Goal: Transaction & Acquisition: Download file/media

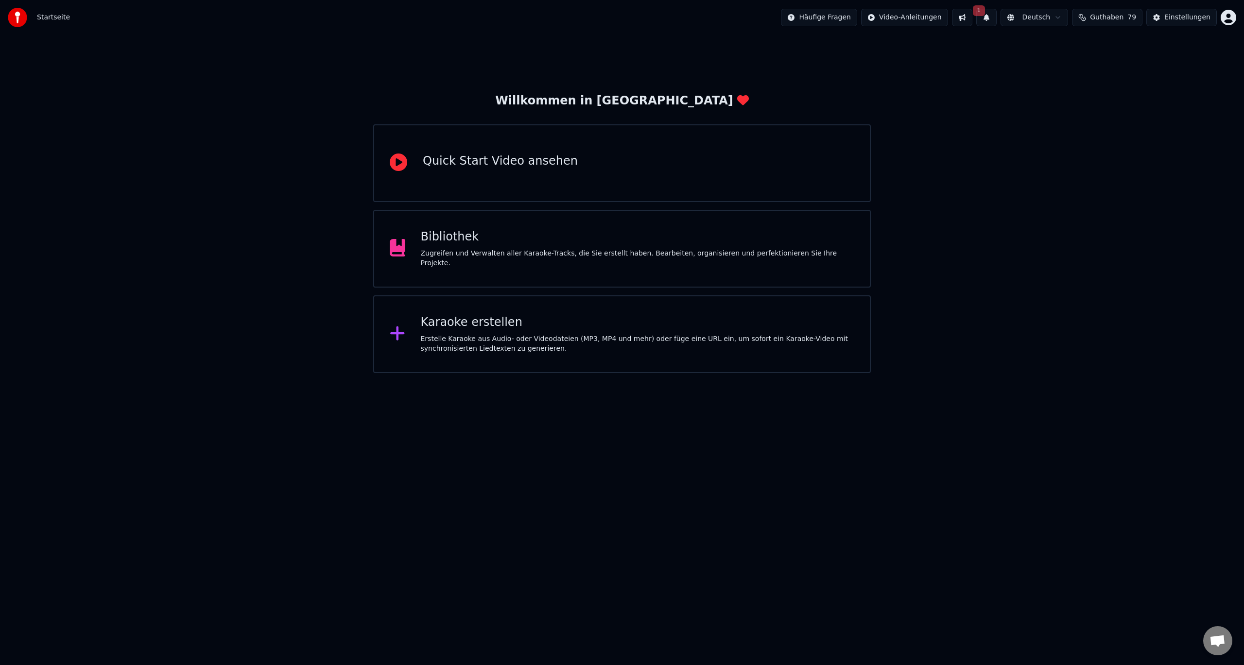
click at [570, 257] on div "Zugreifen und Verwalten aller Karaoke-Tracks, die Sie erstellt haben. Bearbeite…" at bounding box center [638, 258] width 434 height 19
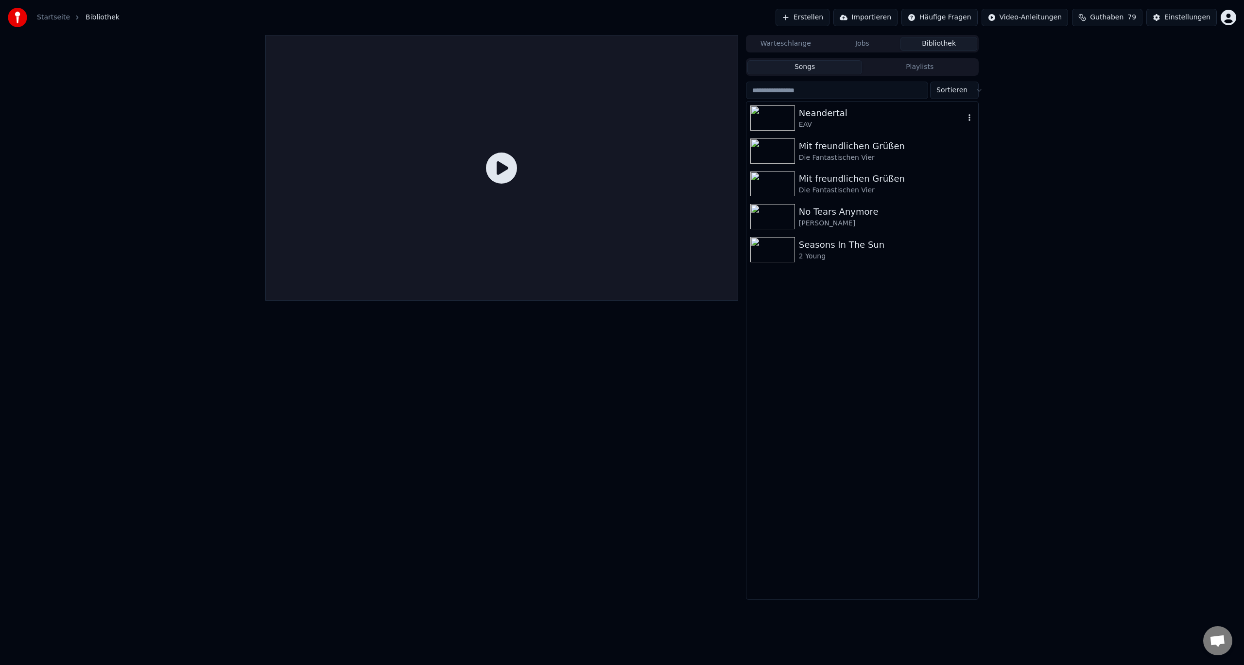
click at [836, 123] on div "EAV" at bounding box center [882, 125] width 166 height 10
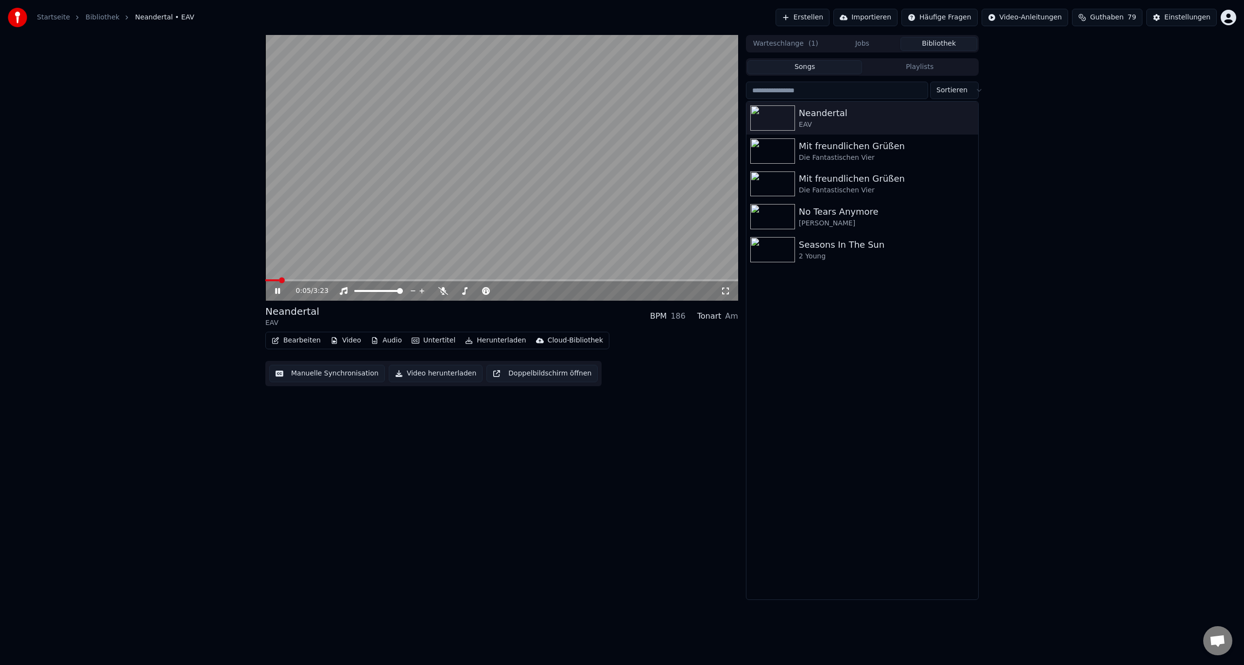
click at [280, 287] on div "0:05 / 3:23" at bounding box center [501, 291] width 465 height 10
click at [275, 295] on icon at bounding box center [284, 291] width 23 height 8
click at [306, 340] on button "Bearbeiten" at bounding box center [296, 341] width 57 height 14
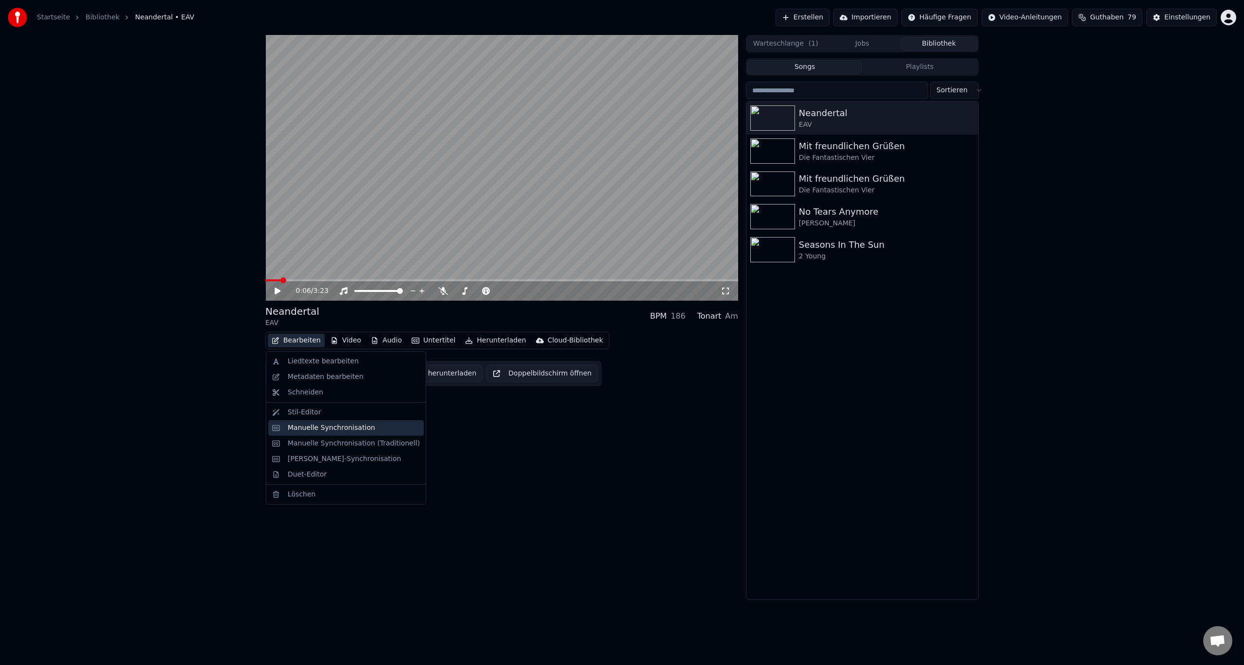
click at [304, 430] on div "Manuelle Synchronisation" at bounding box center [331, 428] width 87 height 10
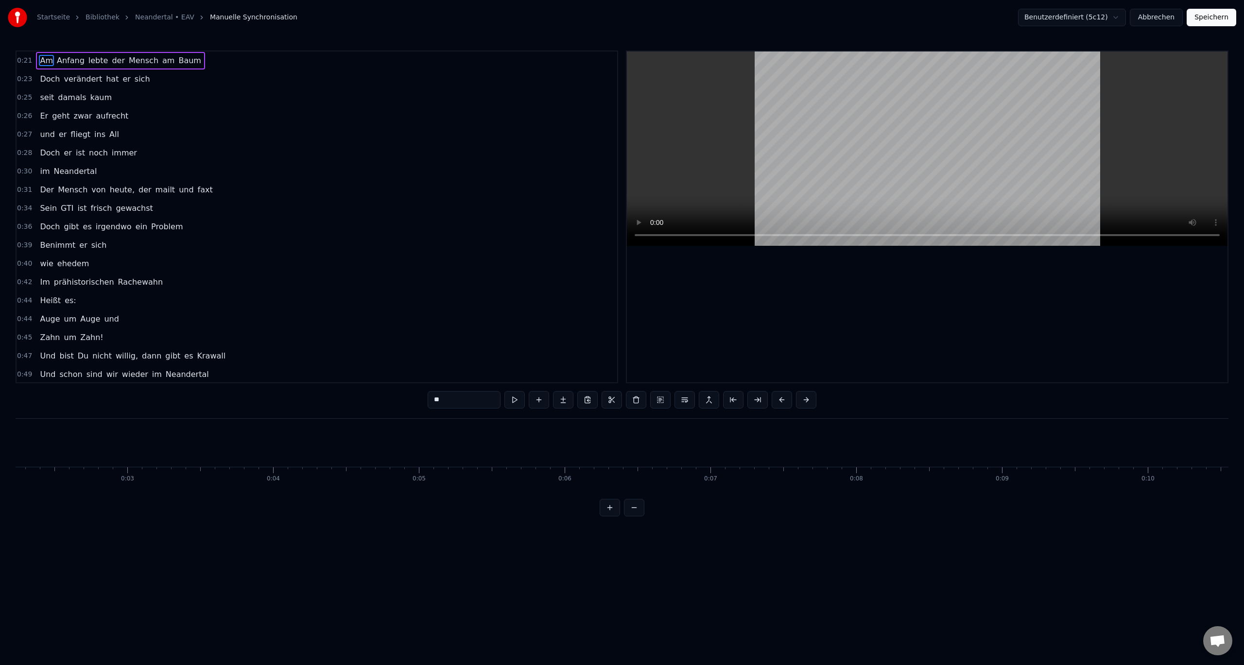
scroll to position [0, 313]
click at [1159, 20] on button "Abbrechen" at bounding box center [1156, 17] width 53 height 17
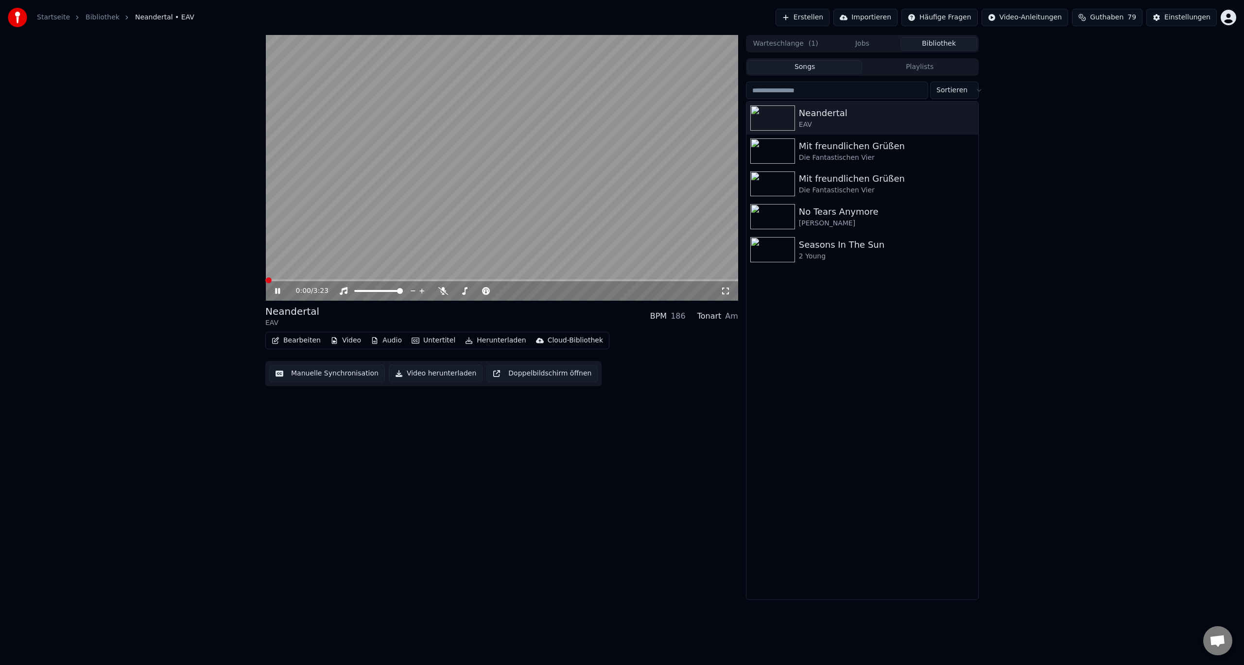
click at [303, 345] on button "Bearbeiten" at bounding box center [296, 341] width 57 height 14
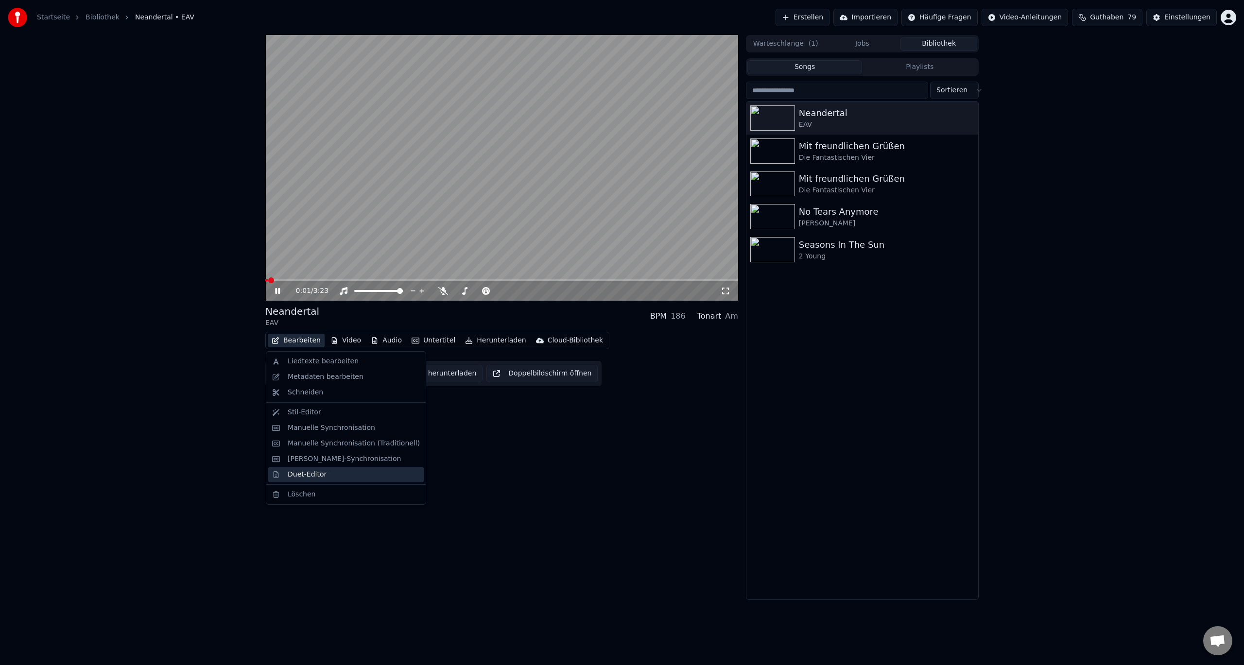
click at [303, 477] on div "Duet-Editor" at bounding box center [307, 475] width 39 height 10
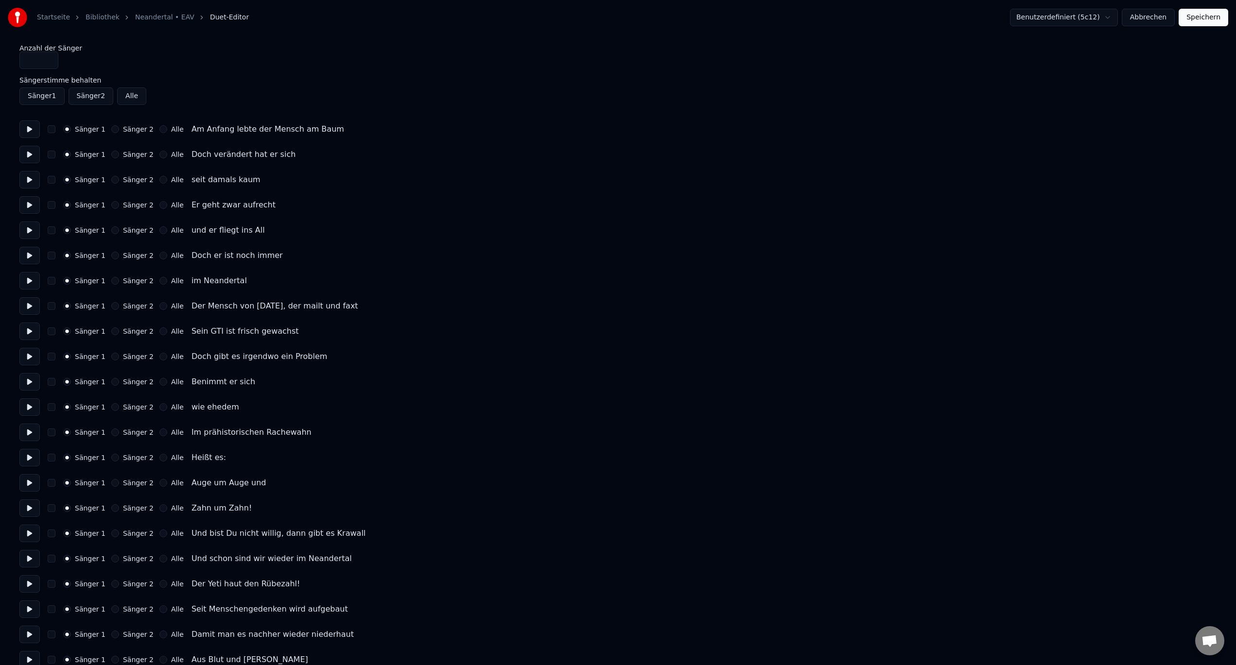
click at [1161, 19] on button "Abbrechen" at bounding box center [1148, 17] width 53 height 17
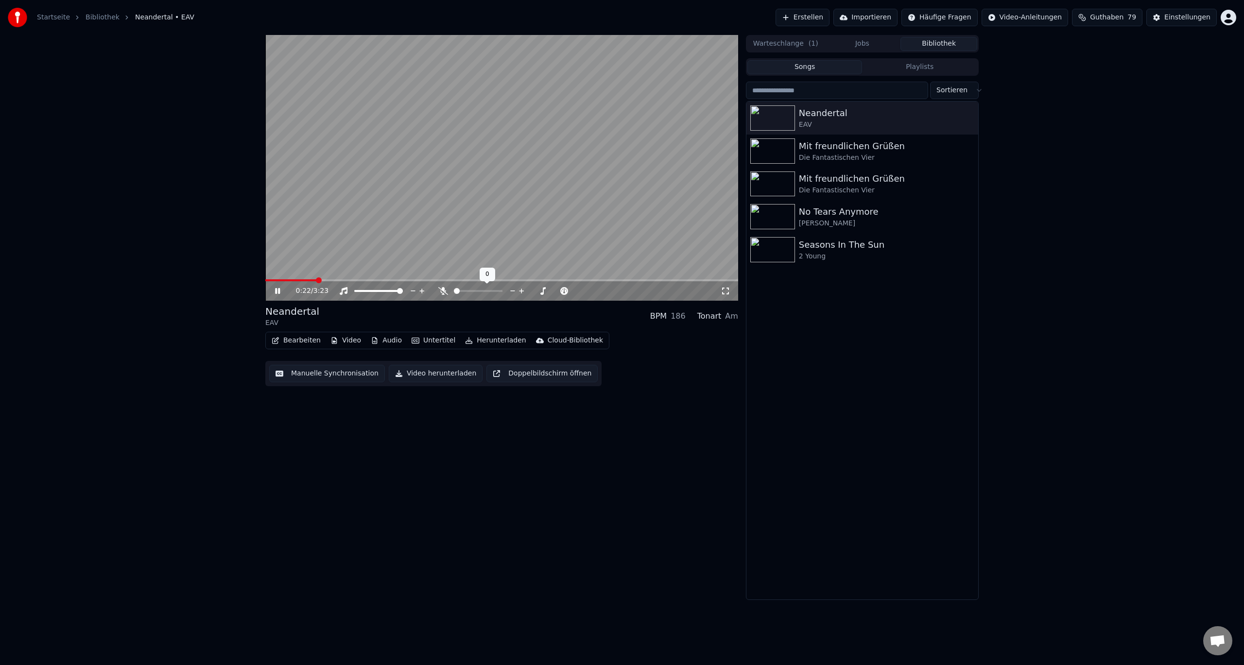
drag, startPoint x: 481, startPoint y: 290, endPoint x: 496, endPoint y: 292, distance: 14.7
click at [496, 292] on div at bounding box center [487, 291] width 78 height 10
click at [502, 290] on span at bounding box center [500, 291] width 6 height 6
click at [545, 290] on span at bounding box center [521, 291] width 49 height 2
click at [497, 291] on span at bounding box center [497, 291] width 0 height 2
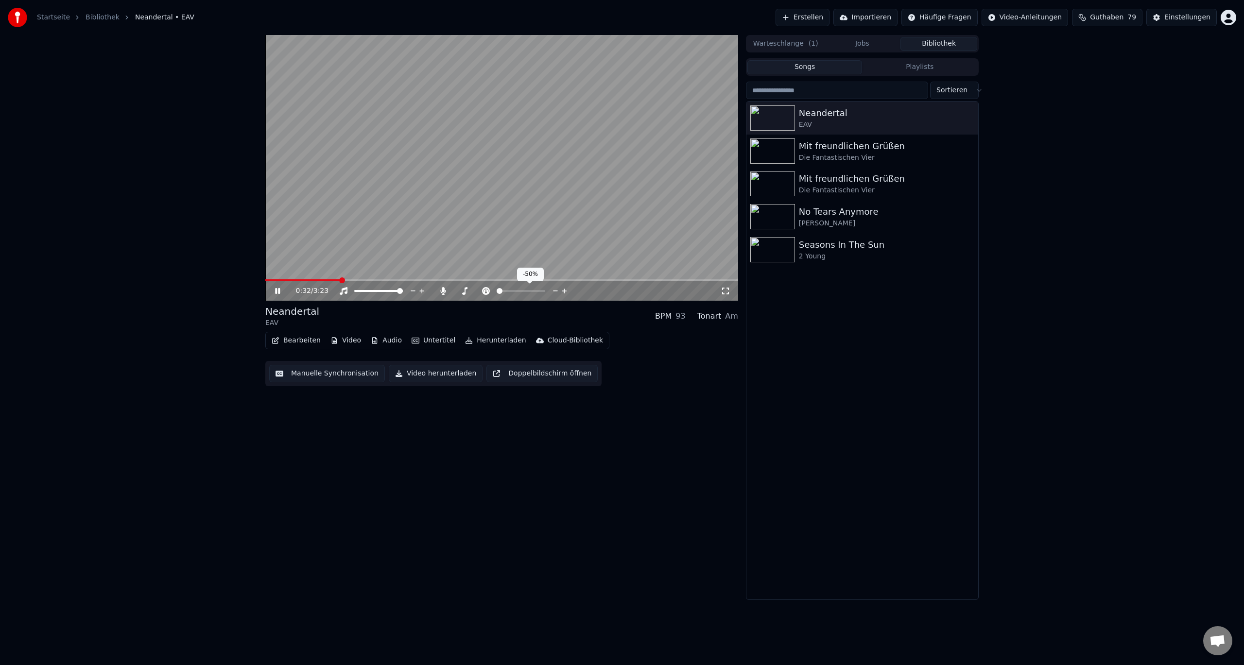
click at [521, 290] on span at bounding box center [521, 291] width 49 height 2
click at [522, 289] on span at bounding box center [521, 291] width 6 height 6
click at [478, 291] on span at bounding box center [477, 291] width 4 height 2
click at [499, 290] on span at bounding box center [499, 291] width 49 height 2
click at [379, 339] on button "Audio" at bounding box center [386, 341] width 39 height 14
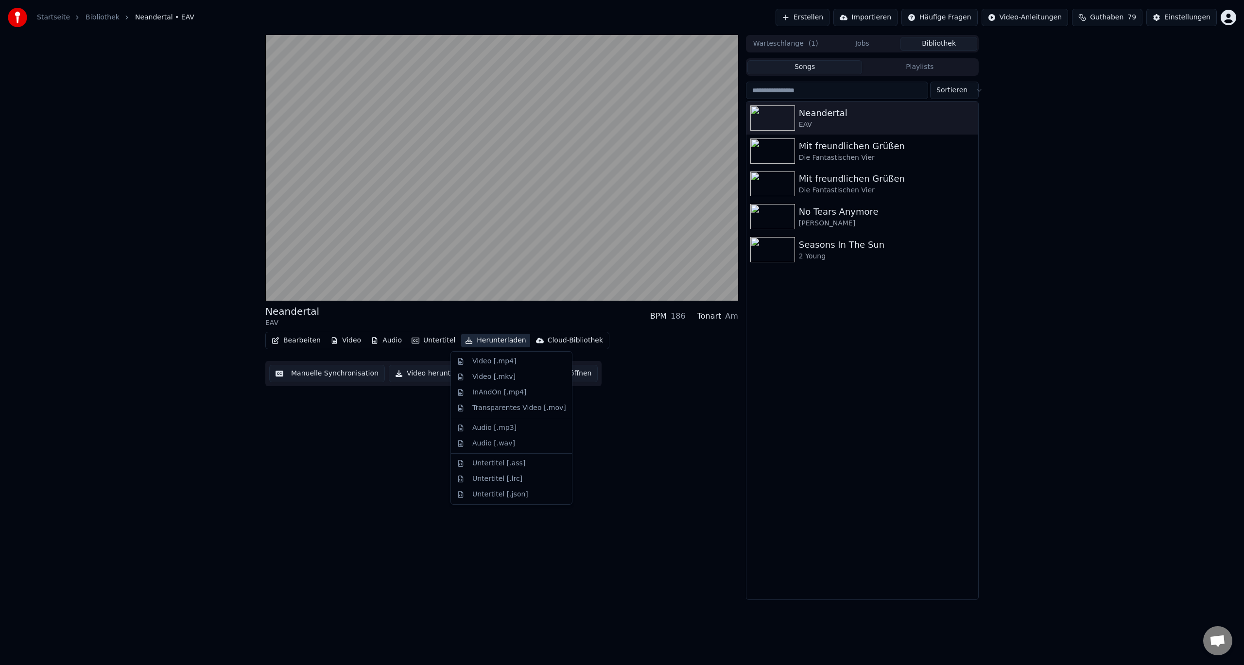
click at [640, 359] on div "Bearbeiten Video Audio Untertitel Herunterladen Cloud-Bibliothek Manuelle Synch…" at bounding box center [501, 359] width 473 height 54
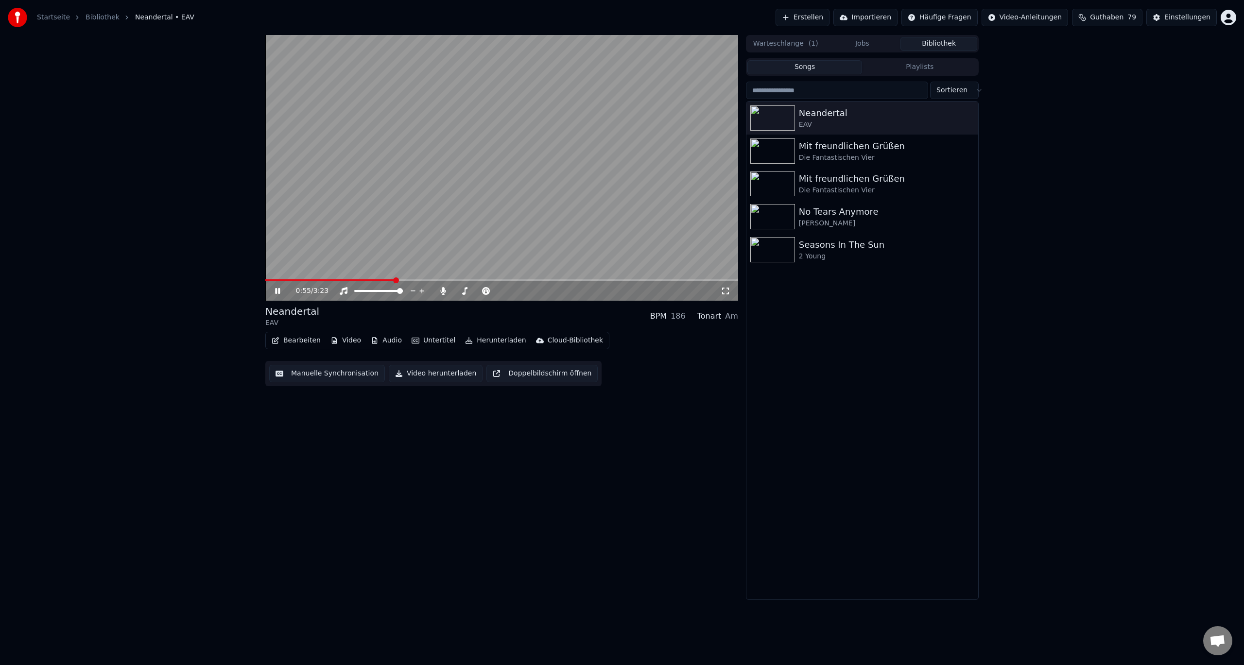
click at [277, 288] on icon at bounding box center [284, 291] width 23 height 8
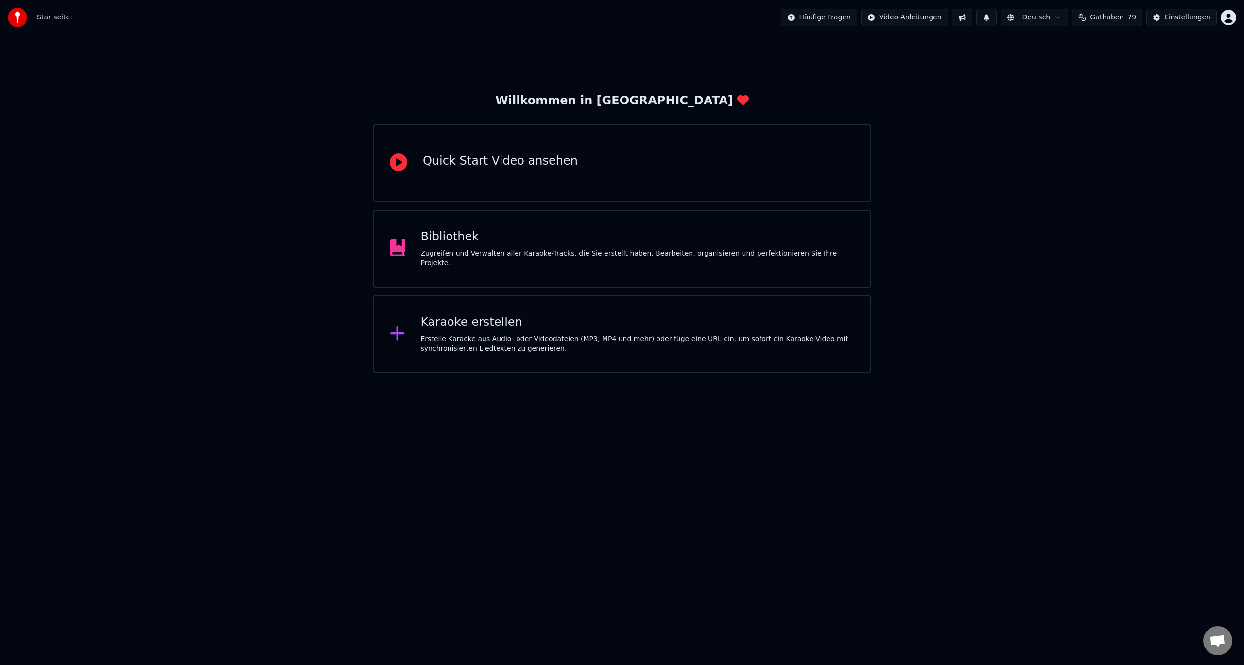
click at [486, 320] on div "Karaoke erstellen" at bounding box center [638, 323] width 434 height 16
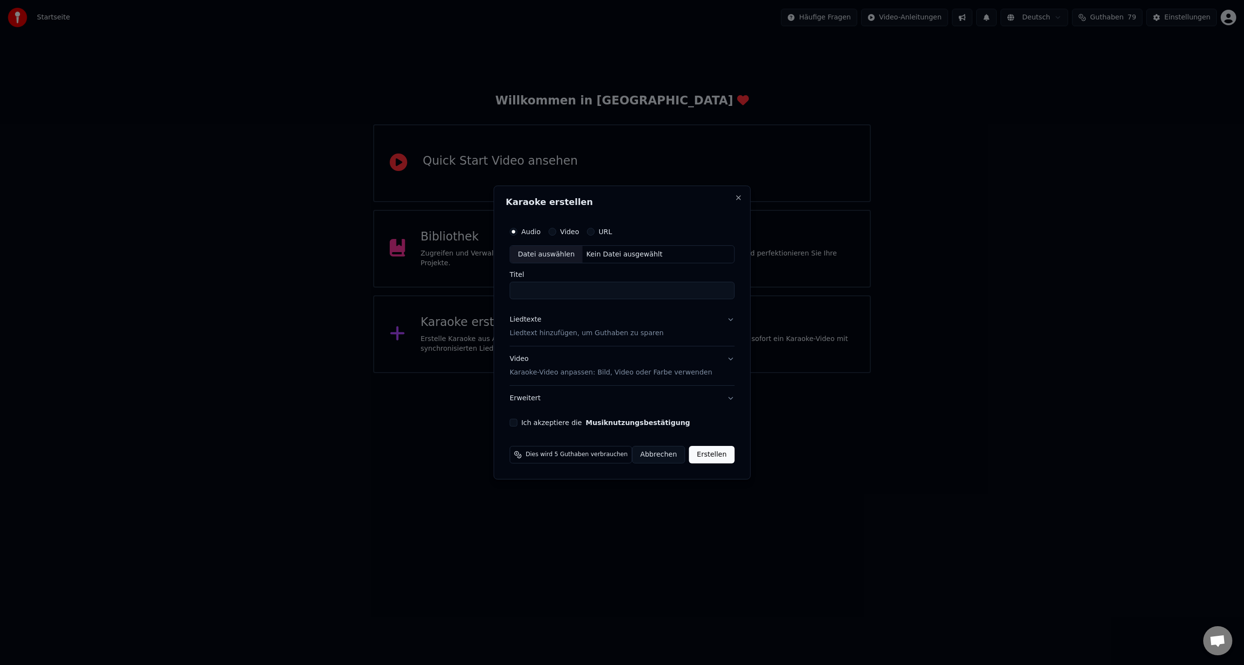
click at [538, 253] on div "Datei auswählen" at bounding box center [546, 254] width 72 height 17
type input "**********"
click at [542, 334] on p "Liedtext hinzufügen, um Guthaben zu sparen" at bounding box center [580, 334] width 154 height 10
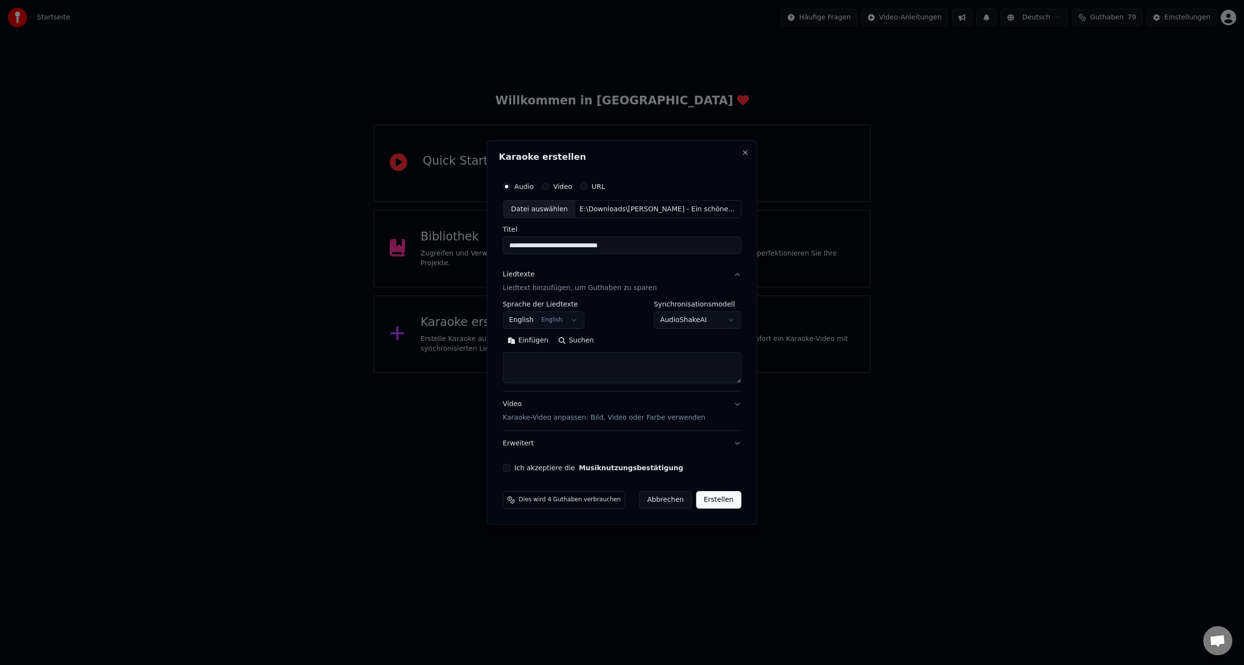
click at [567, 327] on body "**********" at bounding box center [622, 186] width 1244 height 373
select select "**"
click at [578, 340] on button "Suchen" at bounding box center [576, 341] width 46 height 16
click at [578, 367] on textarea at bounding box center [622, 368] width 239 height 31
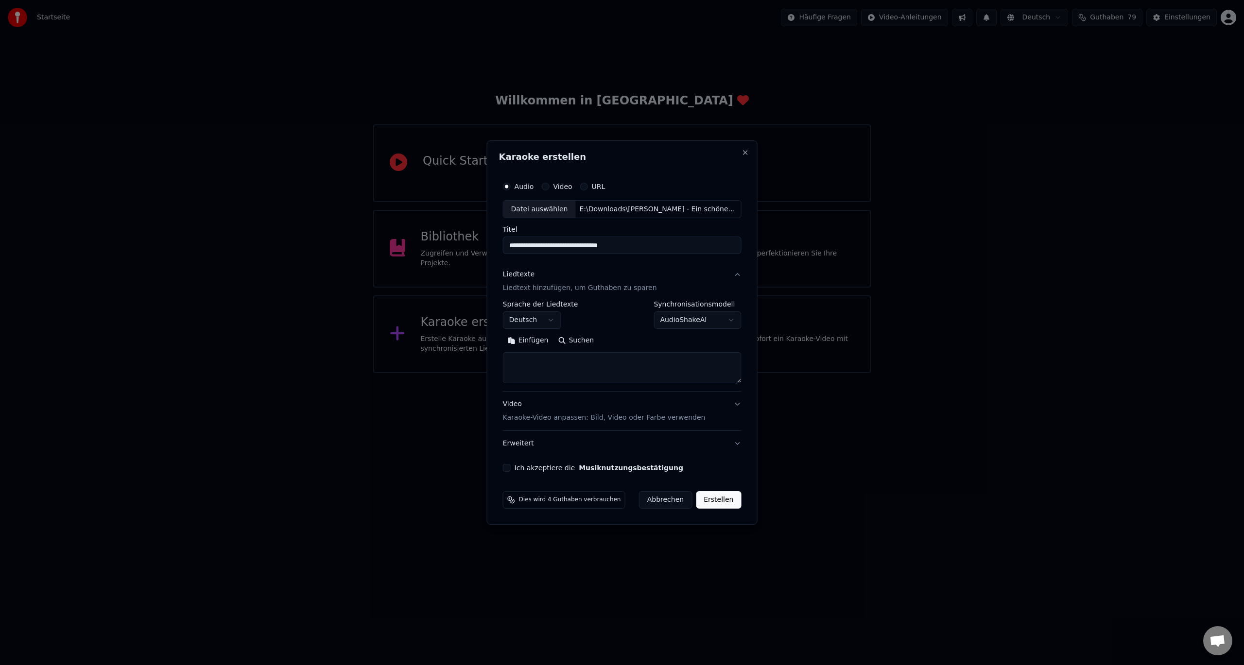
paste textarea "**********"
click at [614, 342] on button "Erweitern" at bounding box center [623, 341] width 53 height 16
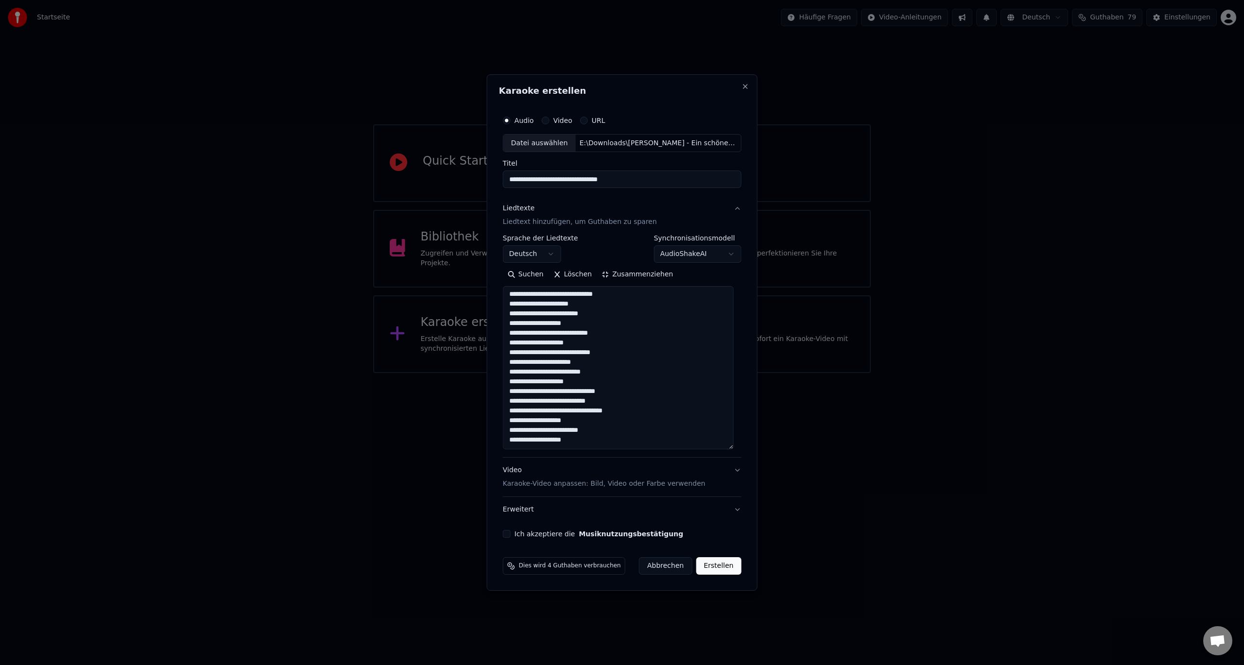
click at [594, 324] on textarea "**********" at bounding box center [618, 368] width 231 height 163
click at [608, 373] on textarea "**********" at bounding box center [618, 368] width 231 height 163
click at [609, 420] on textarea "**********" at bounding box center [618, 368] width 231 height 163
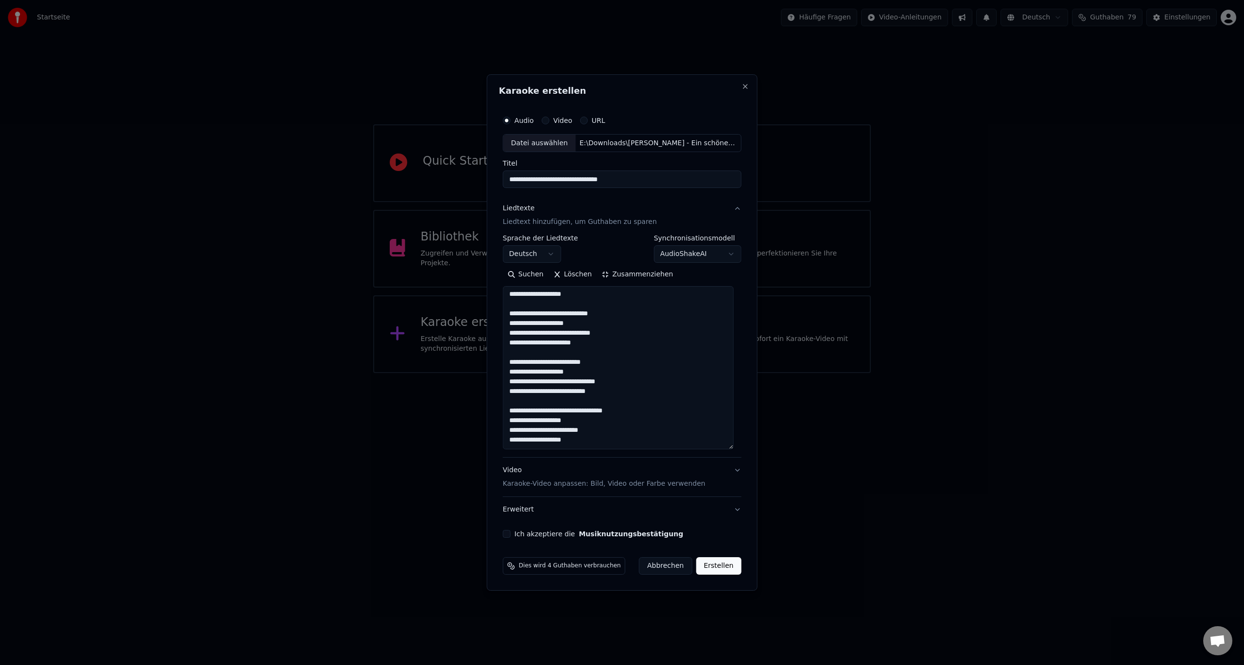
type textarea "**********"
click at [566, 482] on p "Karaoke-Video anpassen: Bild, Video oder Farbe verwenden" at bounding box center [604, 484] width 203 height 10
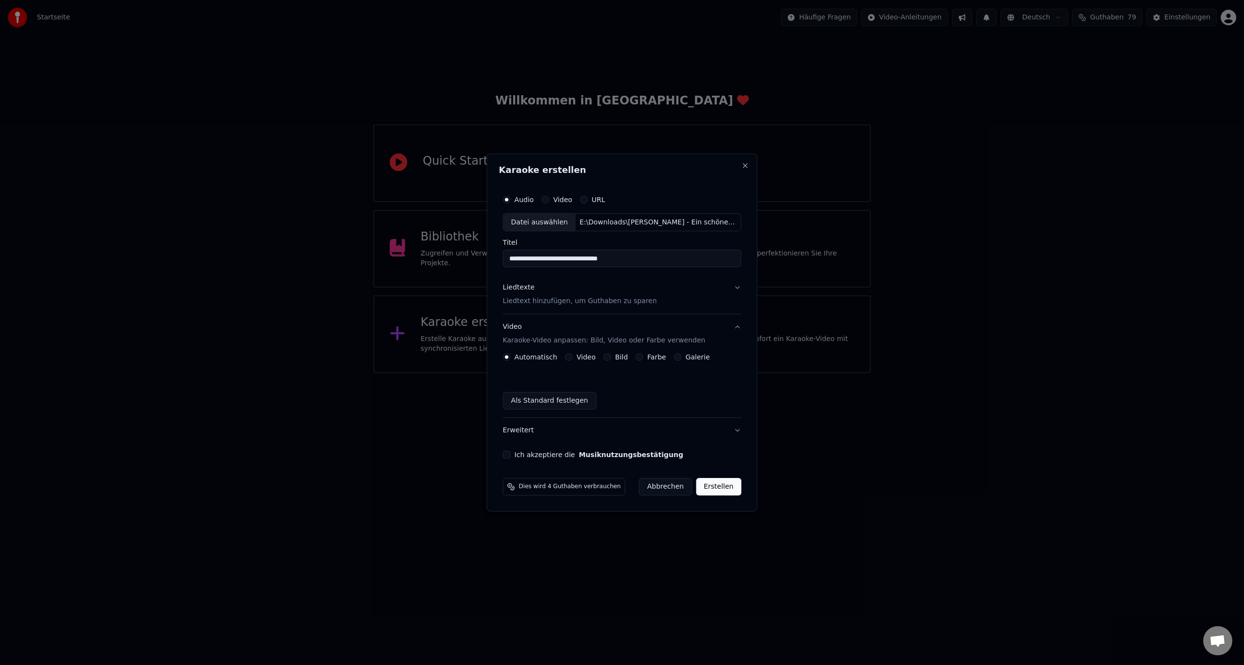
click at [681, 360] on div "Galerie" at bounding box center [692, 357] width 36 height 8
click at [675, 358] on button "Galerie" at bounding box center [678, 357] width 8 height 8
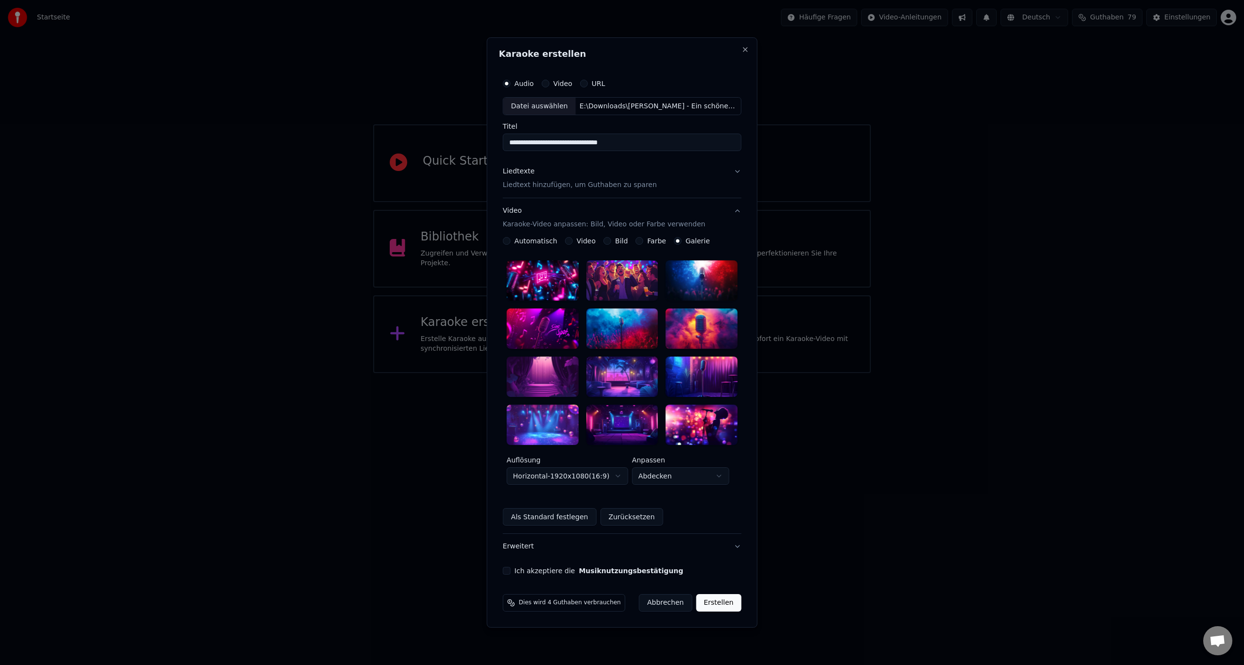
click at [621, 427] on div at bounding box center [622, 425] width 72 height 40
click at [531, 574] on div "**********" at bounding box center [622, 324] width 246 height 509
click at [528, 570] on label "Ich akzeptiere die Musiknutzungsbestätigung" at bounding box center [599, 571] width 169 height 7
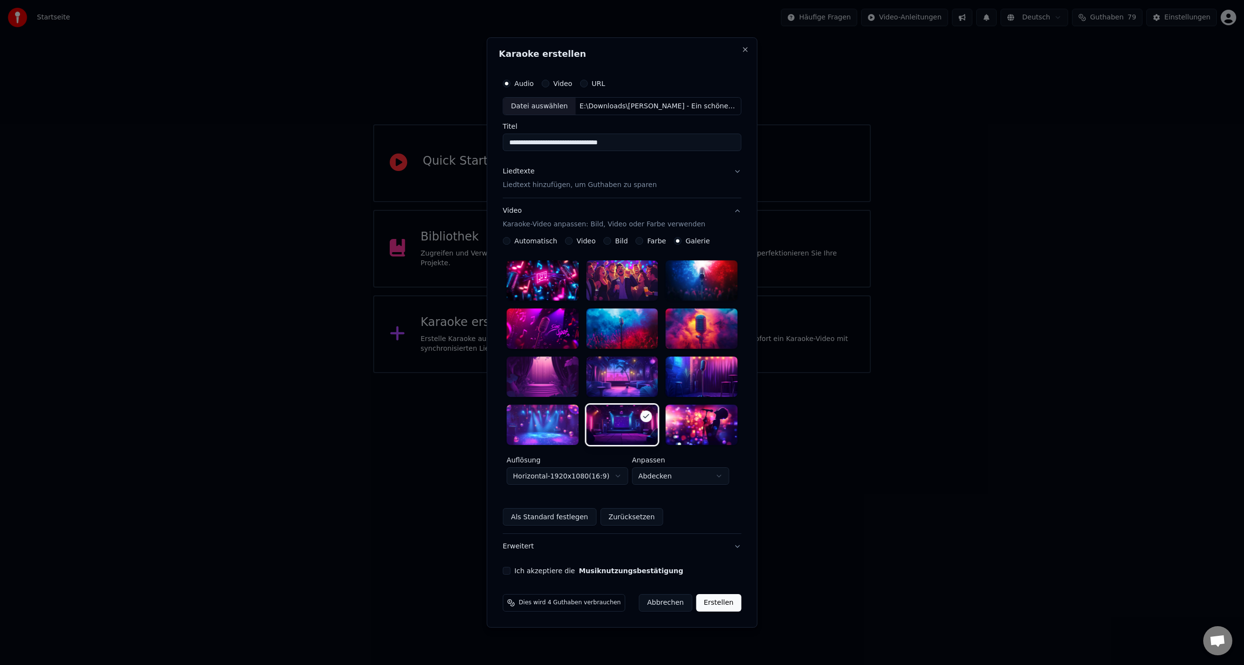
click at [511, 570] on button "Ich akzeptiere die Musiknutzungsbestätigung" at bounding box center [507, 571] width 8 height 8
click at [717, 607] on button "Erstellen" at bounding box center [718, 602] width 45 height 17
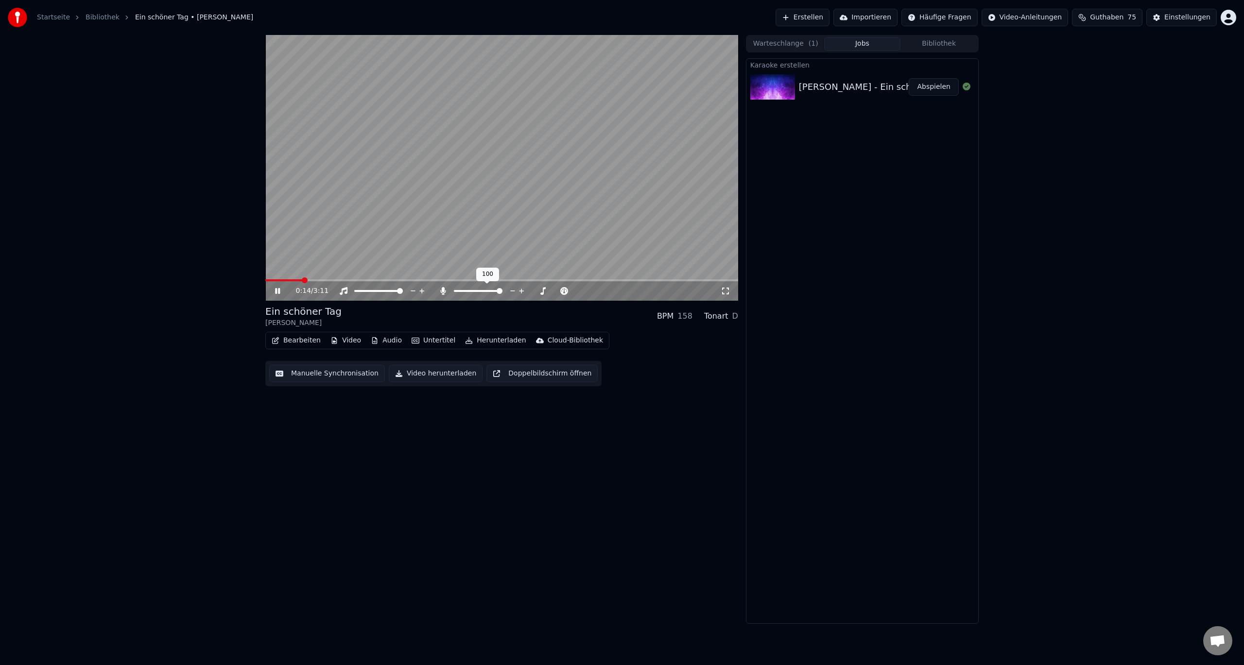
click at [502, 294] on span at bounding box center [500, 291] width 6 height 6
click at [455, 291] on span at bounding box center [454, 291] width 1 height 2
click at [454, 294] on span at bounding box center [457, 291] width 6 height 6
click at [446, 291] on icon at bounding box center [443, 291] width 10 height 8
click at [469, 292] on span at bounding box center [461, 291] width 15 height 2
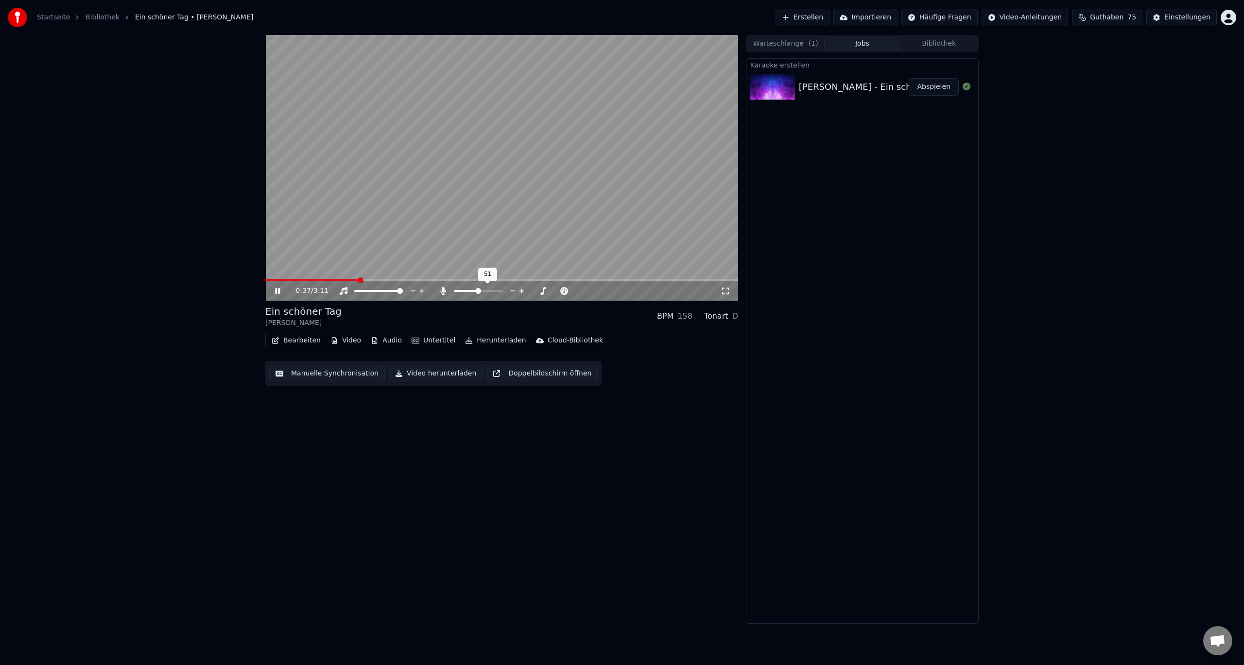
click at [479, 291] on span at bounding box center [478, 291] width 49 height 2
click at [485, 291] on span at bounding box center [478, 291] width 49 height 2
click at [477, 292] on span at bounding box center [487, 291] width 24 height 2
click at [500, 290] on div at bounding box center [508, 291] width 78 height 10
click at [499, 289] on div at bounding box center [508, 291] width 78 height 10
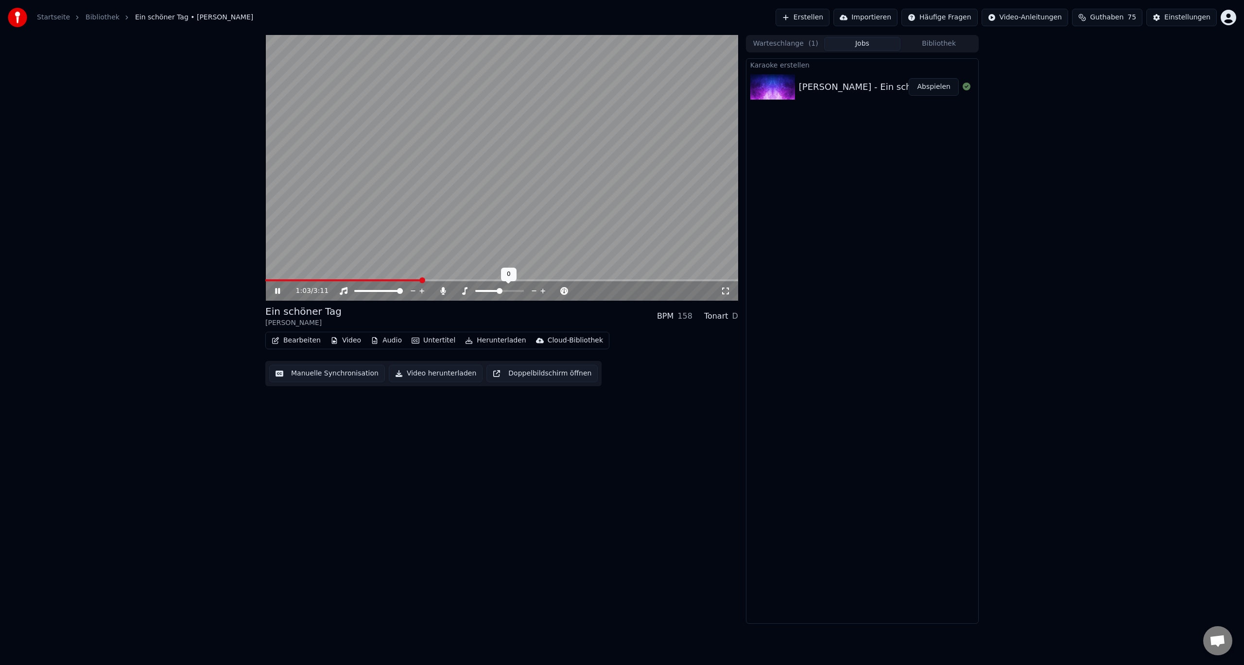
click at [499, 291] on span at bounding box center [499, 291] width 49 height 2
click at [454, 292] on span at bounding box center [454, 291] width 0 height 2
click at [473, 287] on div at bounding box center [487, 291] width 78 height 10
click at [475, 290] on div at bounding box center [487, 291] width 78 height 10
click at [476, 291] on span at bounding box center [478, 291] width 49 height 2
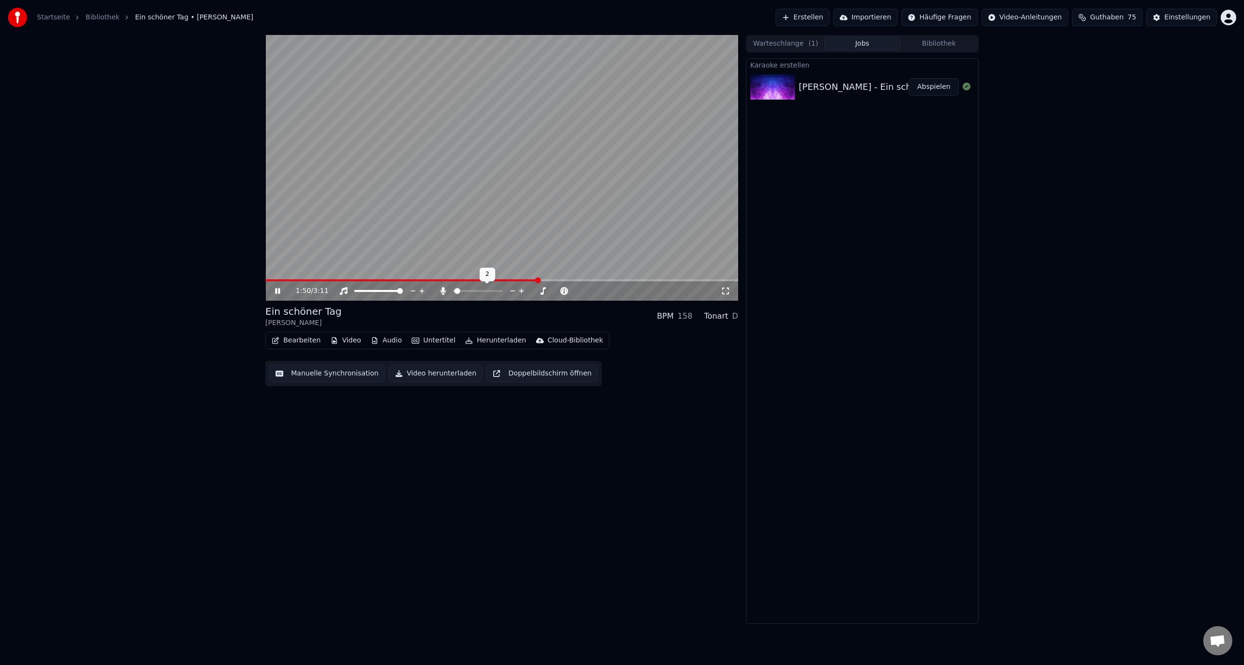
click at [455, 291] on span at bounding box center [454, 291] width 1 height 2
click at [454, 291] on span at bounding box center [457, 291] width 6 height 6
click at [454, 289] on span at bounding box center [457, 291] width 6 height 6
click at [495, 292] on span at bounding box center [478, 291] width 49 height 2
click at [583, 280] on span at bounding box center [424, 280] width 318 height 2
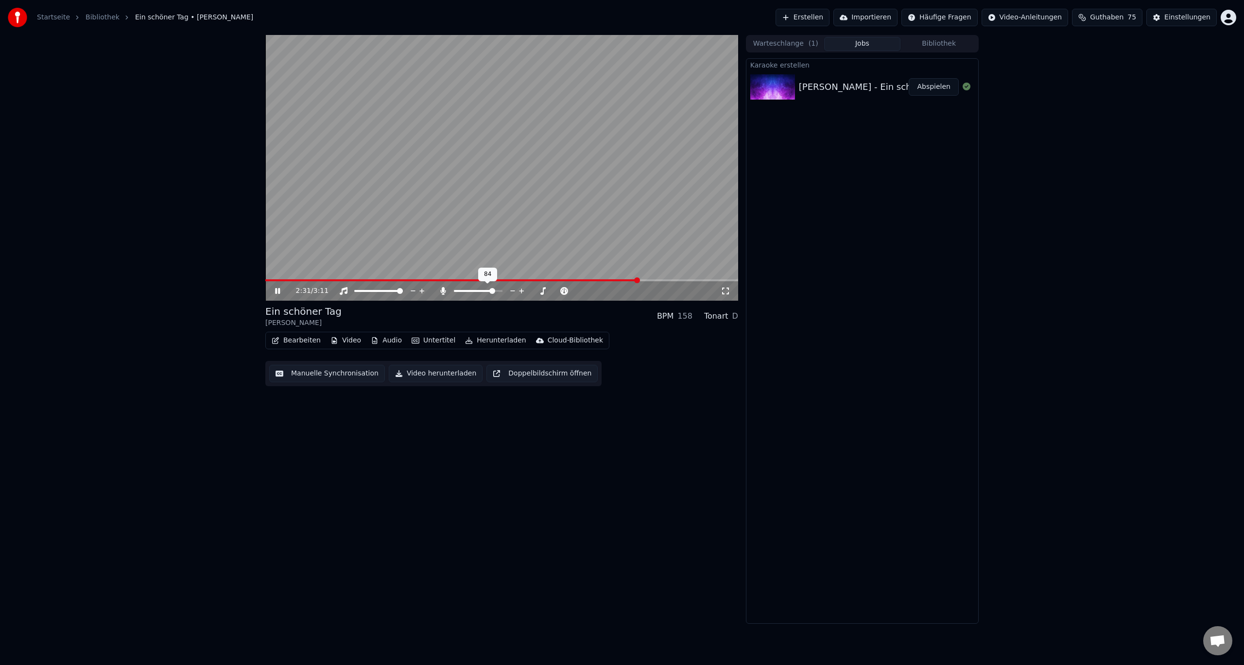
click at [453, 289] on div at bounding box center [487, 291] width 78 height 10
click at [454, 292] on div at bounding box center [487, 291] width 78 height 10
click at [454, 292] on span at bounding box center [454, 291] width 0 height 2
click at [454, 292] on span at bounding box center [457, 291] width 6 height 6
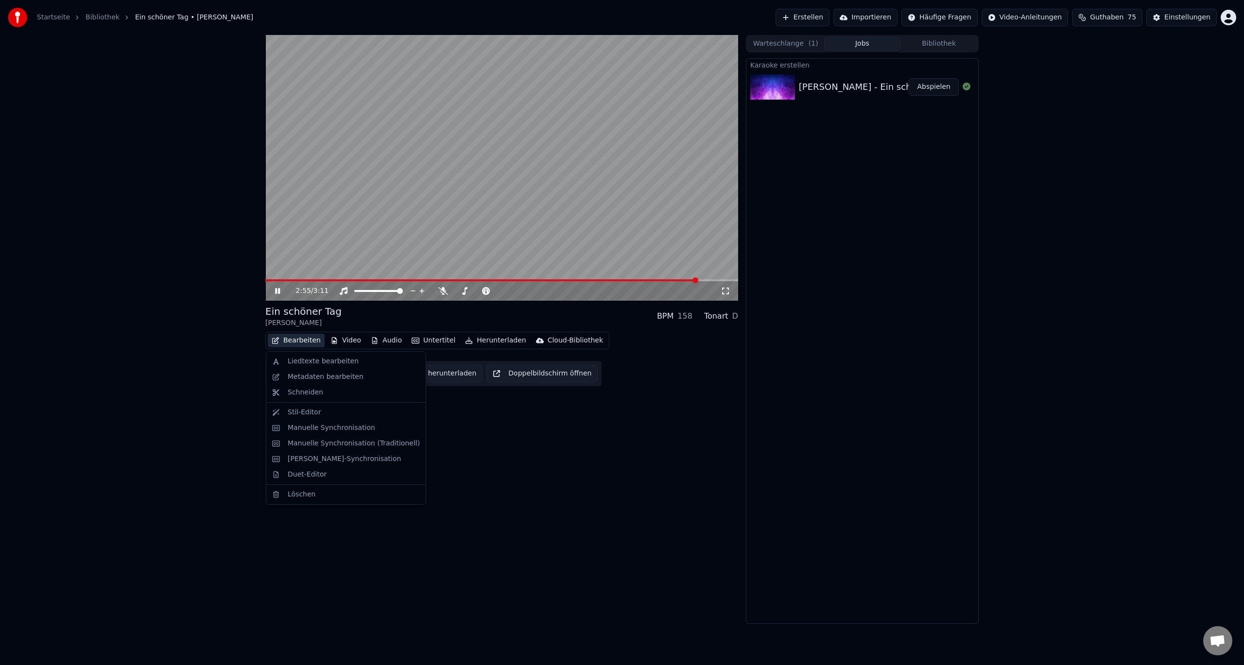
click at [289, 340] on button "Bearbeiten" at bounding box center [296, 341] width 57 height 14
click at [313, 426] on div "Manuelle Synchronisation" at bounding box center [331, 428] width 87 height 10
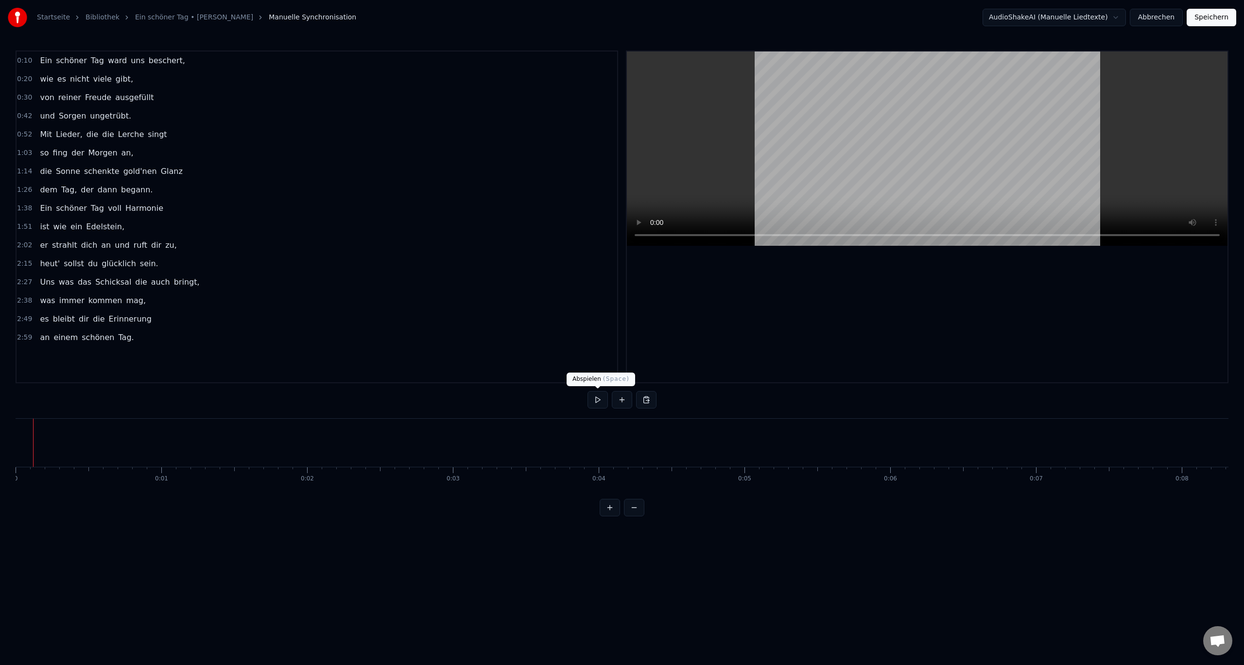
click at [603, 400] on button at bounding box center [597, 399] width 20 height 17
click at [604, 400] on button at bounding box center [597, 399] width 20 height 17
click at [450, 452] on div "Ein" at bounding box center [450, 443] width 22 height 22
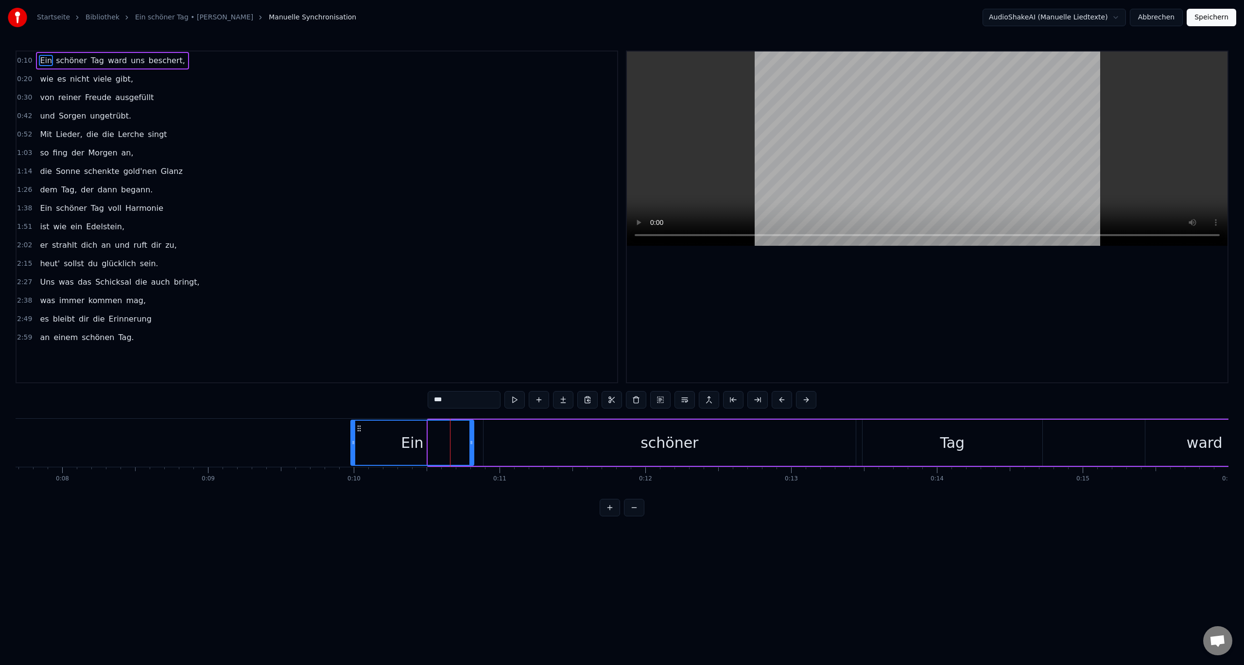
drag, startPoint x: 432, startPoint y: 445, endPoint x: 355, endPoint y: 453, distance: 77.7
click at [355, 453] on div at bounding box center [353, 443] width 4 height 44
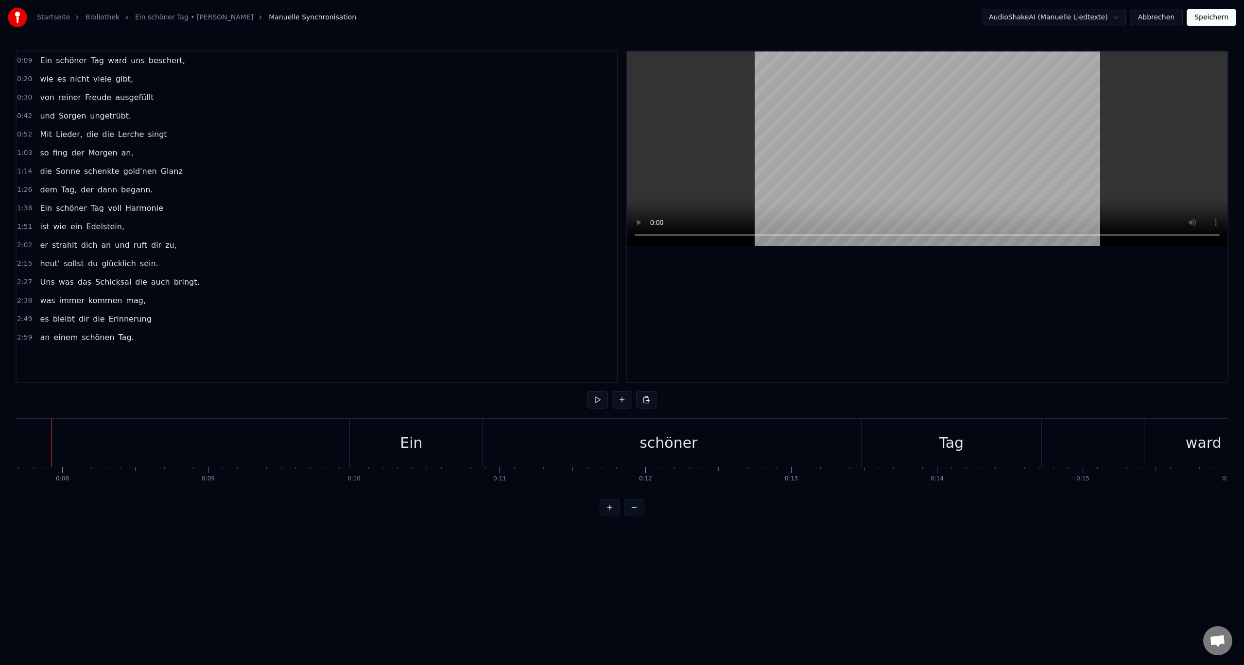
scroll to position [0, 1106]
click at [579, 438] on div "schöner" at bounding box center [682, 443] width 372 height 48
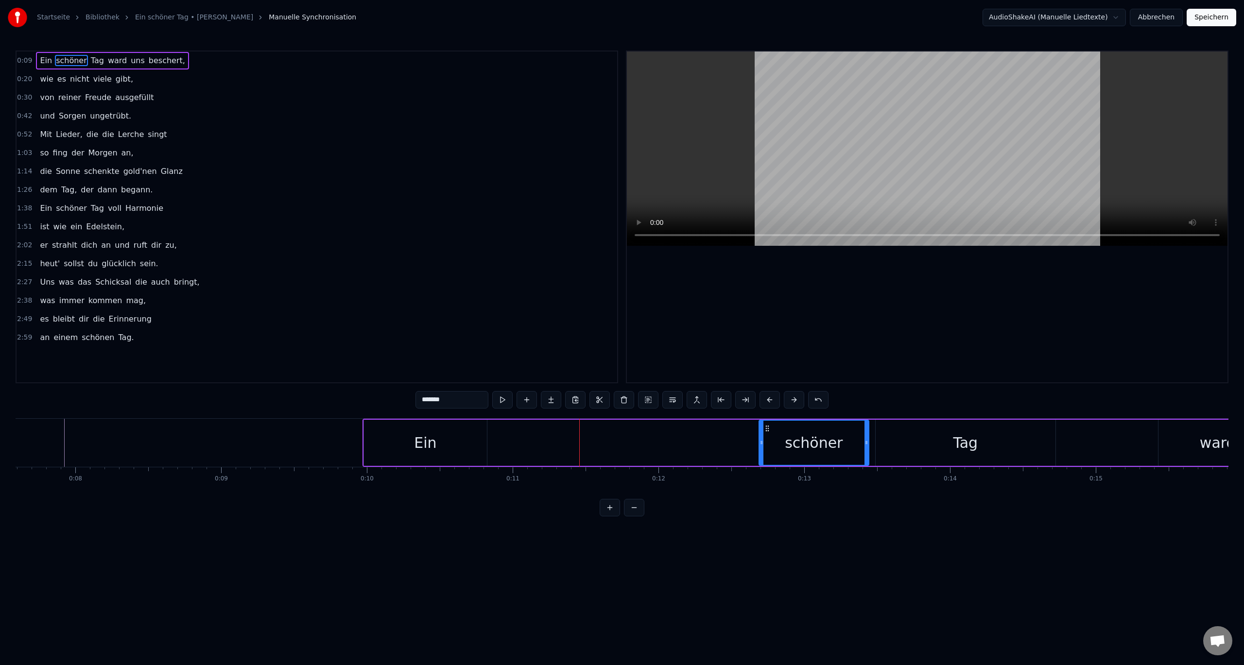
drag, startPoint x: 500, startPoint y: 444, endPoint x: 762, endPoint y: 440, distance: 262.4
click at [762, 440] on icon at bounding box center [762, 443] width 4 height 8
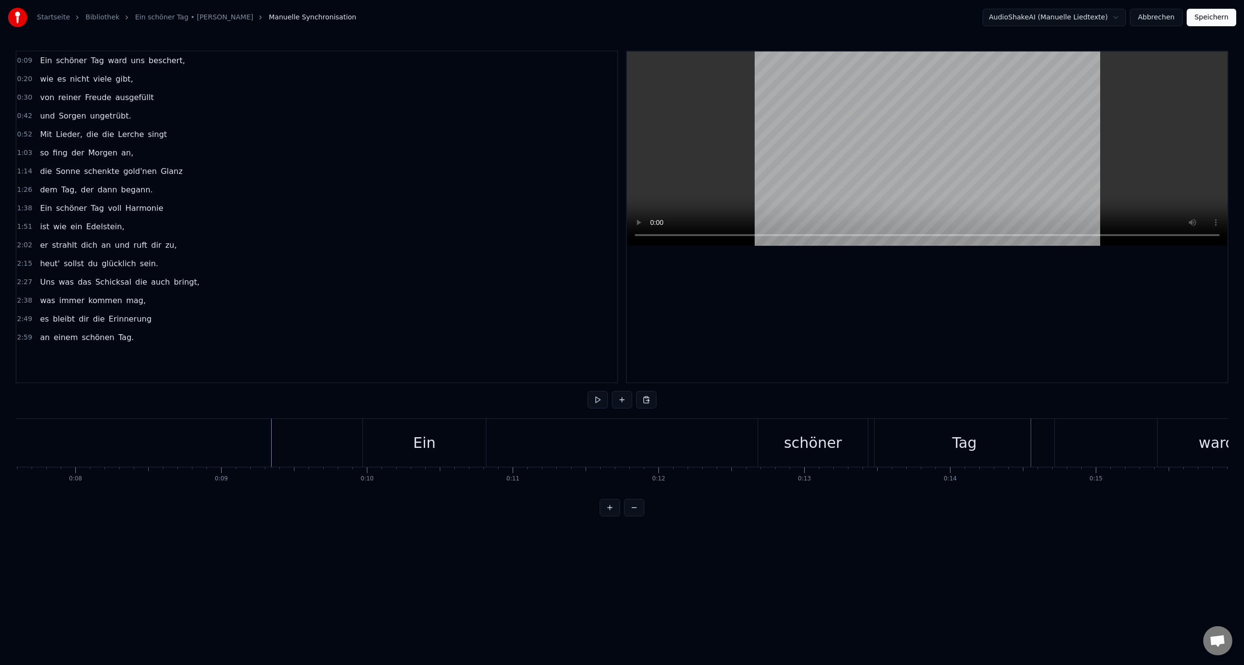
click at [831, 443] on div "schöner" at bounding box center [813, 443] width 58 height 22
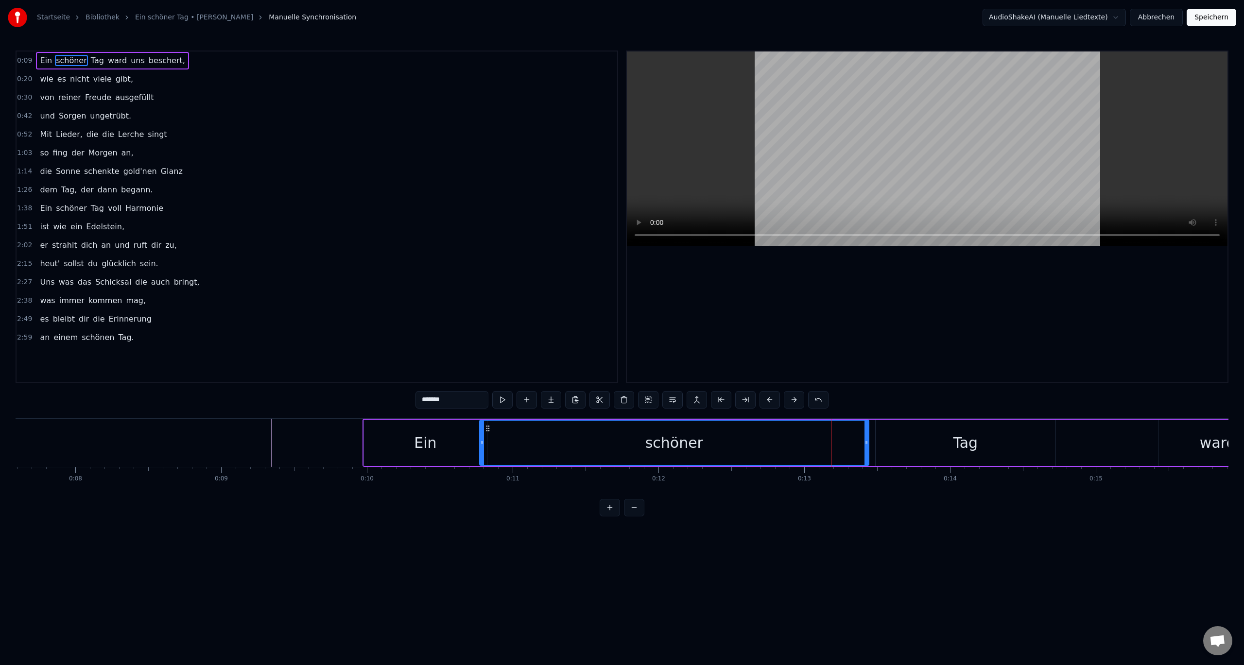
drag, startPoint x: 759, startPoint y: 444, endPoint x: 480, endPoint y: 452, distance: 279.0
click at [480, 452] on div at bounding box center [482, 443] width 4 height 44
click at [488, 428] on icon at bounding box center [488, 429] width 8 height 8
click at [107, 61] on span "ward" at bounding box center [117, 60] width 21 height 11
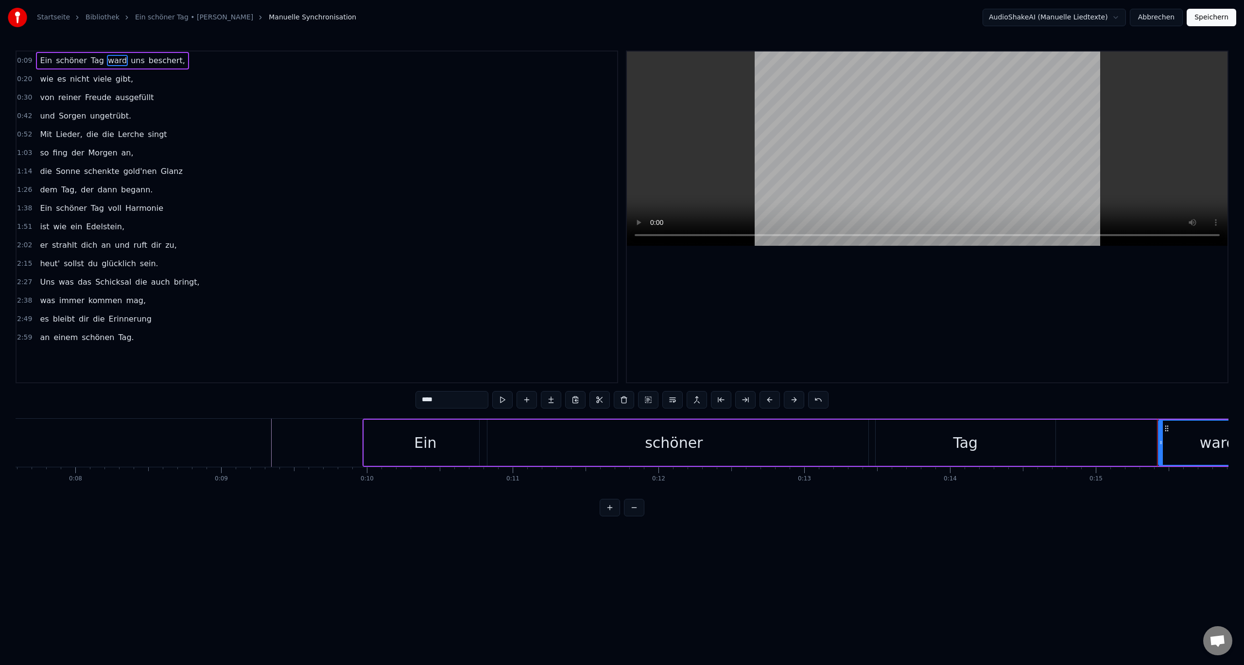
click at [451, 405] on input "****" at bounding box center [451, 399] width 73 height 17
type input "****"
click at [218, 66] on div "0:09 Ein schöner Tag ward uns beschert," at bounding box center [317, 61] width 601 height 18
click at [107, 61] on span "ward" at bounding box center [117, 60] width 21 height 11
click at [126, 115] on div "Zeile teilen Ctrl+L" at bounding box center [168, 118] width 120 height 16
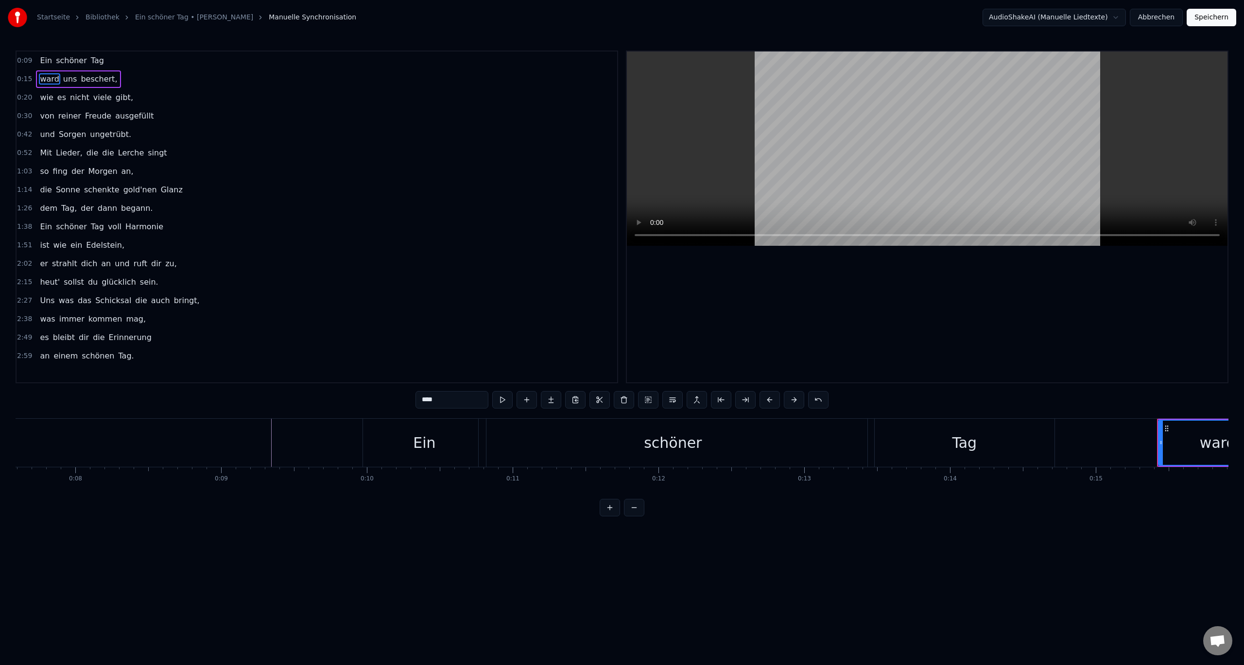
click at [1156, 19] on button "Abbrechen" at bounding box center [1156, 17] width 53 height 17
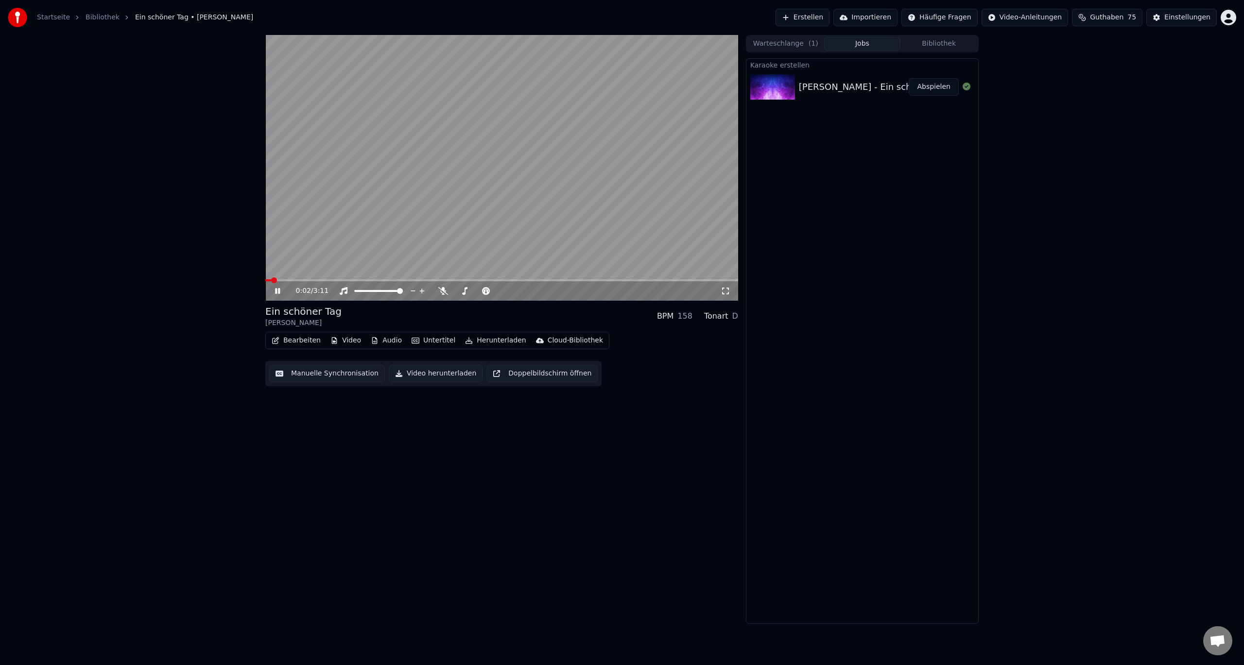
click at [279, 294] on icon at bounding box center [277, 291] width 5 height 6
click at [342, 340] on button "Video" at bounding box center [346, 341] width 38 height 14
click at [382, 414] on div "Logo hinzufügen" at bounding box center [371, 413] width 56 height 10
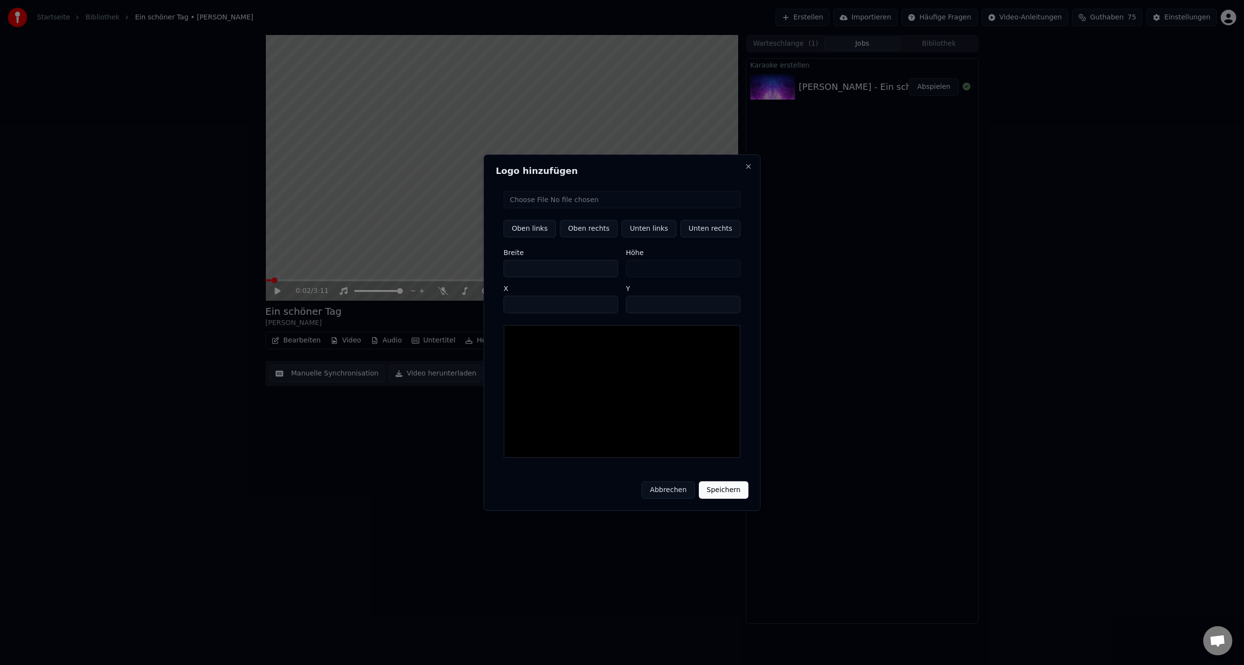
click at [568, 203] on input "file" at bounding box center [621, 198] width 237 height 17
type input "**********"
click at [700, 232] on button "Unten rechts" at bounding box center [710, 228] width 60 height 17
type input "****"
type input "***"
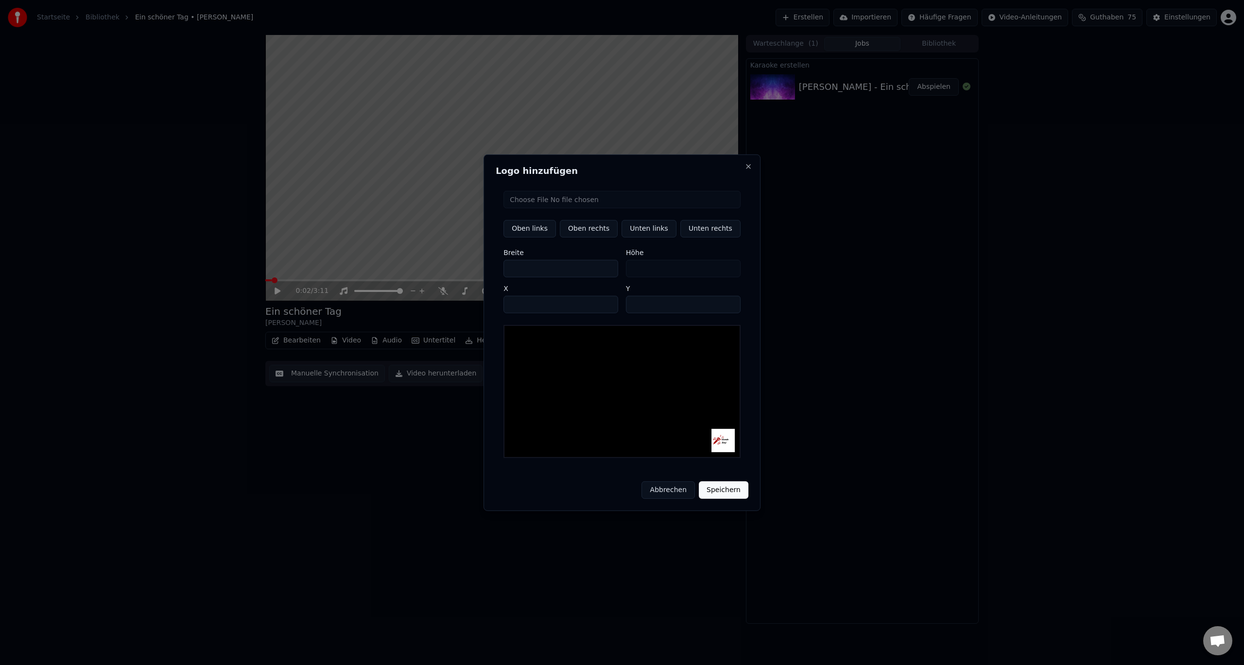
click at [714, 491] on button "Speichern" at bounding box center [724, 490] width 50 height 17
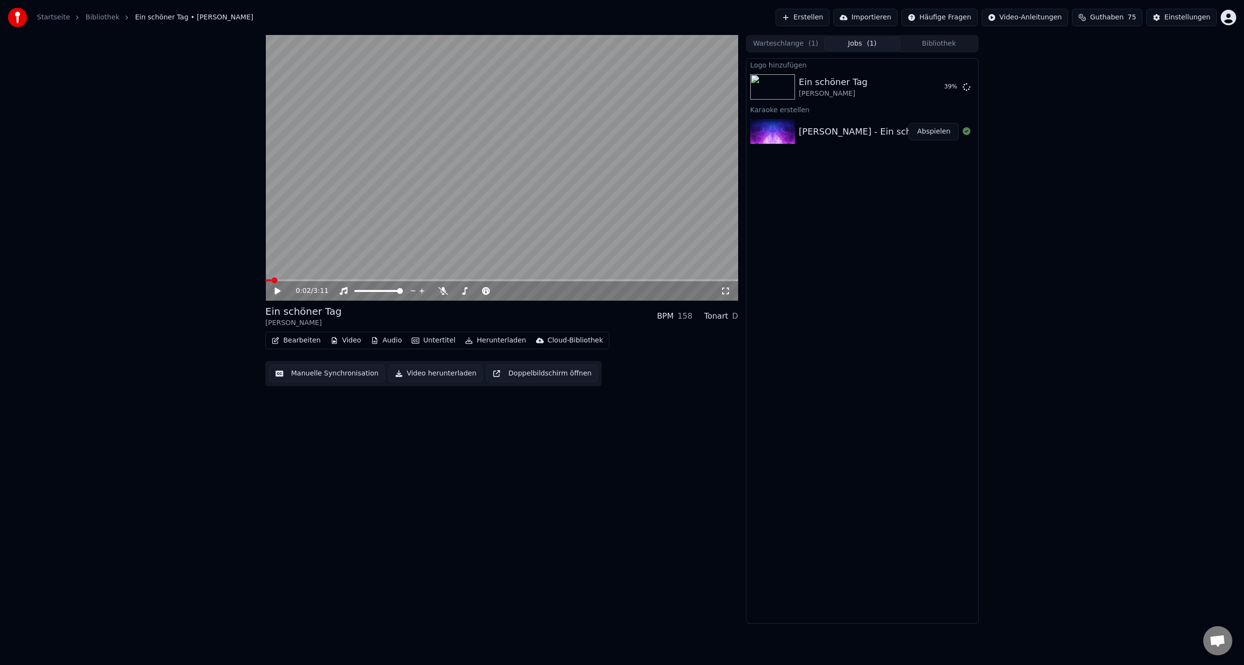
click at [730, 292] on icon at bounding box center [726, 291] width 10 height 8
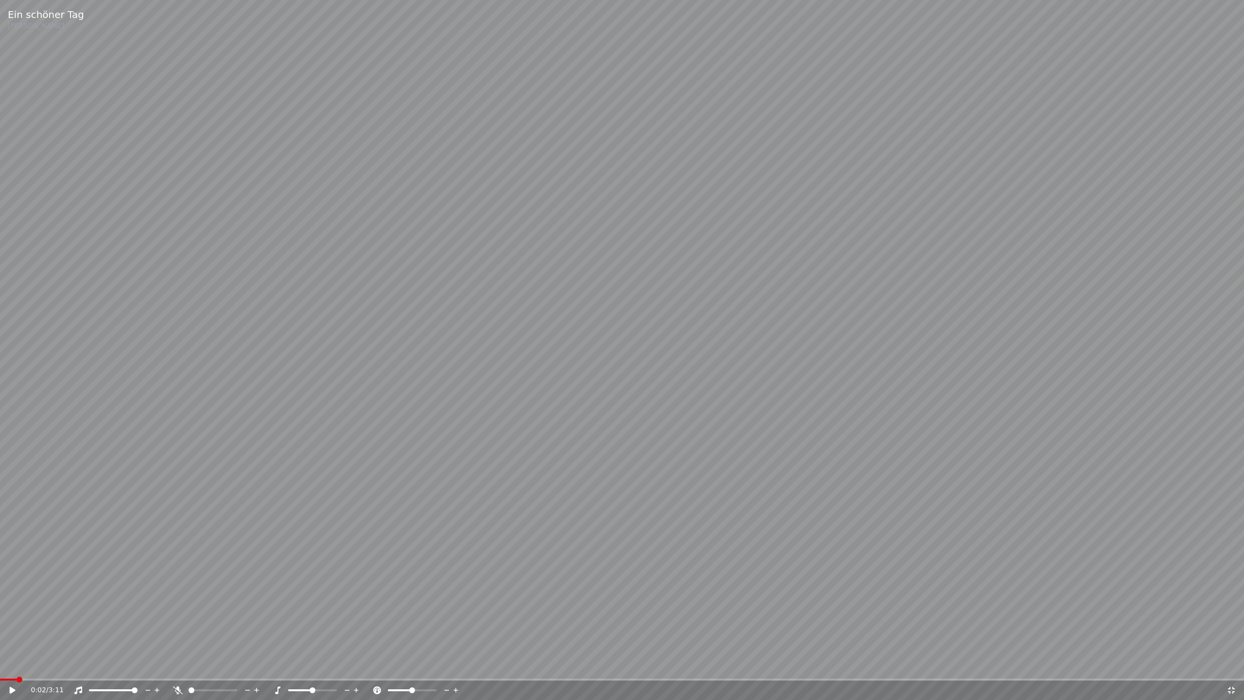
click at [17, 665] on icon at bounding box center [19, 690] width 23 height 8
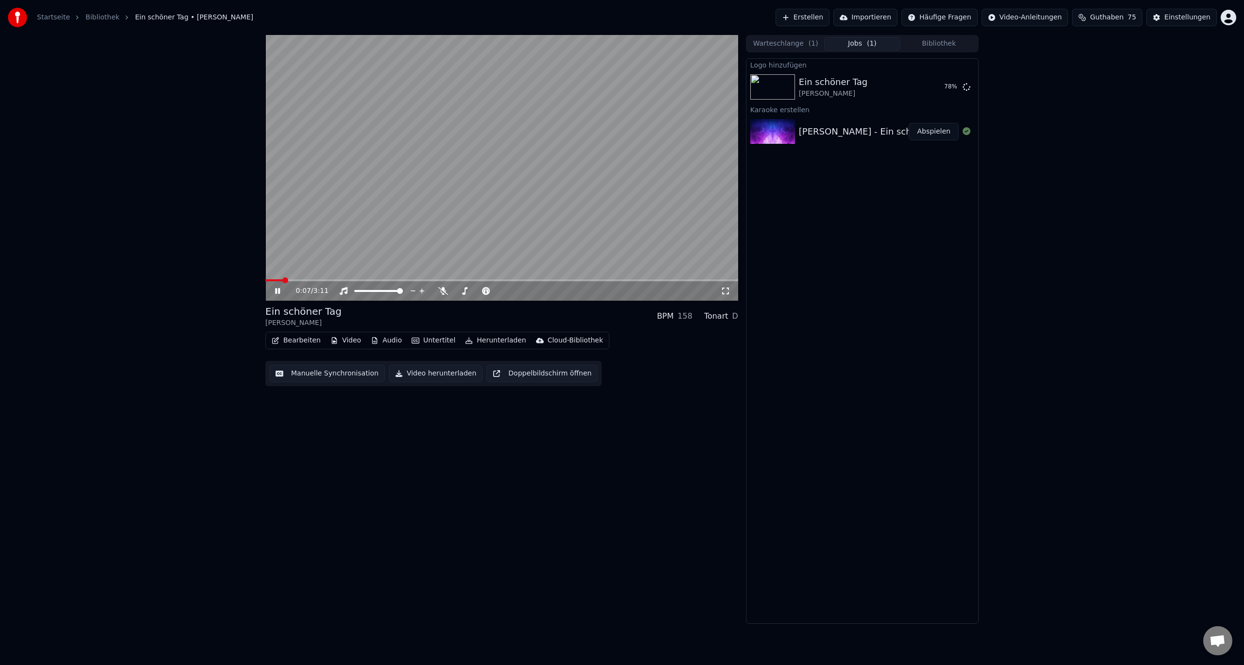
click at [281, 296] on div "0:07 / 3:11" at bounding box center [501, 290] width 473 height 19
click at [278, 293] on icon at bounding box center [277, 291] width 5 height 6
click at [942, 85] on button "Abspielen" at bounding box center [934, 86] width 50 height 17
click at [727, 294] on icon at bounding box center [725, 291] width 7 height 7
click at [285, 290] on icon at bounding box center [284, 291] width 23 height 8
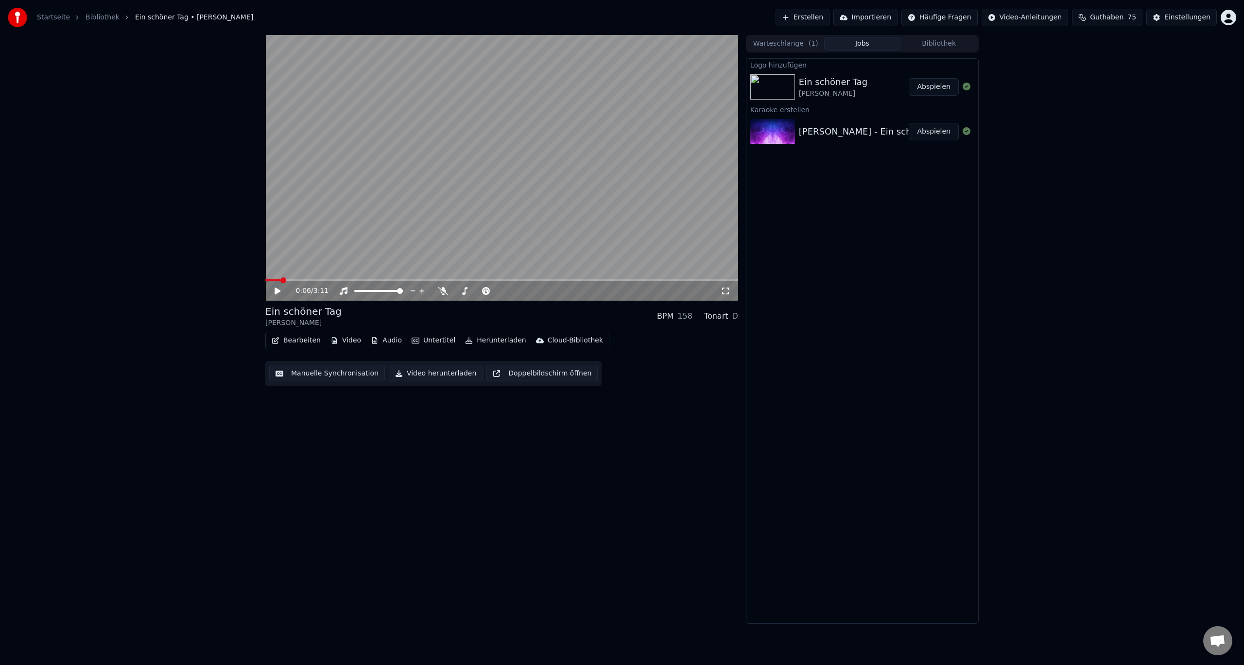
click at [825, 19] on button "Erstellen" at bounding box center [803, 17] width 54 height 17
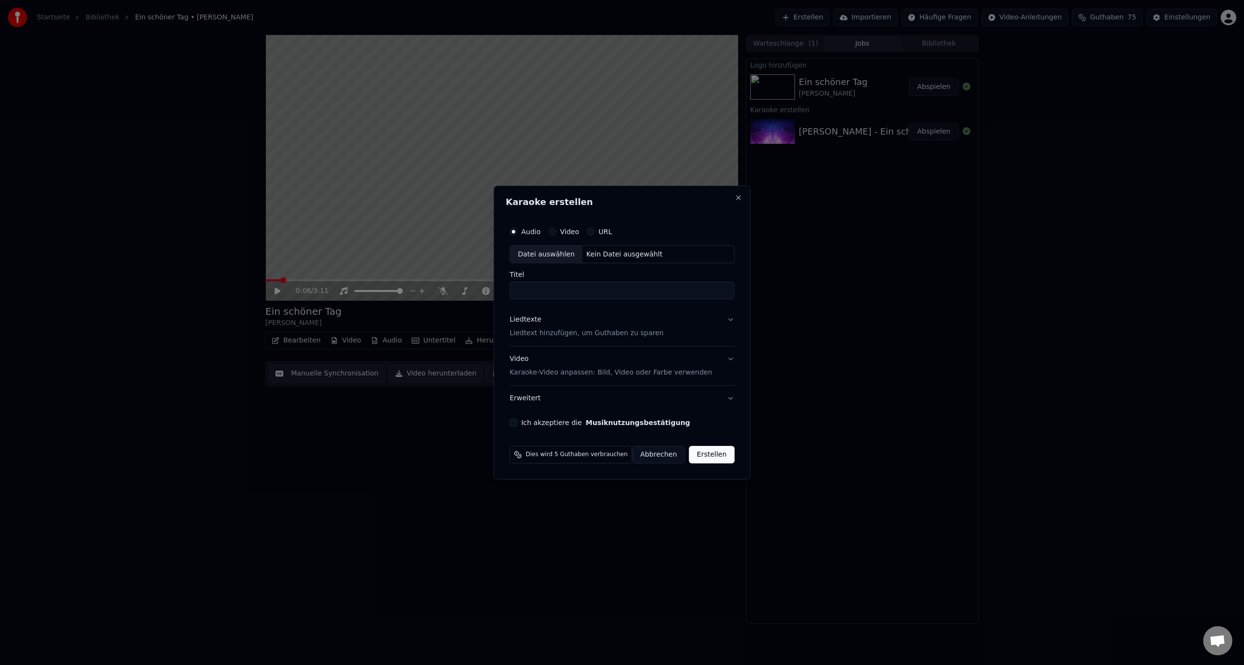
click at [537, 261] on div "Datei auswählen" at bounding box center [546, 254] width 72 height 17
type input "**********"
click at [553, 333] on p "Liedtext hinzufügen, um Guthaben zu sparen" at bounding box center [580, 334] width 154 height 10
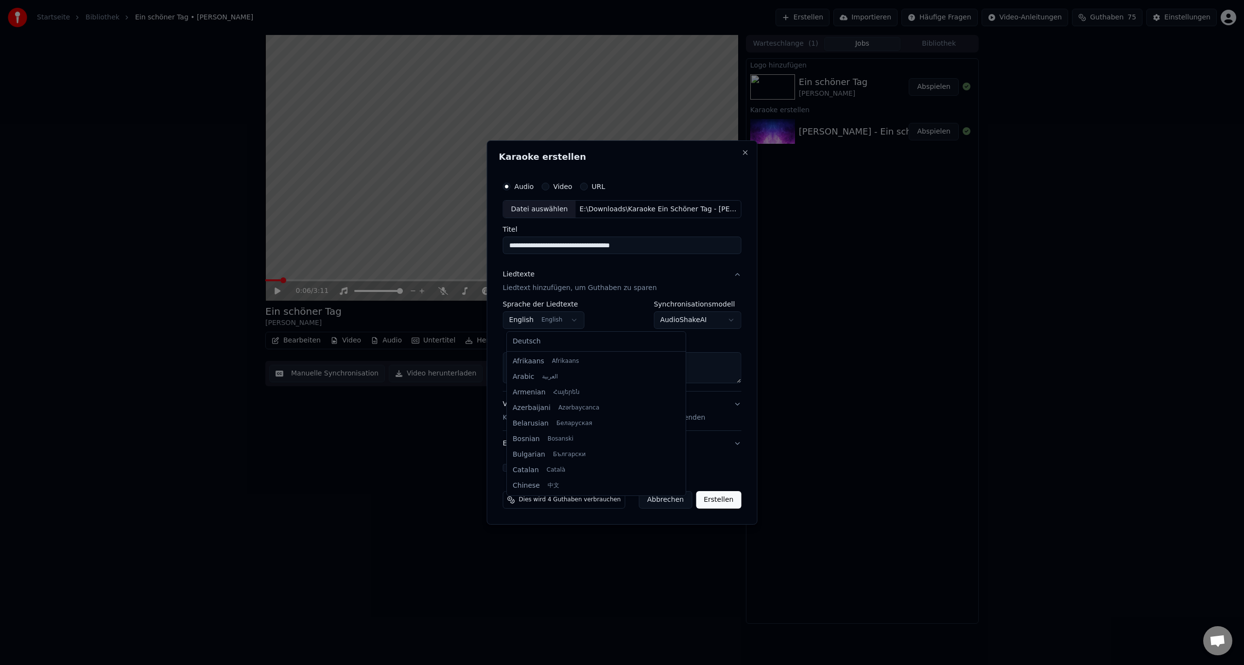
click at [561, 322] on body "**********" at bounding box center [622, 332] width 1244 height 665
select select "**"
click at [552, 369] on textarea at bounding box center [622, 368] width 239 height 31
paste textarea "**********"
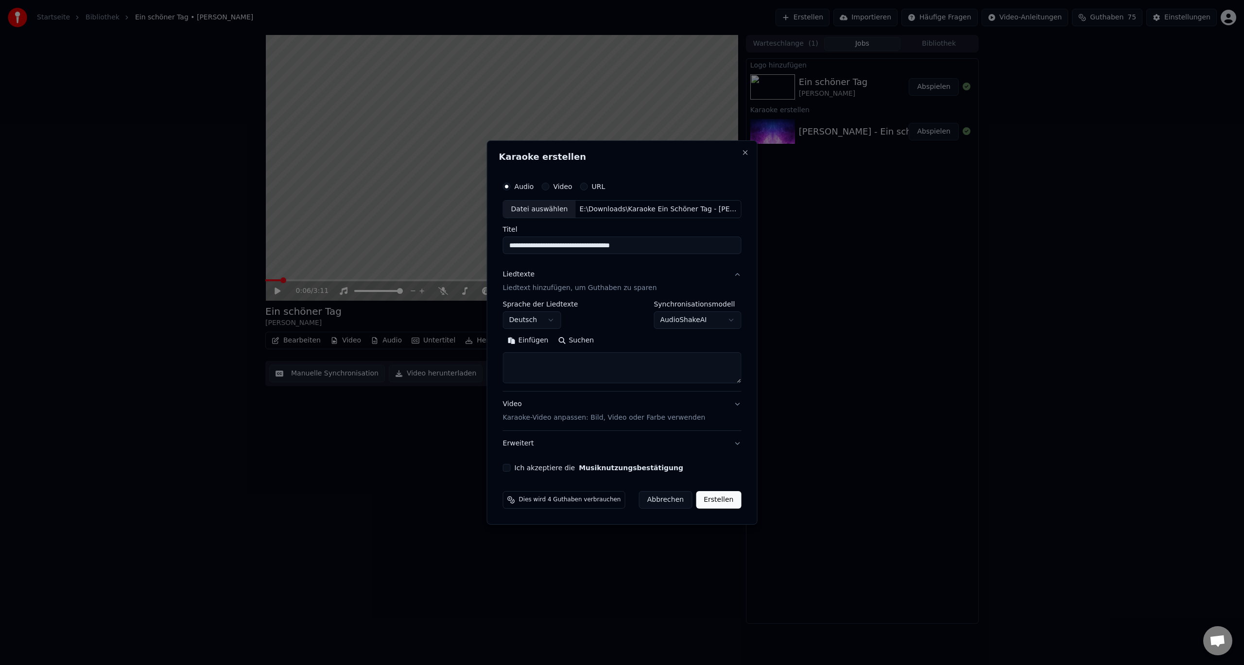
type textarea "**********"
drag, startPoint x: 630, startPoint y: 360, endPoint x: 375, endPoint y: 354, distance: 255.2
click at [375, 354] on body "**********" at bounding box center [622, 332] width 1244 height 665
click at [566, 363] on textarea at bounding box center [618, 368] width 231 height 31
paste textarea "**********"
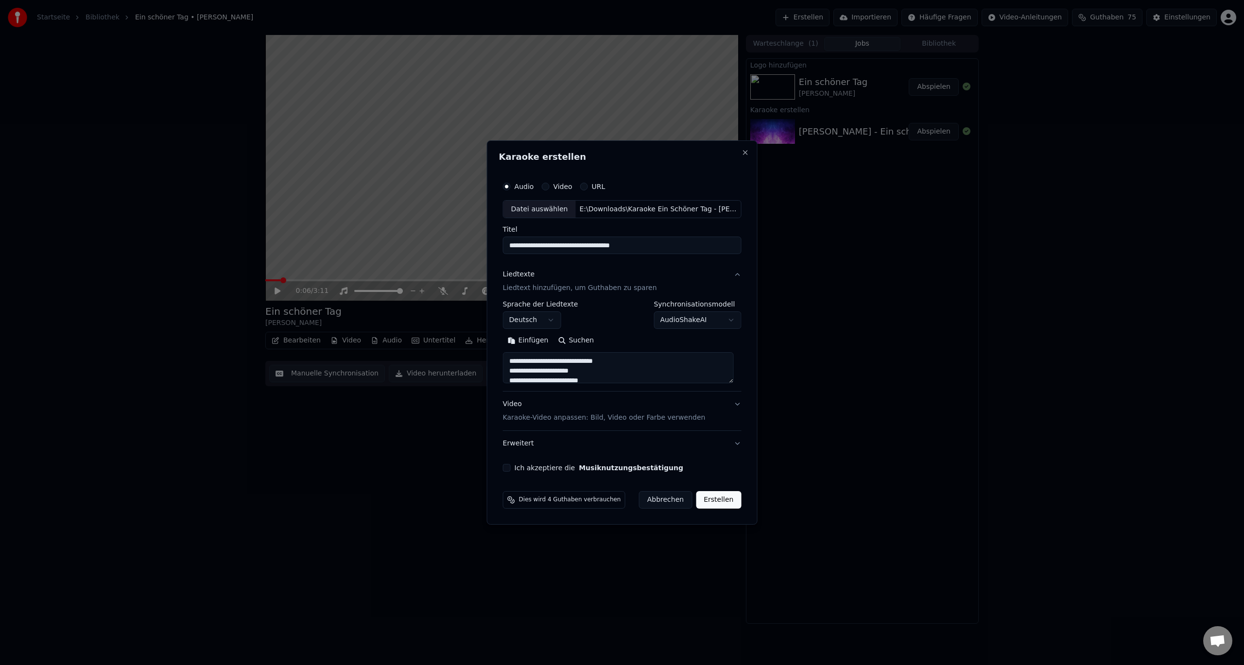
scroll to position [129, 0]
type textarea "**********"
click at [532, 420] on p "Karaoke-Video anpassen: Bild, Video oder Farbe verwenden" at bounding box center [604, 418] width 203 height 10
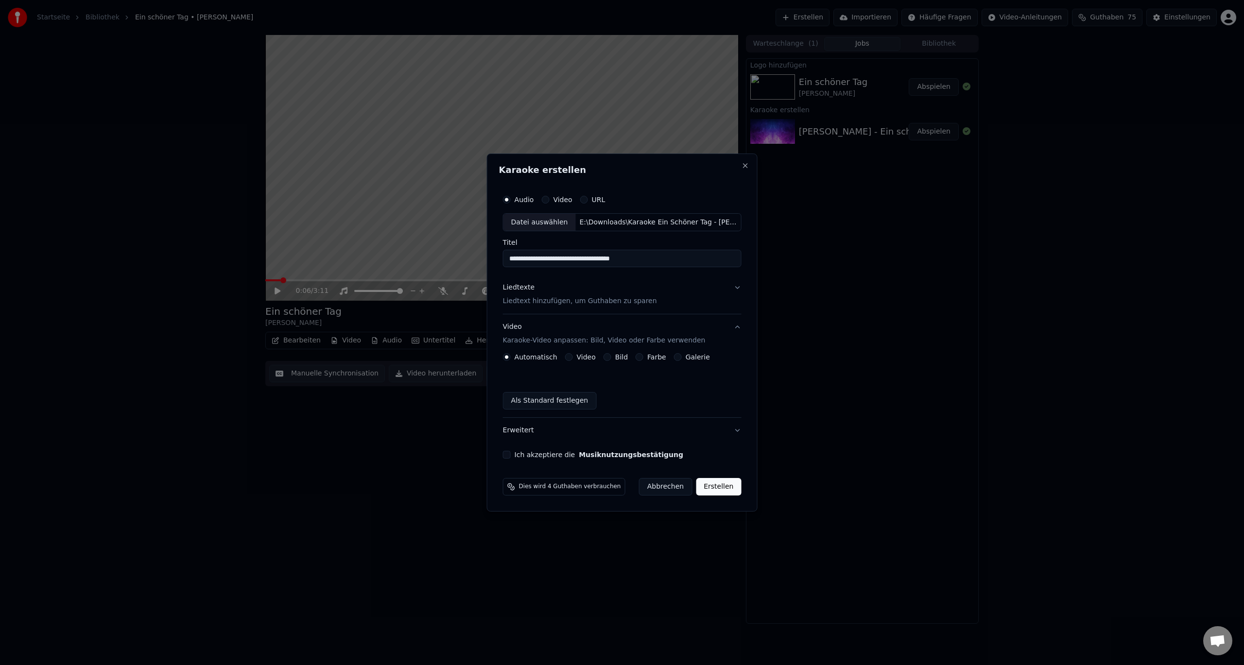
click at [679, 357] on div "Galerie" at bounding box center [692, 357] width 36 height 8
click at [674, 358] on button "Galerie" at bounding box center [678, 357] width 8 height 8
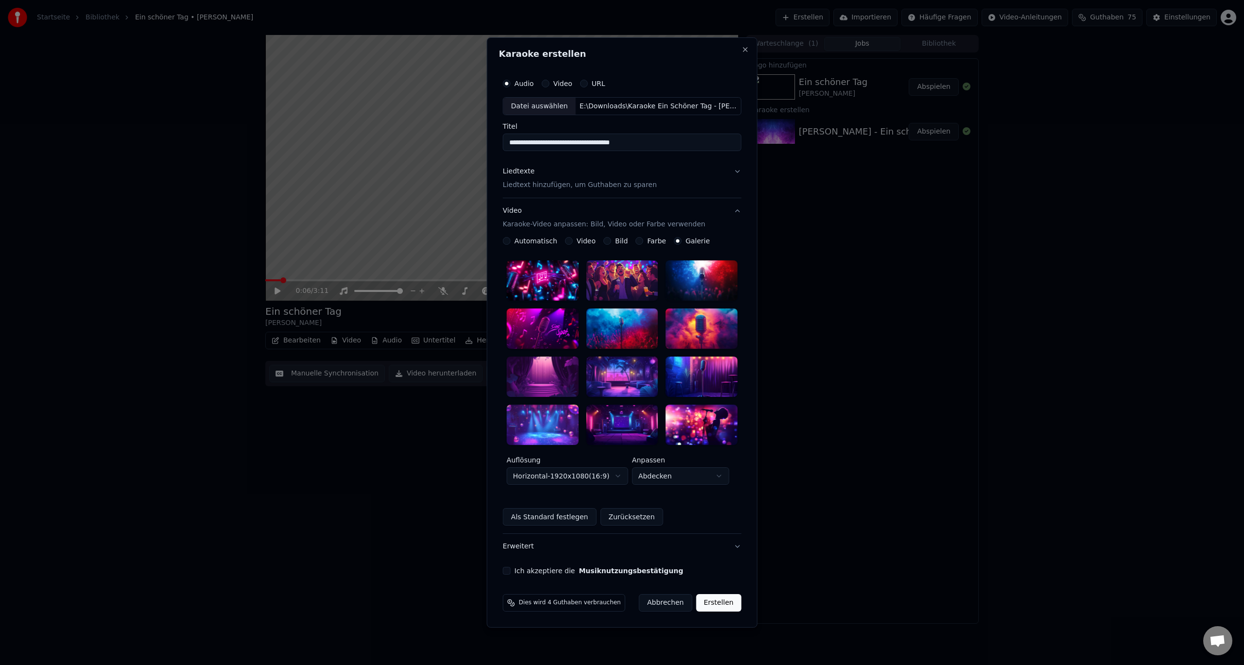
click at [621, 407] on div at bounding box center [622, 425] width 72 height 40
click at [632, 430] on div at bounding box center [622, 425] width 72 height 40
click at [516, 569] on div "Ich akzeptiere die Musiknutzungsbestätigung" at bounding box center [622, 571] width 239 height 8
click at [511, 569] on button "Ich akzeptiere die Musiknutzungsbestätigung" at bounding box center [507, 571] width 8 height 8
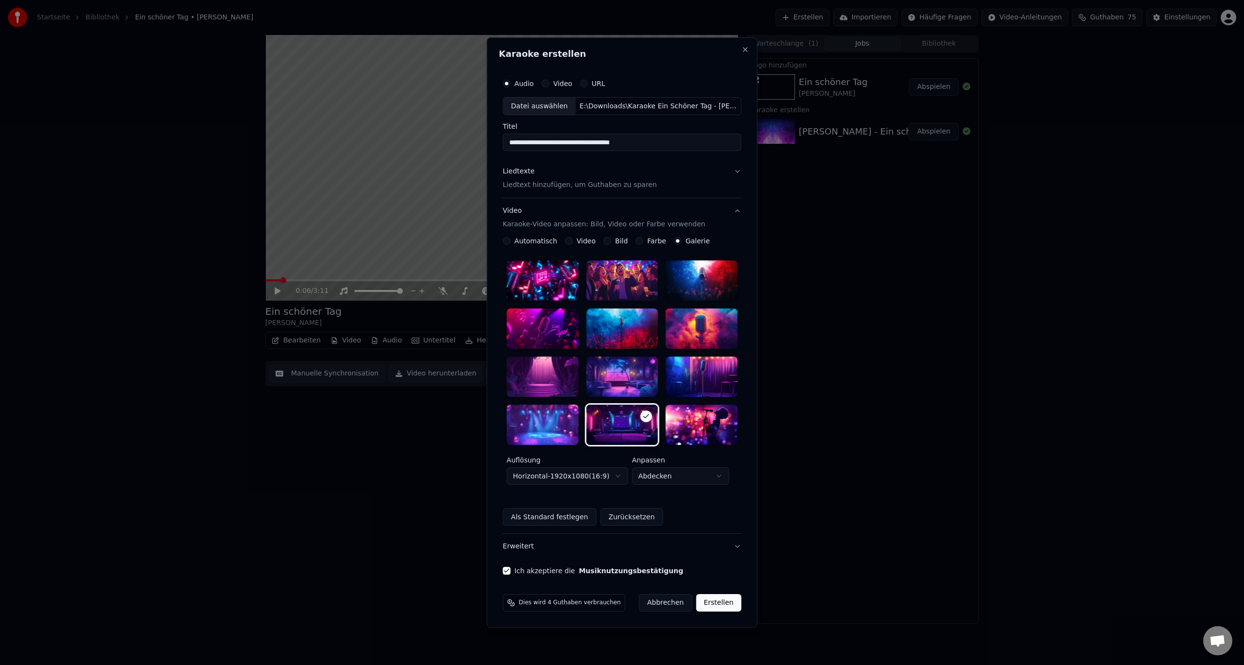
click at [615, 241] on label "Bild" at bounding box center [621, 241] width 13 height 7
click at [611, 241] on button "Bild" at bounding box center [608, 241] width 8 height 8
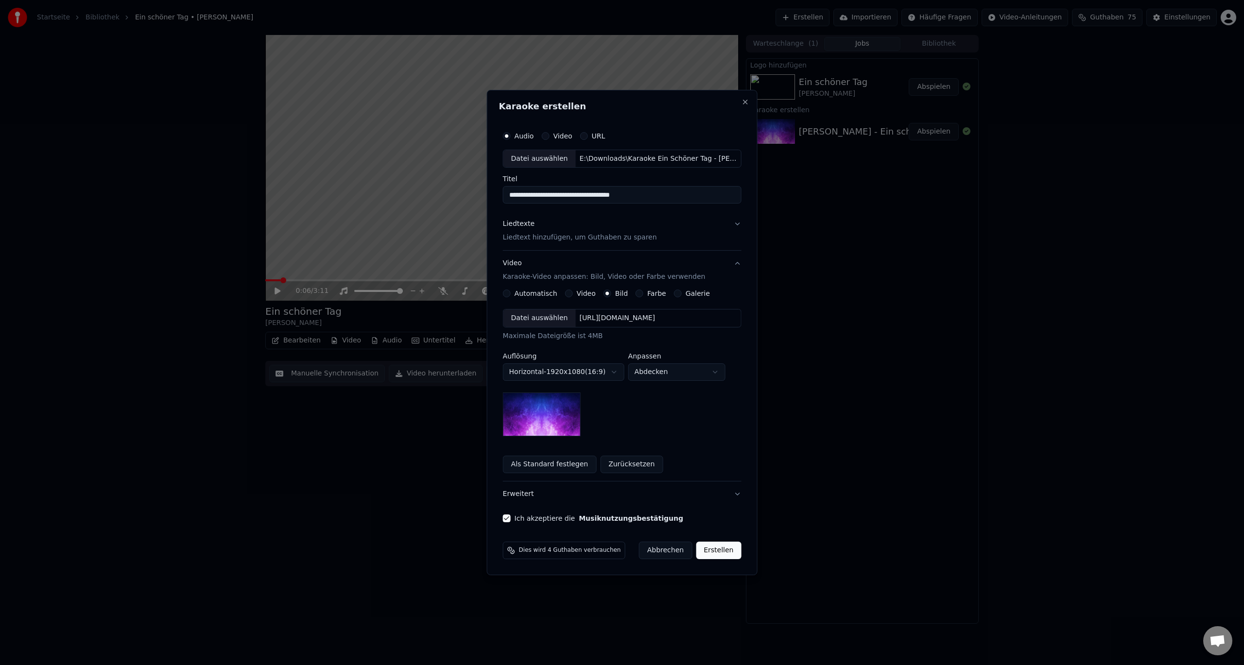
click at [686, 294] on label "Galerie" at bounding box center [698, 293] width 24 height 7
click at [682, 294] on button "Galerie" at bounding box center [678, 294] width 8 height 8
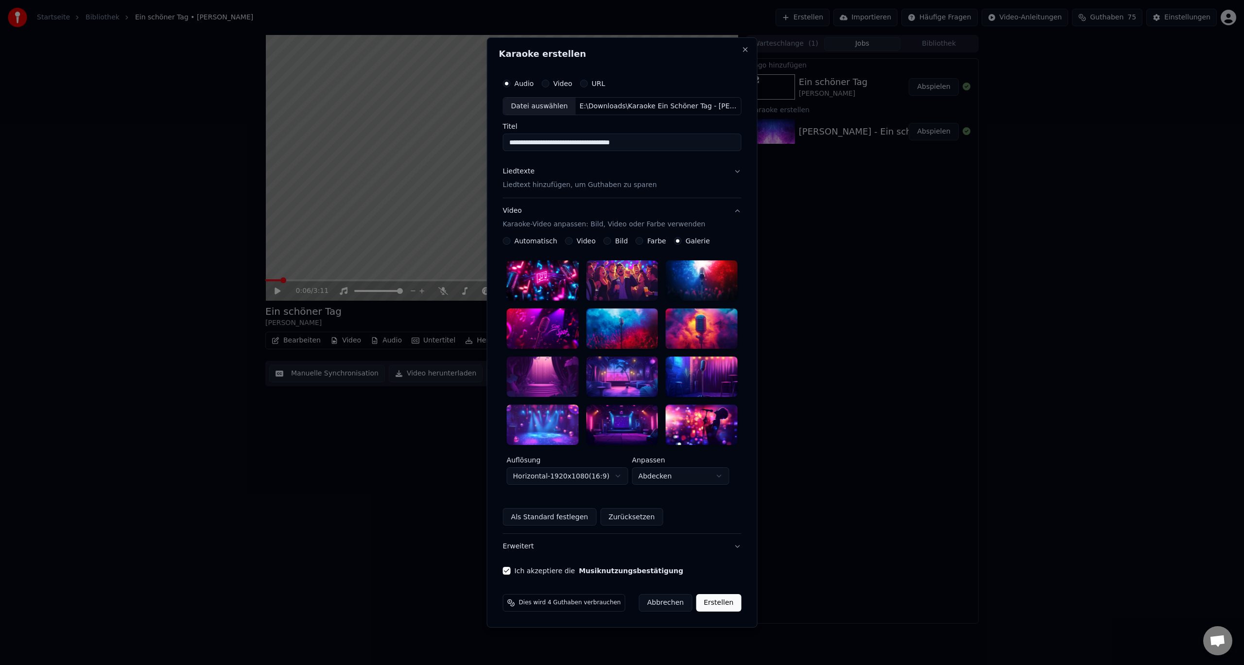
click at [632, 413] on div at bounding box center [622, 425] width 72 height 40
click at [726, 601] on button "Erstellen" at bounding box center [718, 602] width 45 height 17
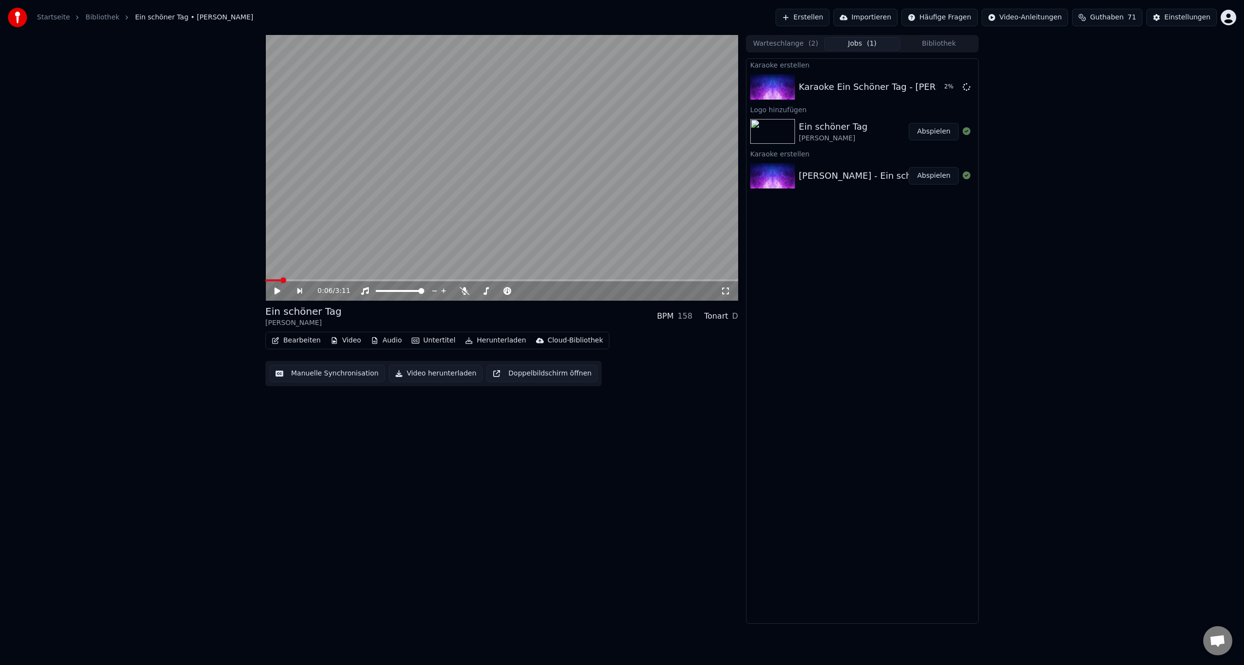
click at [932, 43] on button "Bibliothek" at bounding box center [938, 44] width 77 height 14
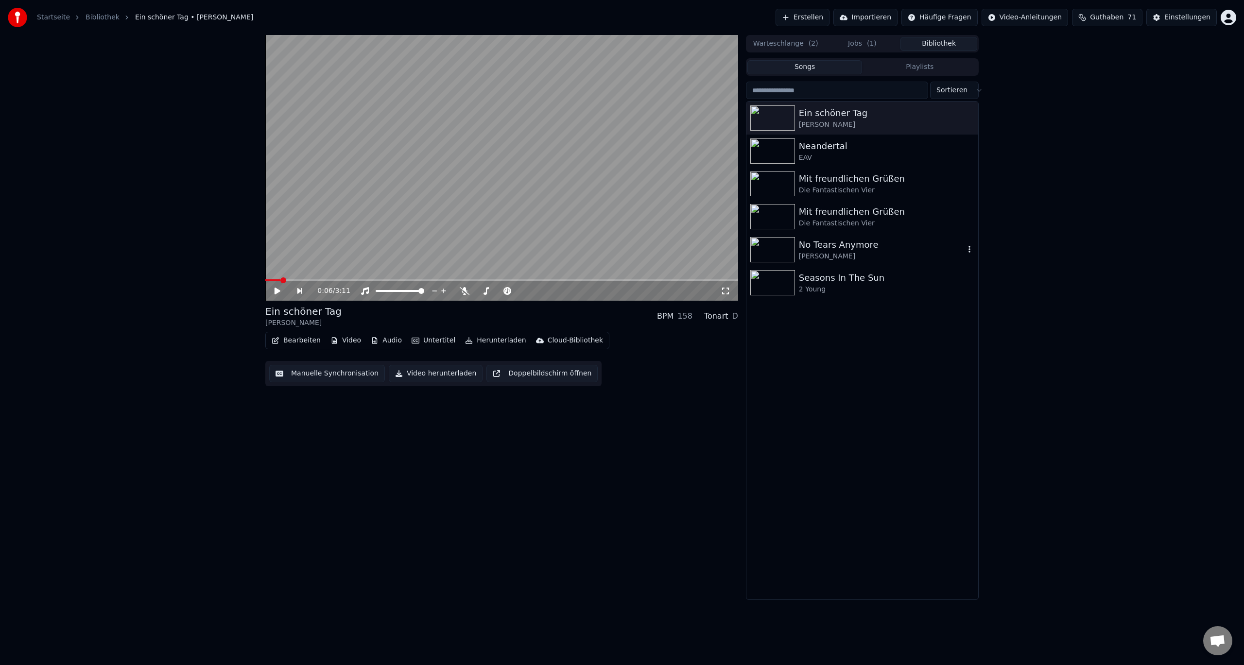
click at [850, 249] on div "No Tears Anymore" at bounding box center [882, 245] width 166 height 14
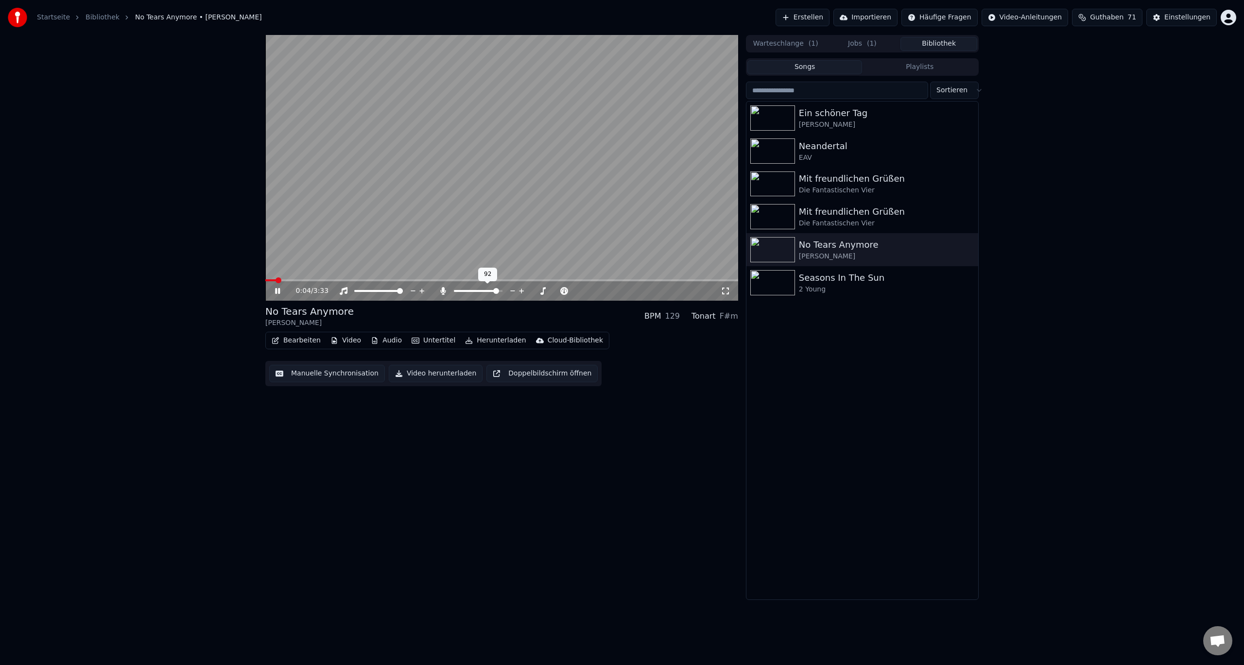
click at [499, 292] on span at bounding box center [478, 291] width 49 height 2
click at [494, 293] on span at bounding box center [496, 291] width 6 height 6
click at [500, 291] on span at bounding box center [500, 291] width 6 height 6
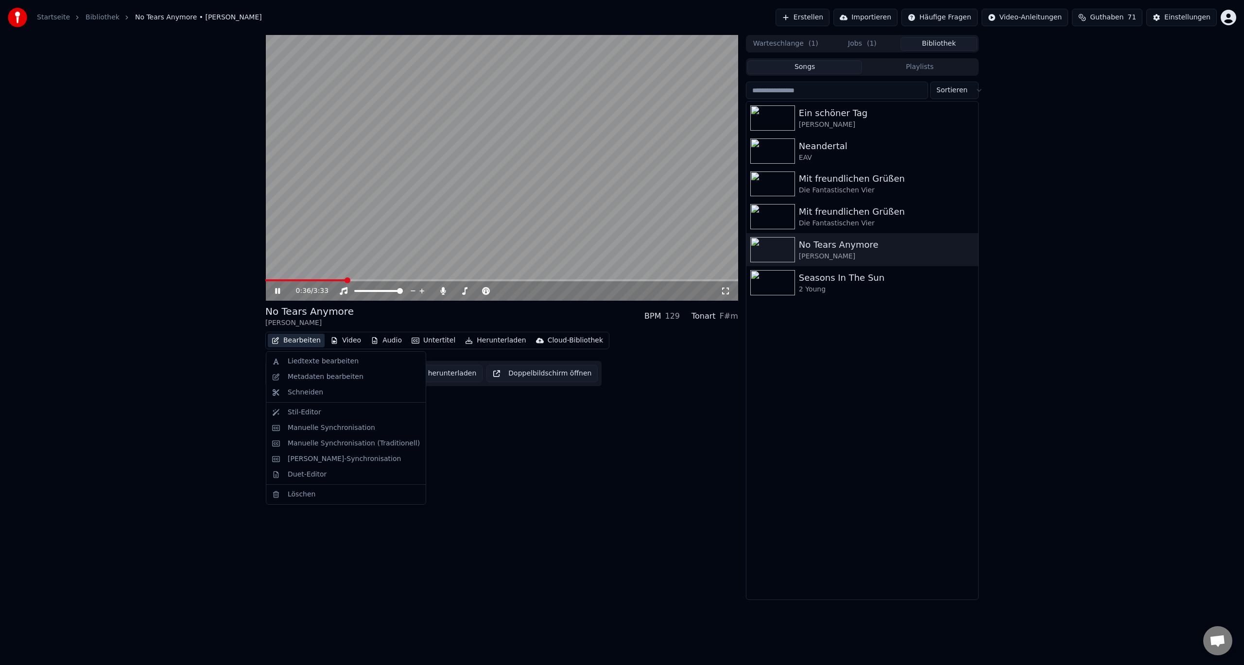
click at [287, 340] on button "Bearbeiten" at bounding box center [296, 341] width 57 height 14
click at [301, 428] on div "Manuelle Synchronisation" at bounding box center [331, 428] width 87 height 10
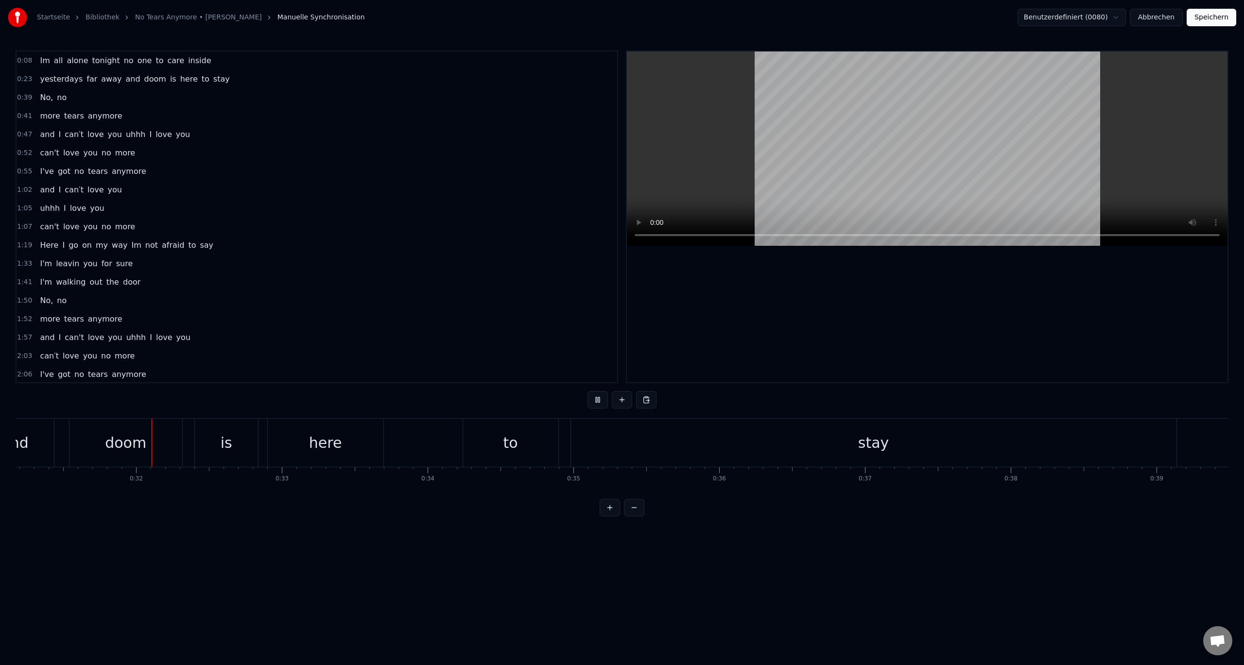
scroll to position [0, 4549]
click at [600, 401] on button at bounding box center [597, 399] width 20 height 17
click at [99, 439] on div "yesterdays far away and doom is here to stay" at bounding box center [192, 443] width 2279 height 48
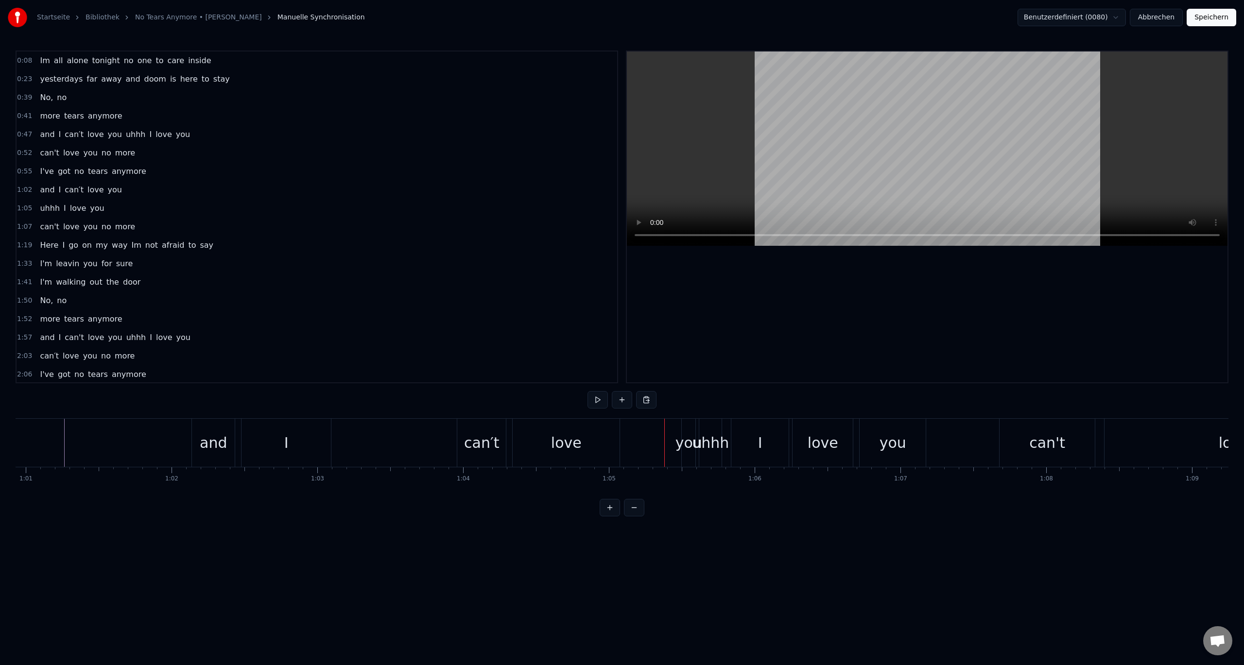
click at [677, 448] on div "you" at bounding box center [688, 443] width 27 height 22
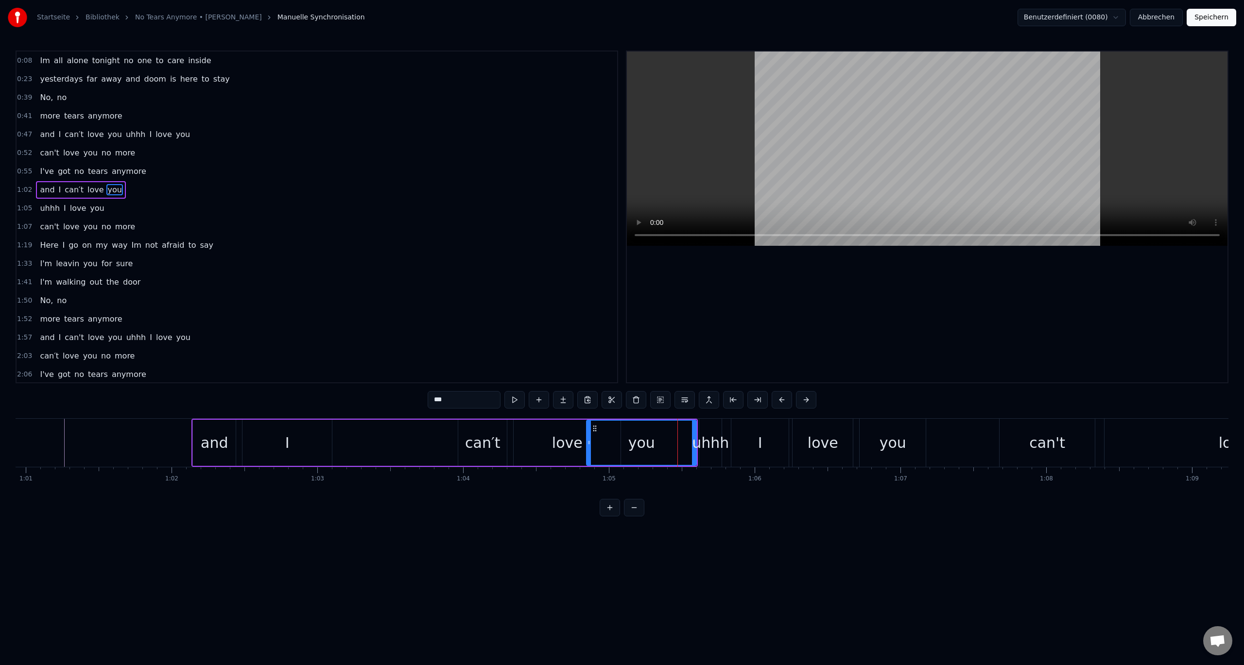
drag, startPoint x: 684, startPoint y: 443, endPoint x: 588, endPoint y: 453, distance: 96.8
click at [588, 453] on div at bounding box center [589, 443] width 4 height 44
drag, startPoint x: 693, startPoint y: 442, endPoint x: 644, endPoint y: 453, distance: 50.3
click at [644, 453] on div at bounding box center [645, 443] width 4 height 44
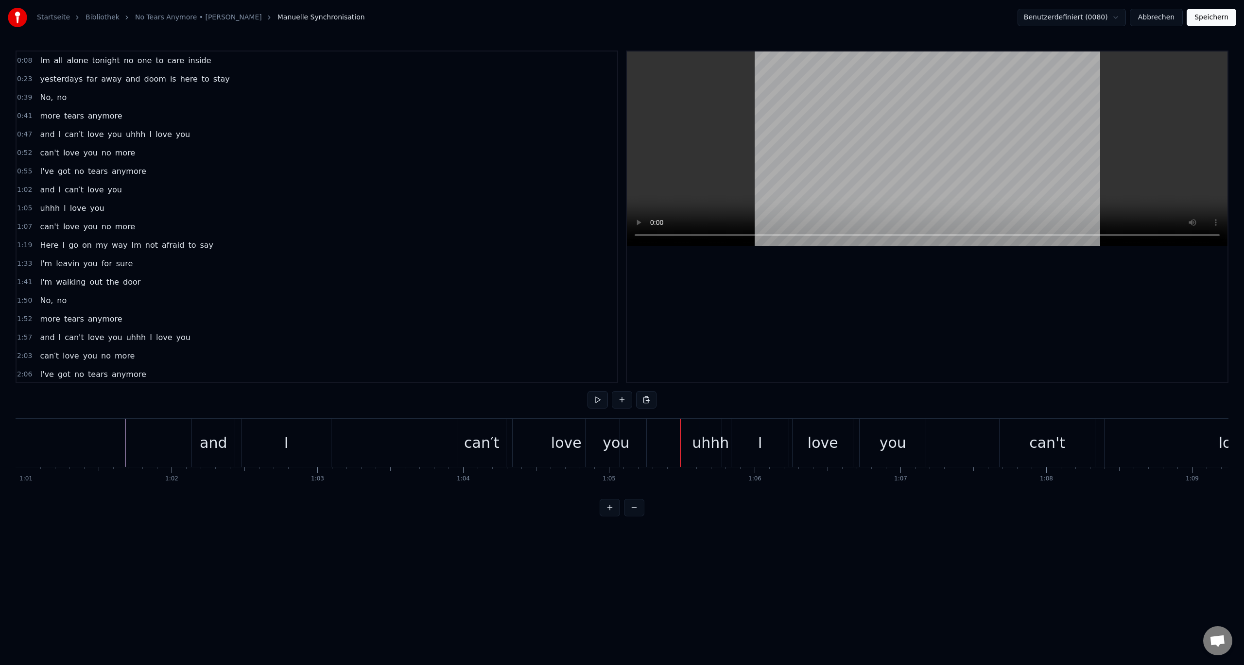
click at [564, 454] on div "love" at bounding box center [566, 443] width 107 height 48
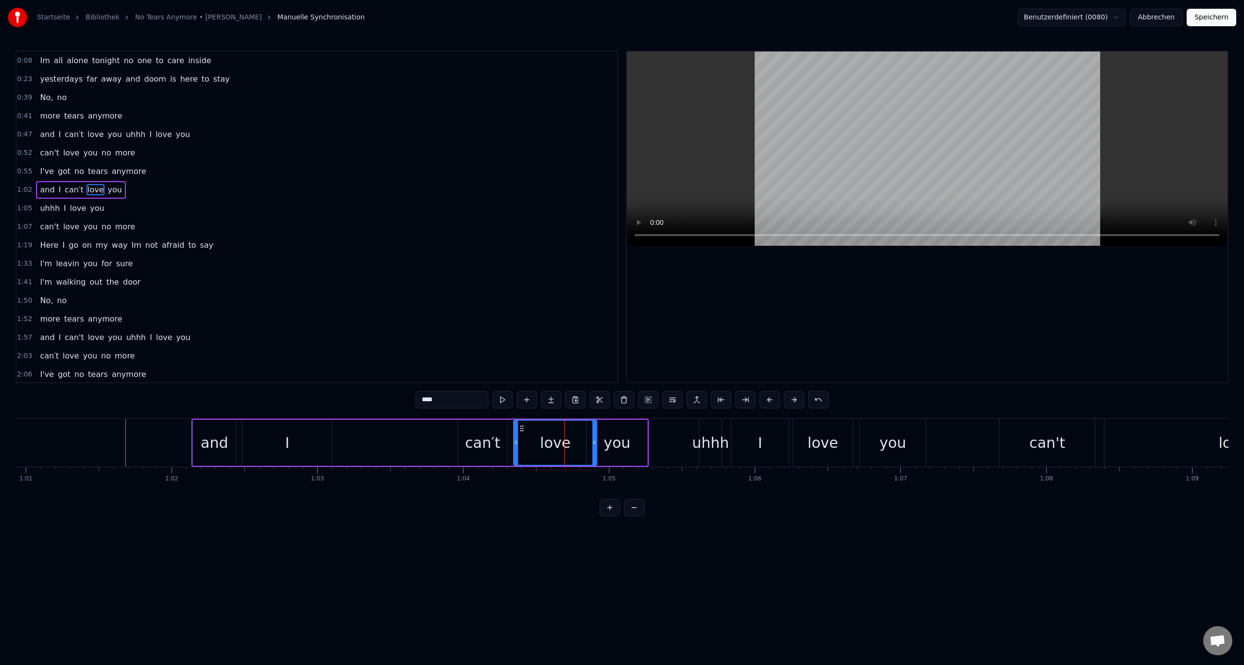
drag, startPoint x: 618, startPoint y: 442, endPoint x: 594, endPoint y: 444, distance: 23.9
click at [594, 444] on icon at bounding box center [594, 443] width 4 height 8
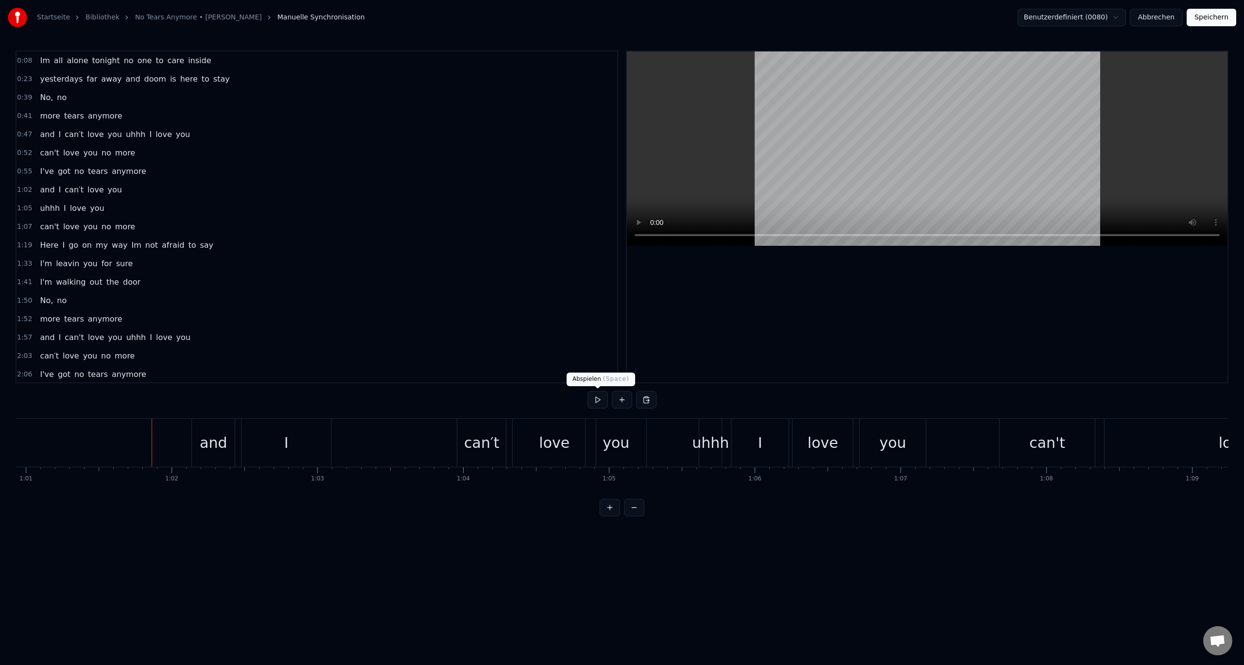
click at [601, 398] on button at bounding box center [597, 399] width 20 height 17
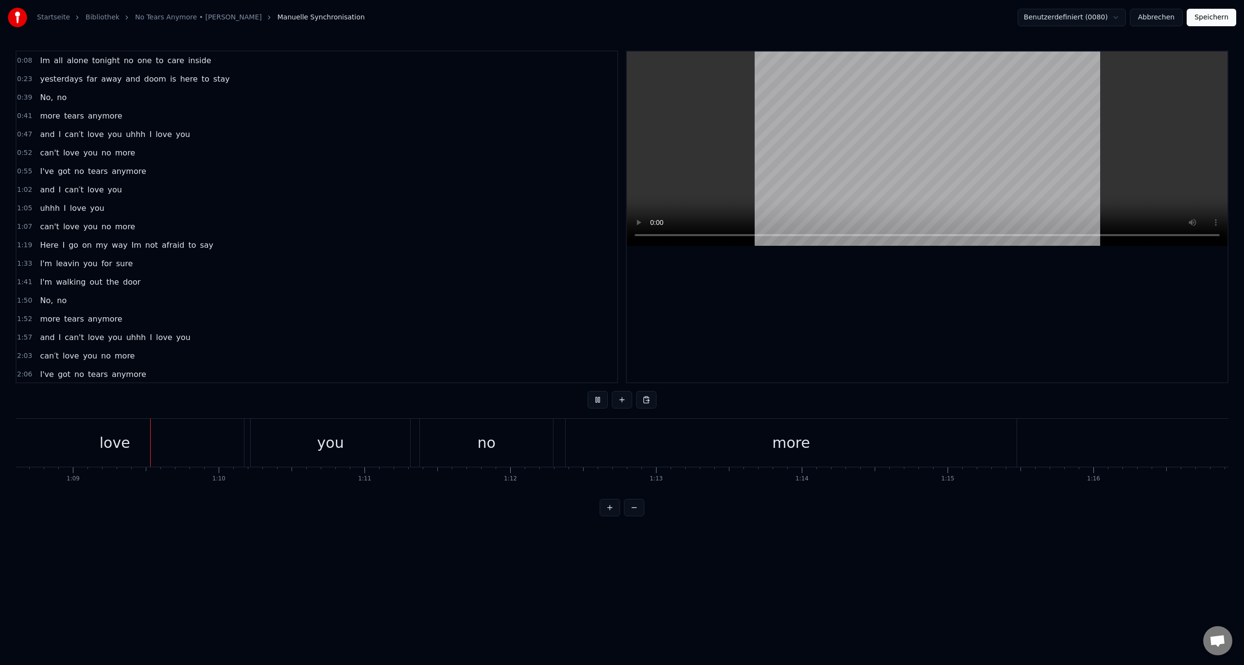
scroll to position [0, 10003]
click at [601, 398] on button at bounding box center [597, 399] width 20 height 17
click at [1214, 18] on button "Speichern" at bounding box center [1212, 17] width 50 height 17
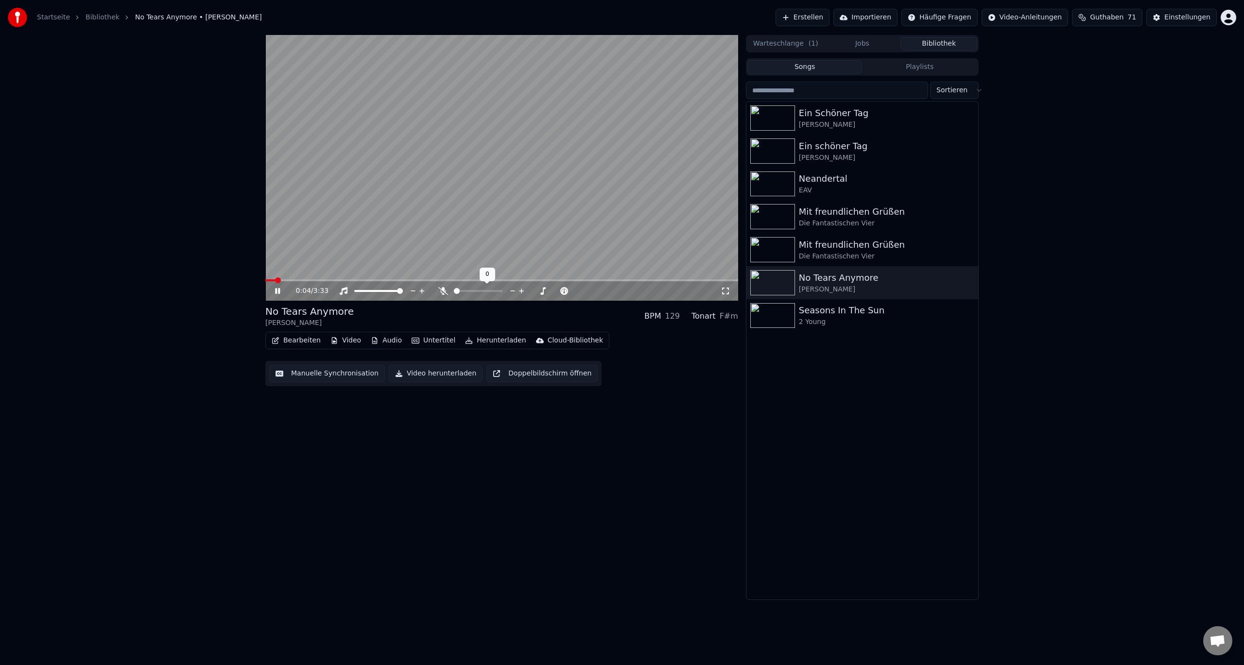
click at [454, 292] on span at bounding box center [454, 291] width 0 height 2
click at [294, 280] on span at bounding box center [501, 280] width 473 height 2
click at [314, 278] on video at bounding box center [501, 168] width 473 height 266
click at [335, 278] on video at bounding box center [501, 168] width 473 height 266
click at [336, 280] on span at bounding box center [501, 280] width 473 height 2
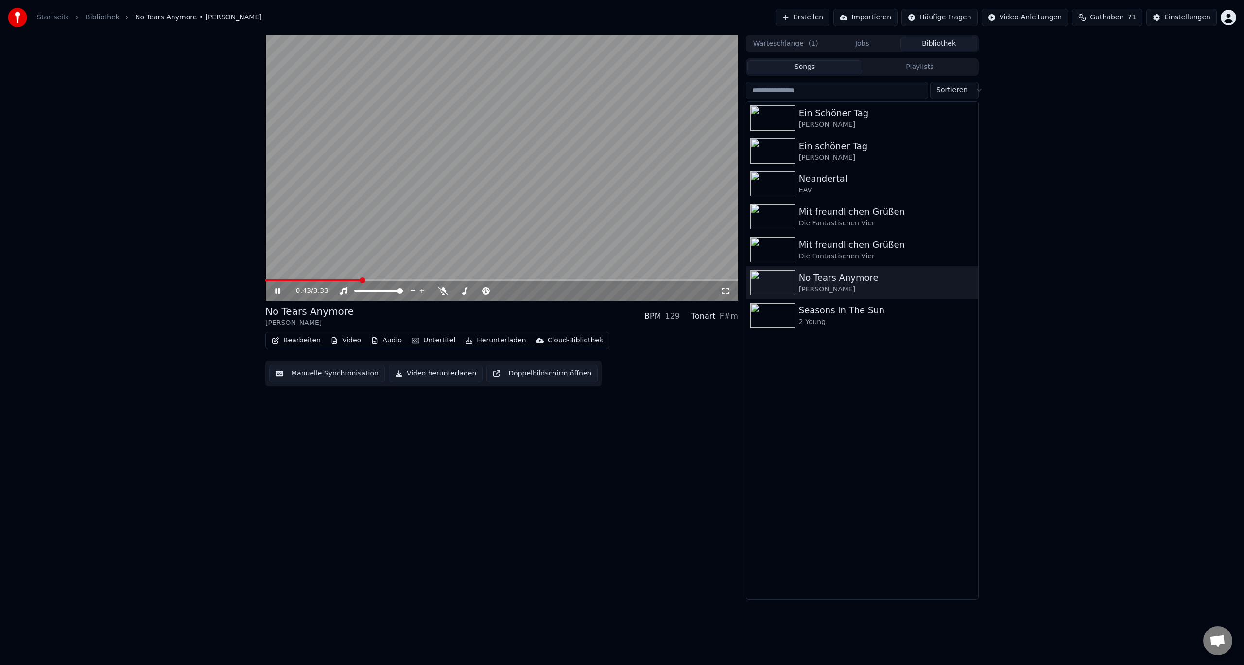
click at [362, 280] on span at bounding box center [501, 280] width 473 height 2
click at [275, 293] on icon at bounding box center [284, 291] width 23 height 8
click at [383, 280] on span at bounding box center [324, 280] width 118 height 2
click at [443, 290] on icon at bounding box center [443, 291] width 10 height 8
click at [275, 287] on div "0:53 / 3:33" at bounding box center [501, 291] width 465 height 10
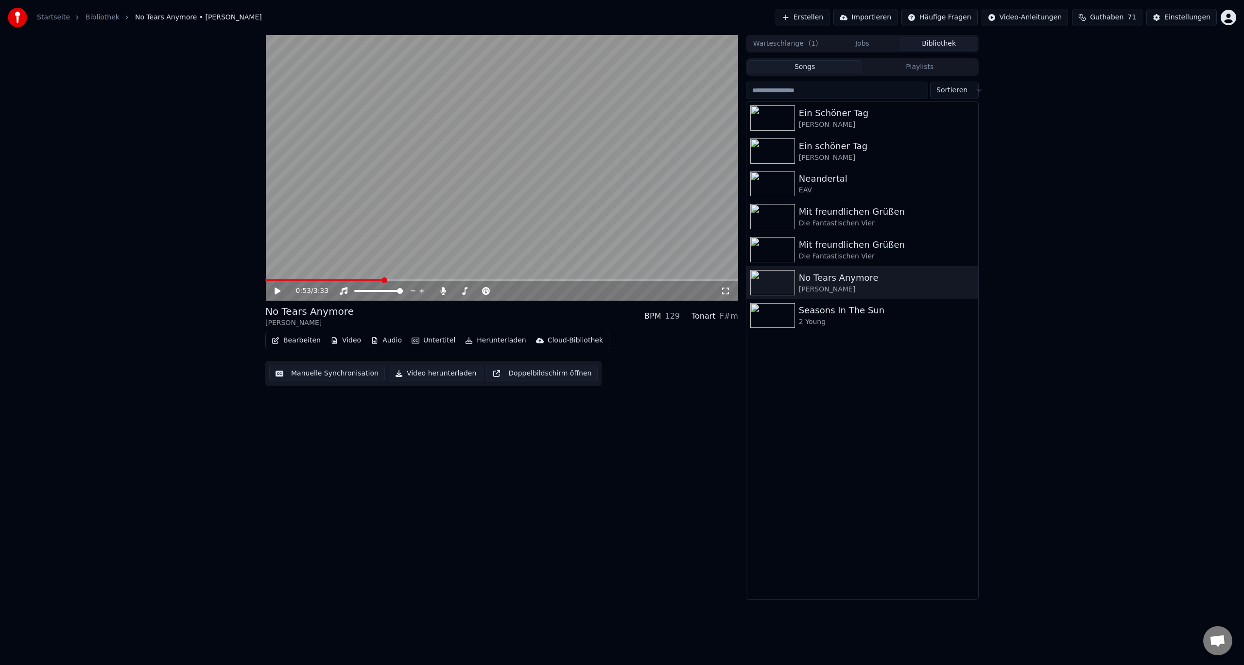
click at [275, 291] on icon at bounding box center [284, 291] width 23 height 8
click at [279, 293] on icon at bounding box center [277, 291] width 5 height 6
click at [496, 291] on span at bounding box center [496, 291] width 6 height 6
click at [410, 280] on span at bounding box center [337, 280] width 144 height 2
click at [275, 294] on icon at bounding box center [284, 291] width 23 height 8
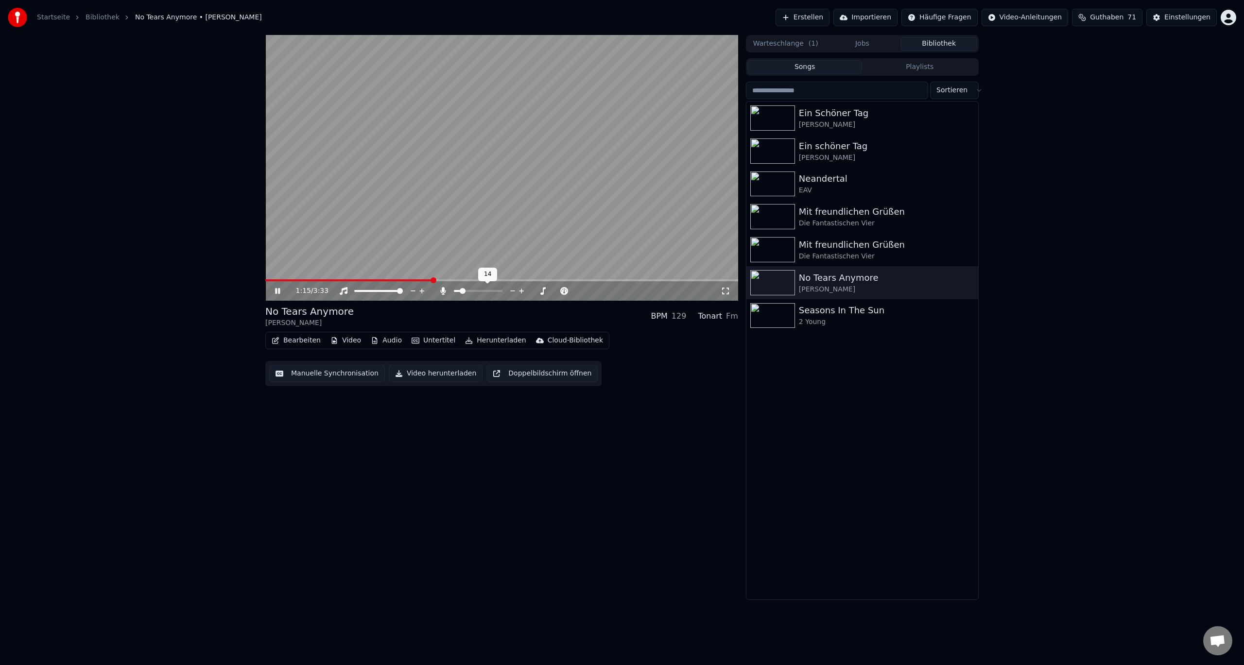
click at [461, 292] on span at bounding box center [457, 291] width 7 height 2
click at [454, 291] on span at bounding box center [457, 291] width 6 height 6
click at [276, 294] on icon at bounding box center [277, 291] width 5 height 6
click at [615, 279] on span at bounding box center [440, 280] width 350 height 2
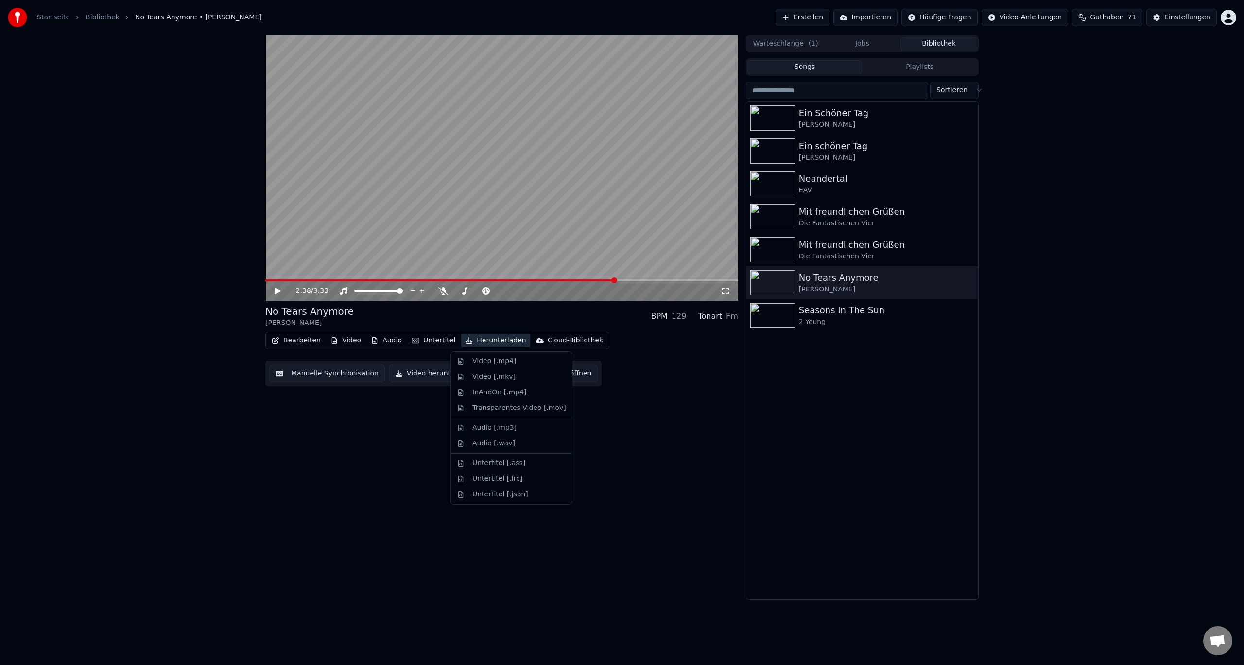
click at [480, 339] on button "Herunterladen" at bounding box center [495, 341] width 69 height 14
click at [492, 364] on div "Video [.mp4]" at bounding box center [494, 362] width 44 height 10
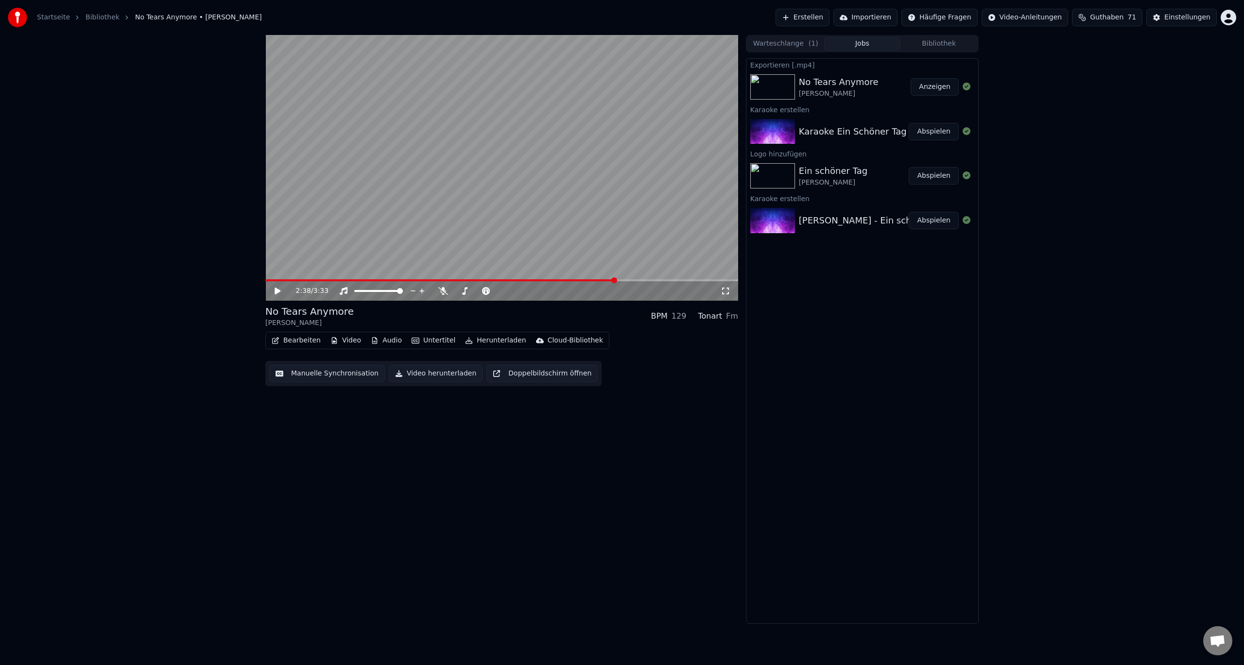
click at [923, 89] on button "Anzeigen" at bounding box center [935, 86] width 48 height 17
click at [919, 42] on button "Bibliothek" at bounding box center [938, 44] width 77 height 14
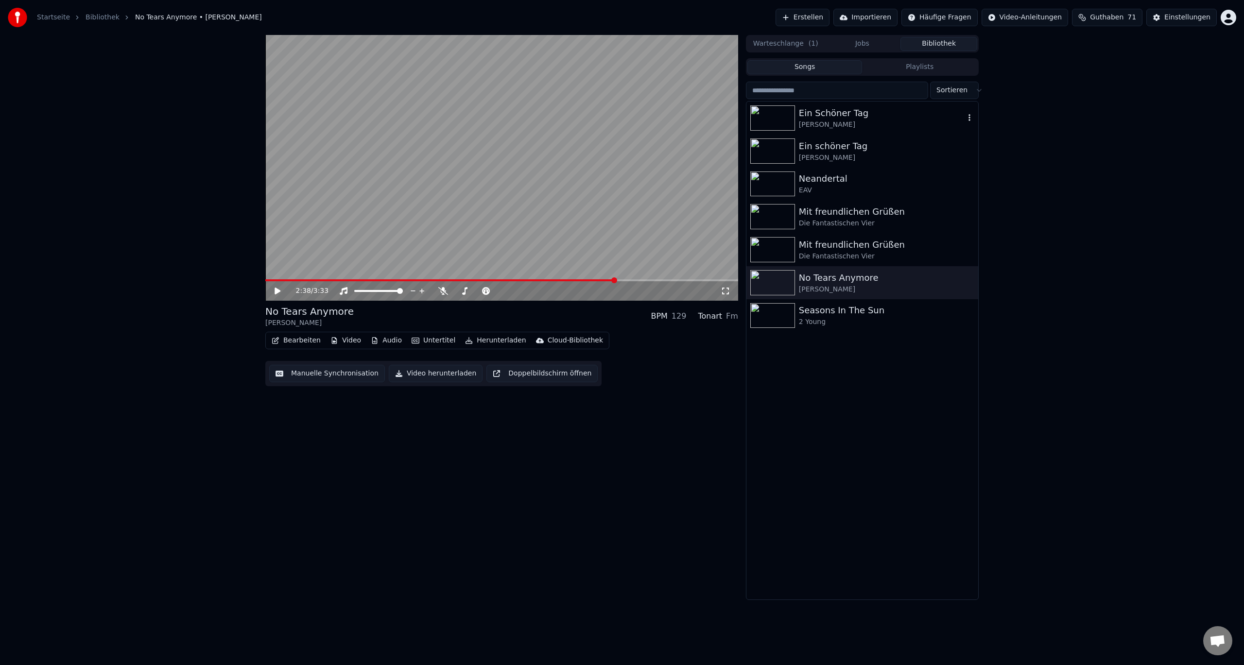
click at [839, 120] on div "[PERSON_NAME]" at bounding box center [882, 125] width 166 height 10
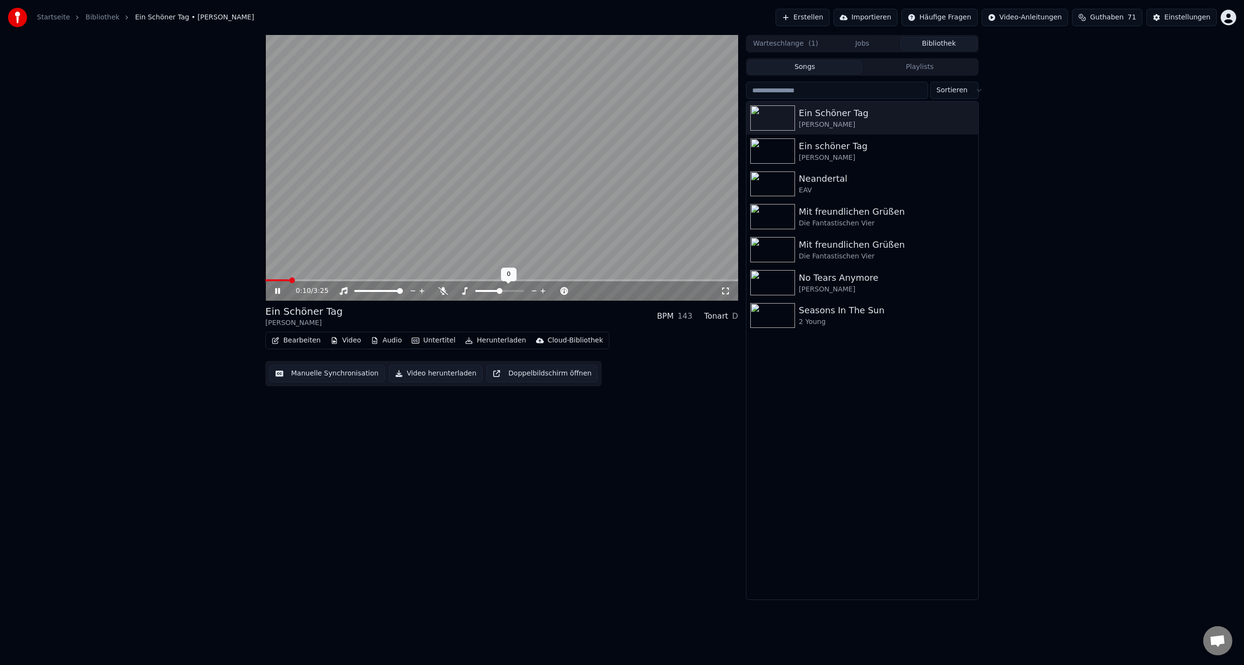
click at [499, 290] on span at bounding box center [500, 291] width 6 height 6
click at [454, 294] on span at bounding box center [457, 291] width 6 height 6
click at [482, 290] on div at bounding box center [487, 291] width 78 height 10
click at [484, 290] on div at bounding box center [487, 291] width 78 height 10
click at [484, 292] on div at bounding box center [487, 291] width 78 height 10
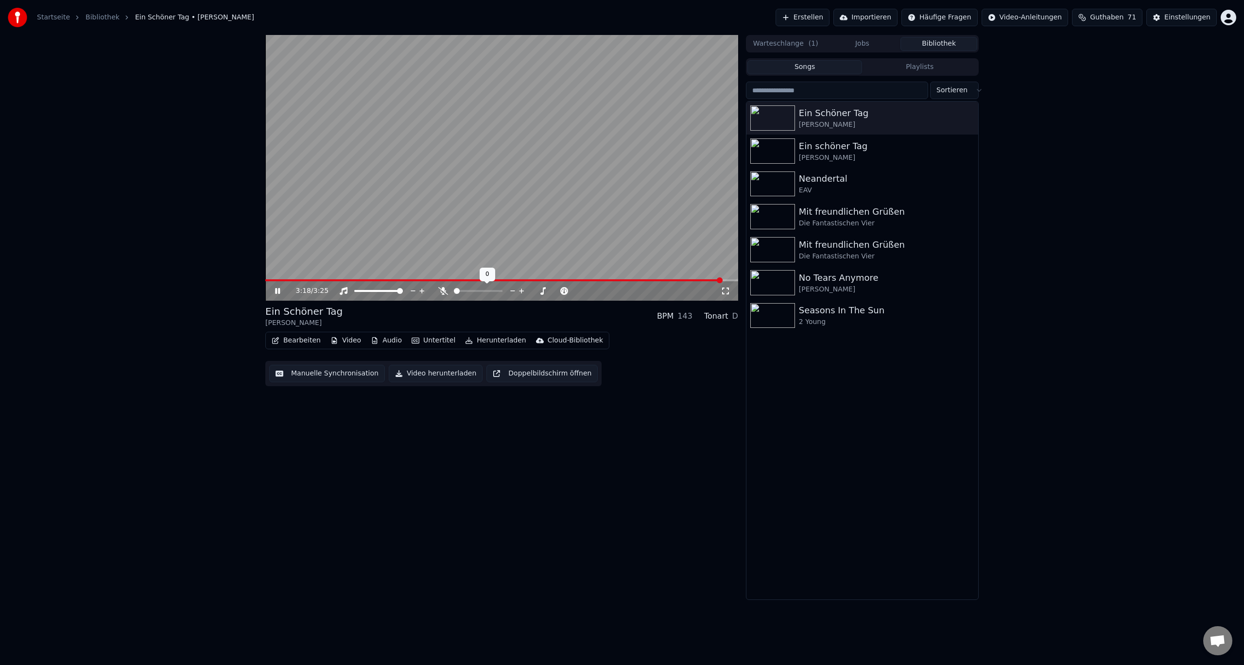
click at [484, 293] on div at bounding box center [487, 291] width 78 height 10
click at [502, 292] on span at bounding box center [478, 291] width 49 height 2
click at [355, 342] on button "Video" at bounding box center [346, 341] width 38 height 14
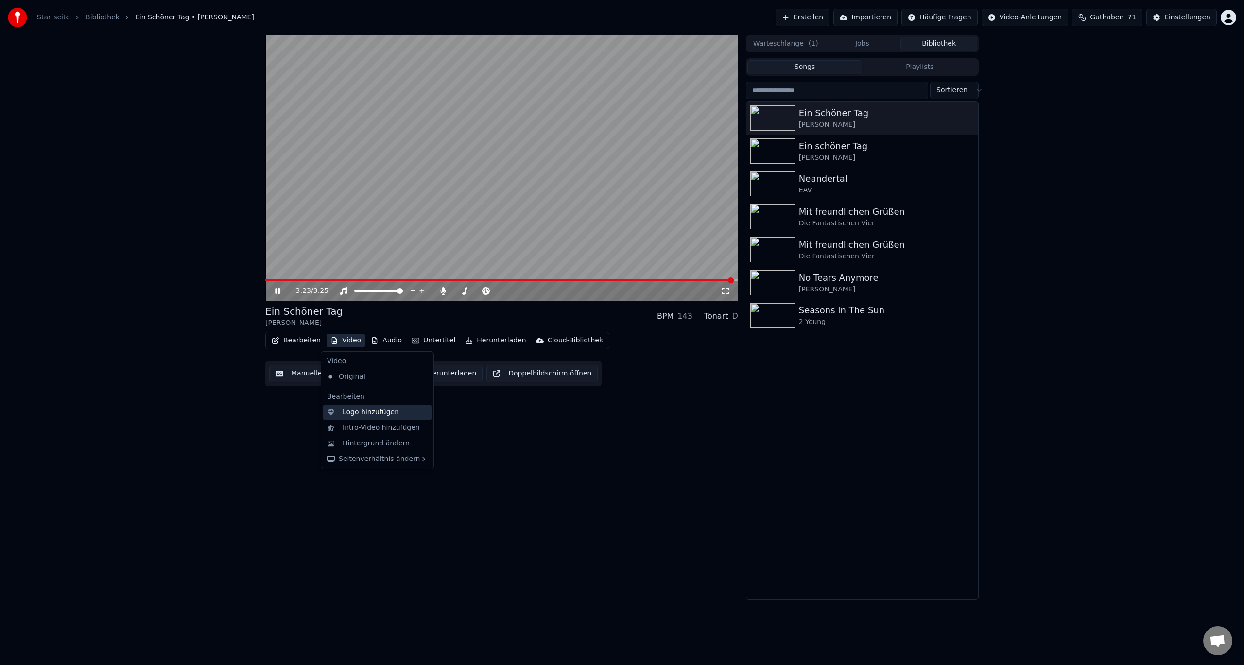
click at [366, 416] on div "Logo hinzufügen" at bounding box center [371, 413] width 56 height 10
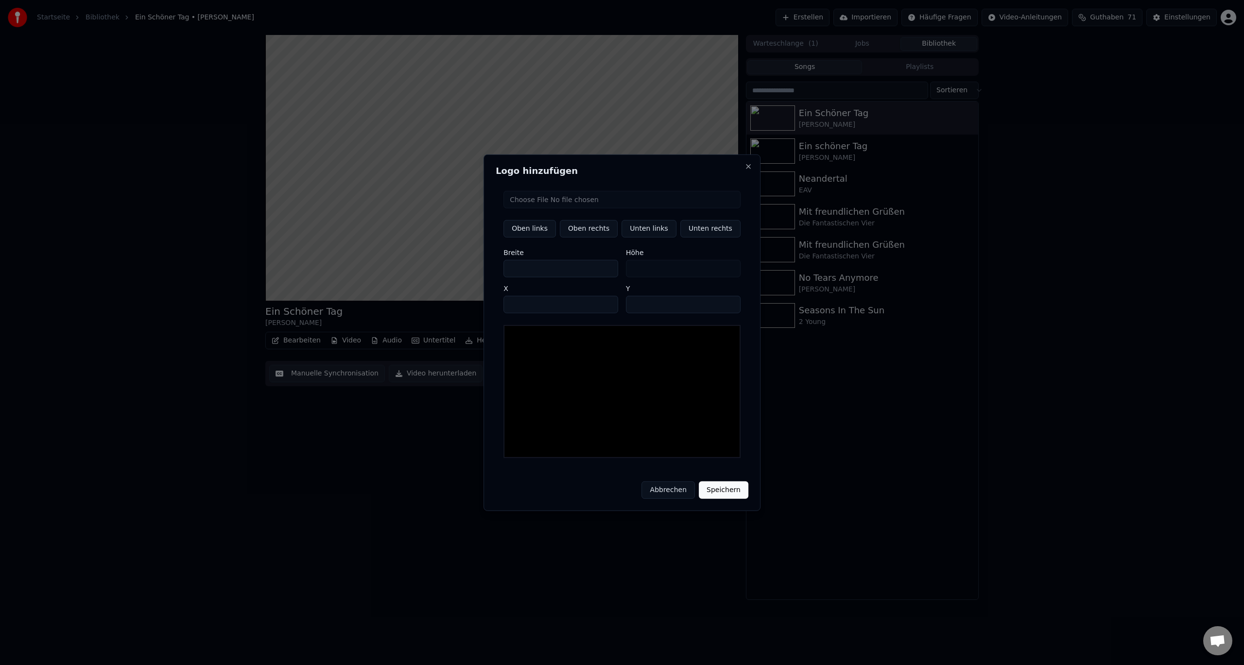
click at [536, 201] on input "file" at bounding box center [621, 198] width 237 height 17
type input "**********"
click at [697, 235] on button "Unten rechts" at bounding box center [710, 228] width 60 height 17
type input "****"
type input "***"
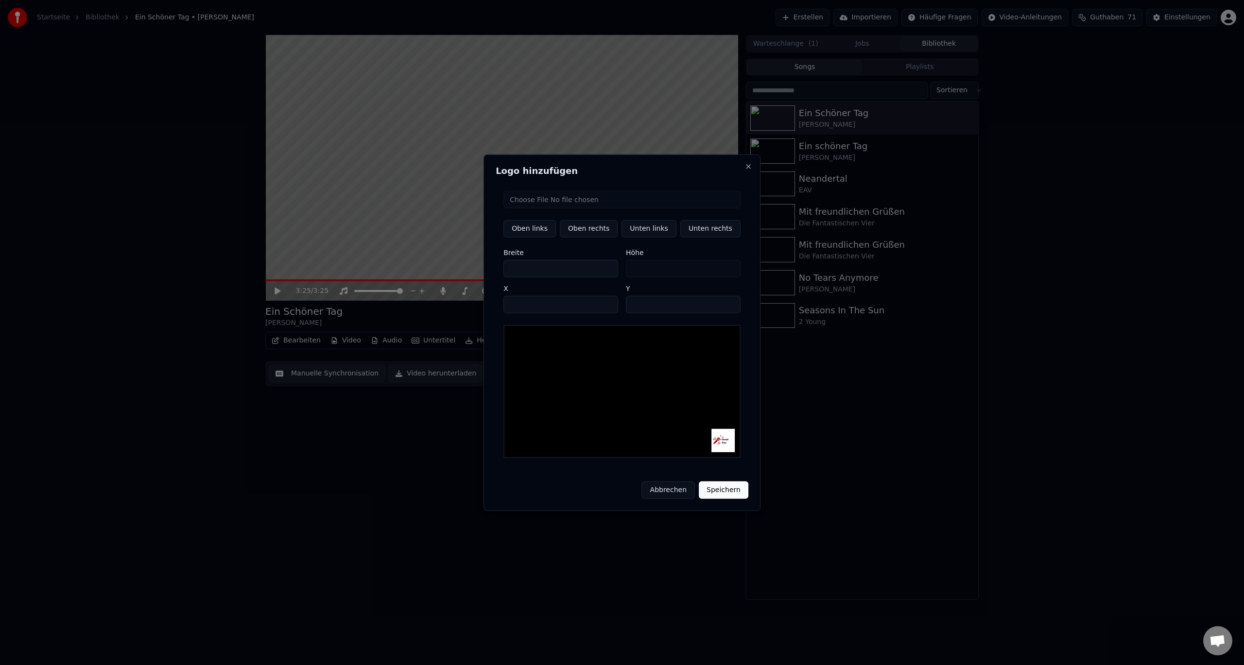
click at [714, 486] on button "Speichern" at bounding box center [724, 490] width 50 height 17
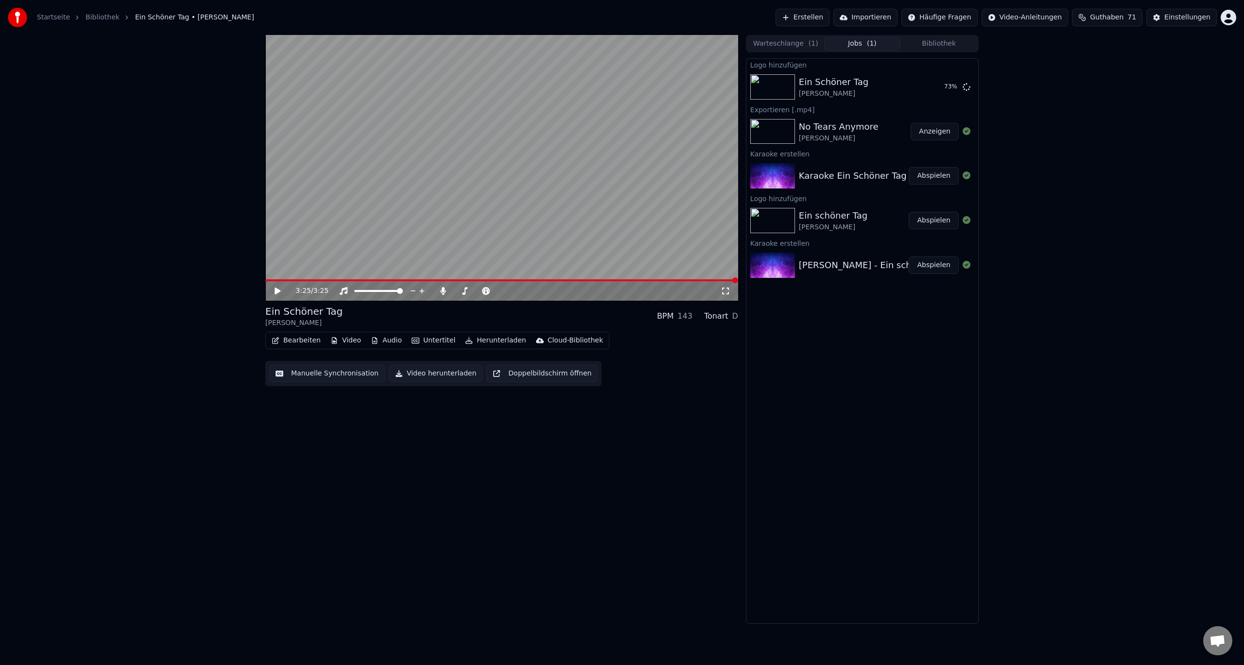
click at [446, 473] on div "3:25 / 3:25 Ein Schöner Tag [PERSON_NAME] BPM 143 Tonart D Bearbeiten Video Aud…" at bounding box center [501, 329] width 473 height 589
click at [930, 90] on button "Abspielen" at bounding box center [934, 86] width 50 height 17
click at [294, 344] on button "Bearbeiten" at bounding box center [296, 341] width 57 height 14
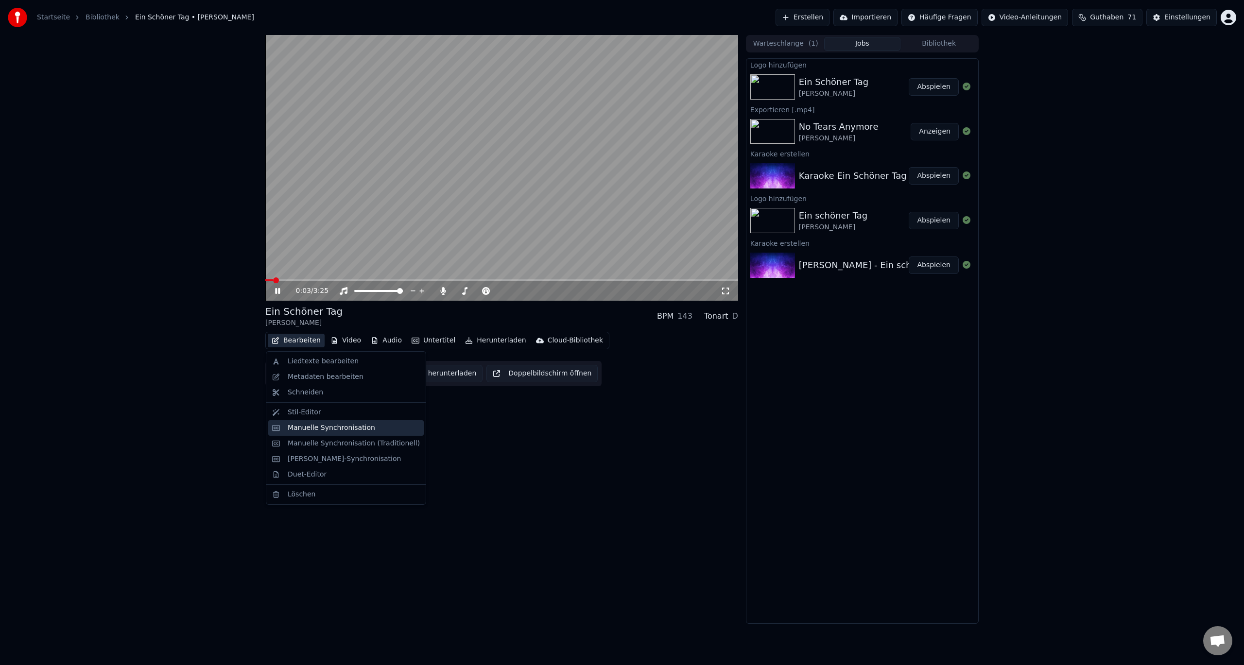
click at [325, 427] on div "Manuelle Synchronisation" at bounding box center [331, 428] width 87 height 10
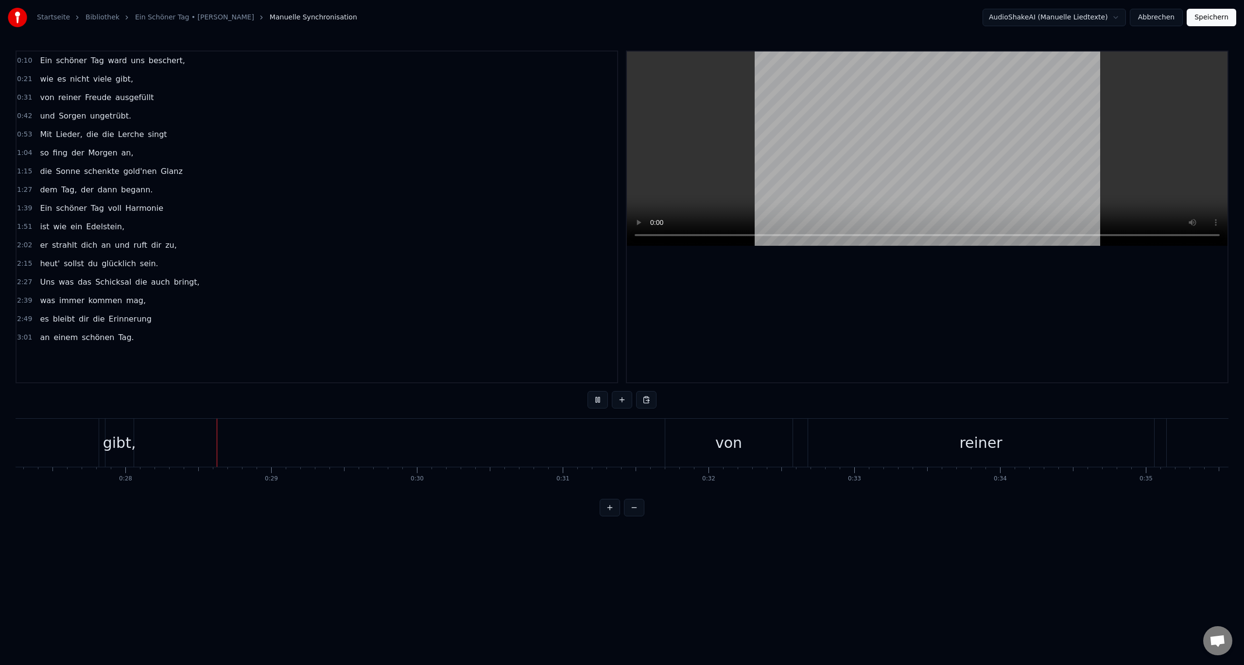
scroll to position [0, 4034]
click at [598, 397] on button at bounding box center [597, 399] width 20 height 17
click at [55, 445] on div "gibt," at bounding box center [57, 443] width 33 height 22
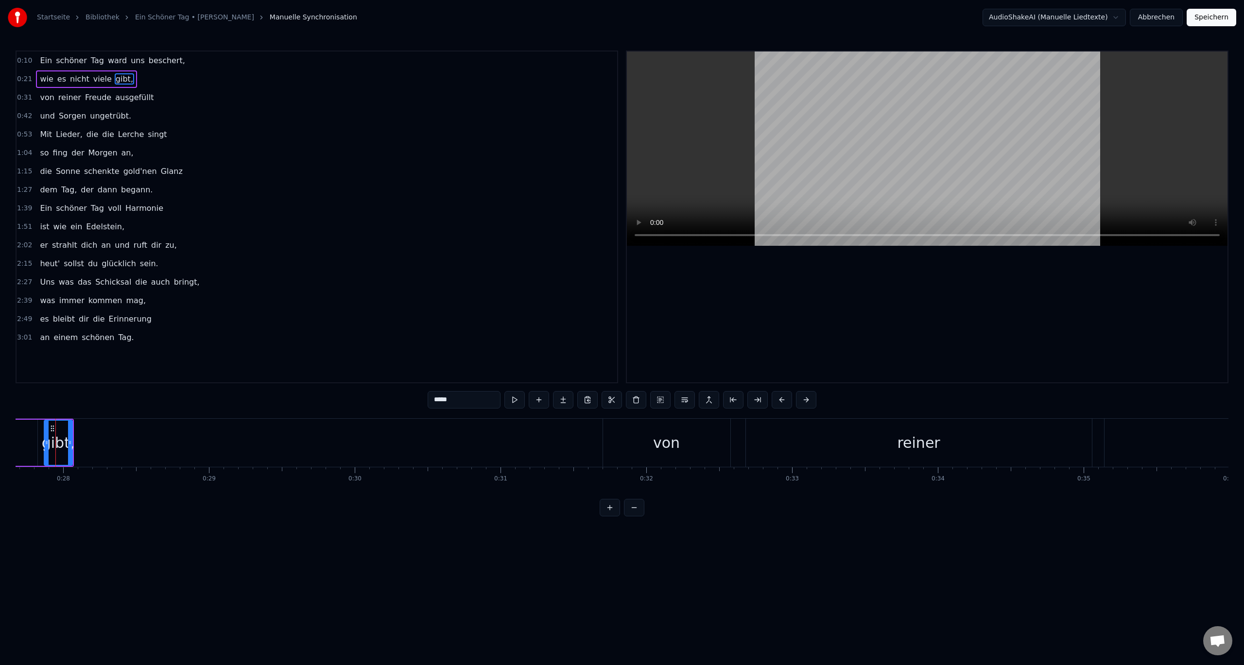
scroll to position [0, 4025]
drag, startPoint x: 79, startPoint y: 442, endPoint x: 341, endPoint y: 442, distance: 262.4
click at [341, 442] on icon at bounding box center [341, 443] width 4 height 8
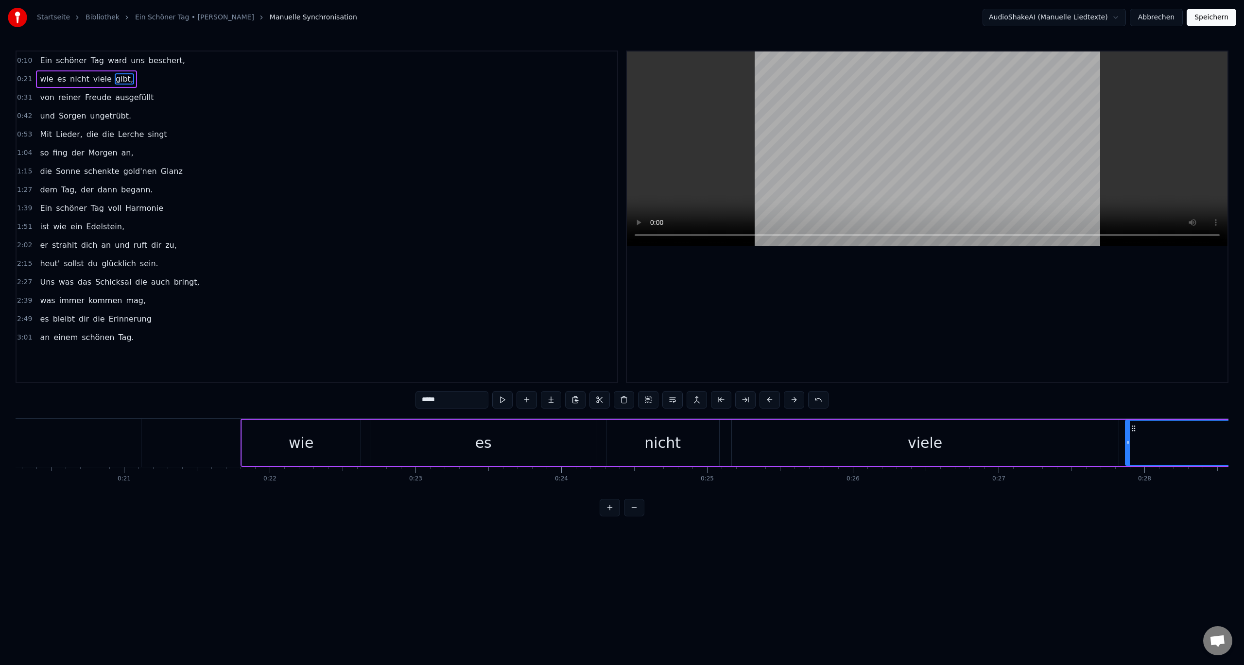
scroll to position [0, 2892]
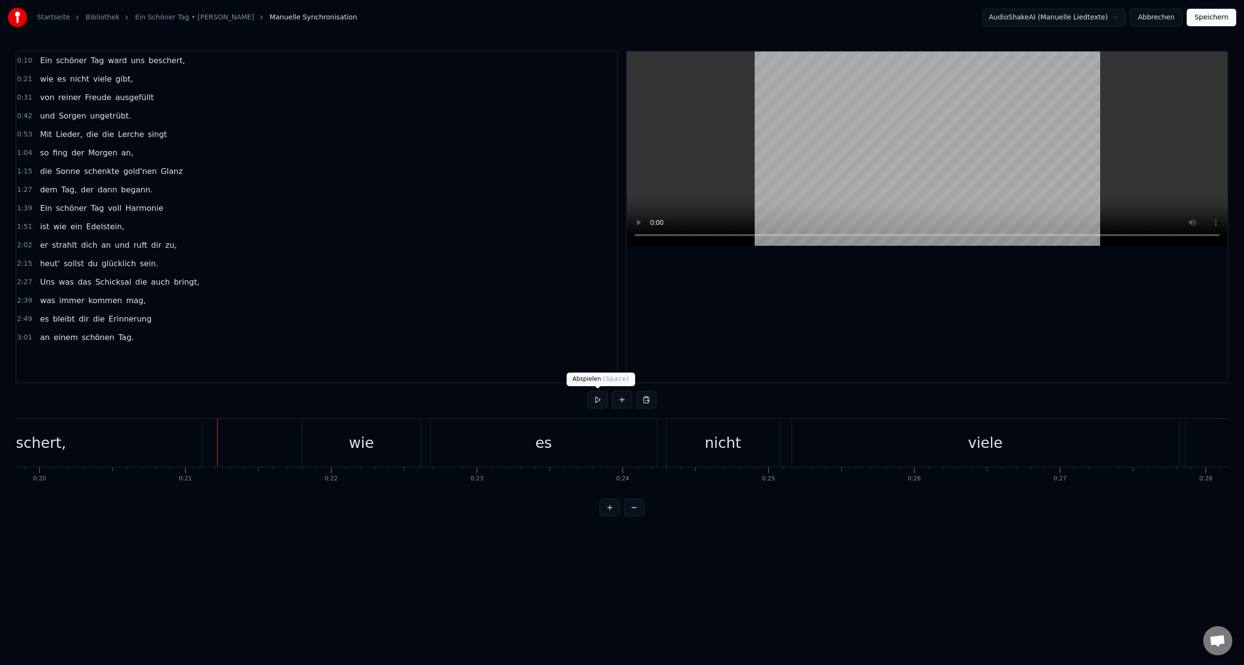
click at [597, 399] on button at bounding box center [597, 399] width 20 height 17
click at [598, 406] on button at bounding box center [597, 399] width 20 height 17
click at [600, 399] on button at bounding box center [597, 399] width 20 height 17
click at [603, 399] on button at bounding box center [597, 399] width 20 height 17
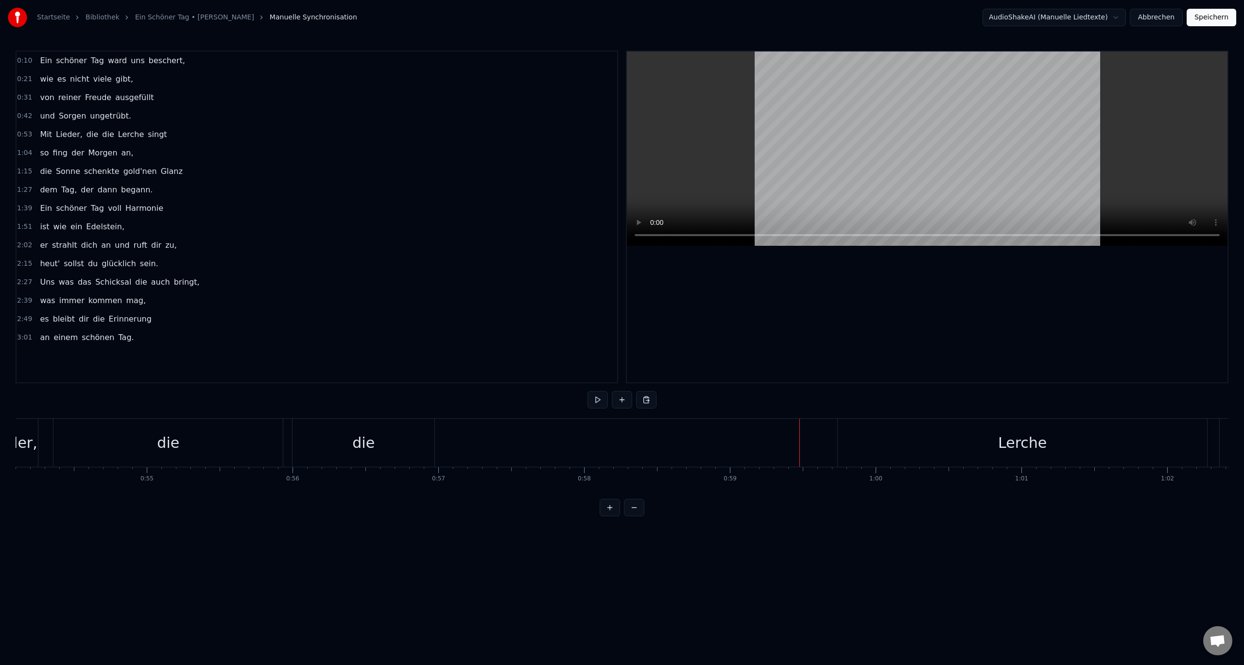
scroll to position [0, 7862]
click at [380, 439] on div "die" at bounding box center [388, 443] width 22 height 22
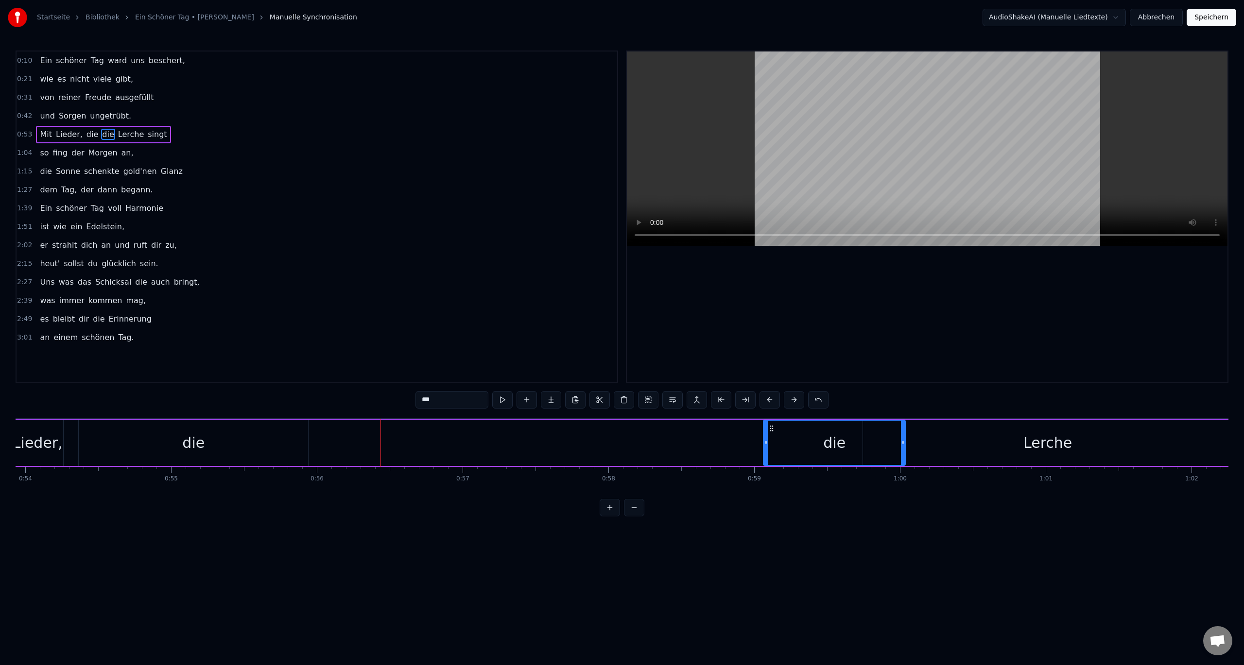
drag, startPoint x: 326, startPoint y: 426, endPoint x: 771, endPoint y: 430, distance: 445.1
click at [771, 430] on icon at bounding box center [772, 429] width 8 height 8
click at [210, 432] on div "die" at bounding box center [193, 443] width 229 height 46
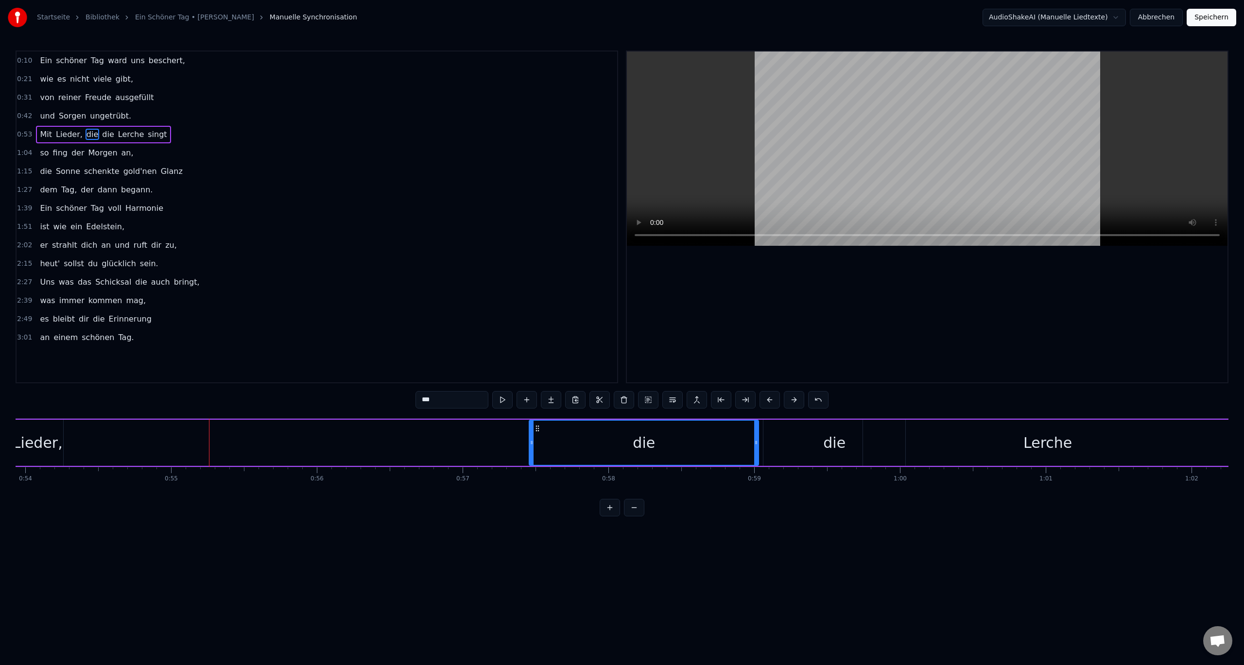
drag, startPoint x: 86, startPoint y: 425, endPoint x: 536, endPoint y: 433, distance: 450.5
click at [536, 433] on div "die" at bounding box center [644, 443] width 228 height 44
click at [49, 442] on div "Lieder," at bounding box center [38, 443] width 50 height 22
type input "*******"
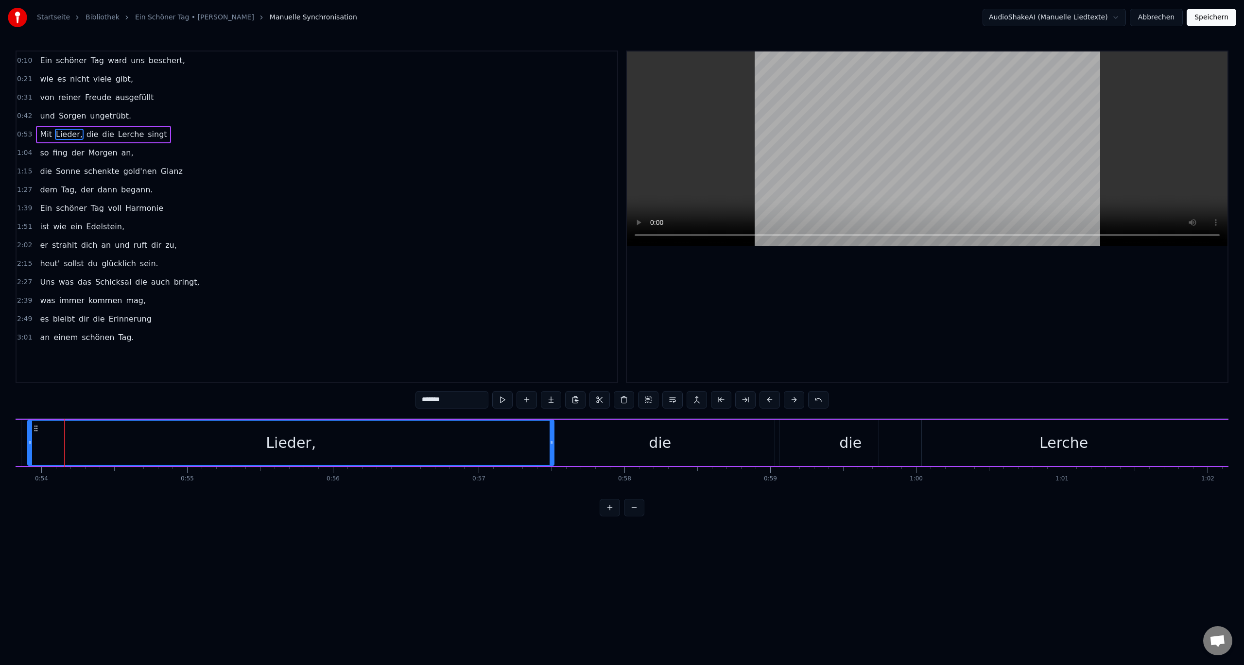
drag, startPoint x: 78, startPoint y: 443, endPoint x: 553, endPoint y: 441, distance: 474.8
click at [553, 441] on icon at bounding box center [552, 443] width 4 height 8
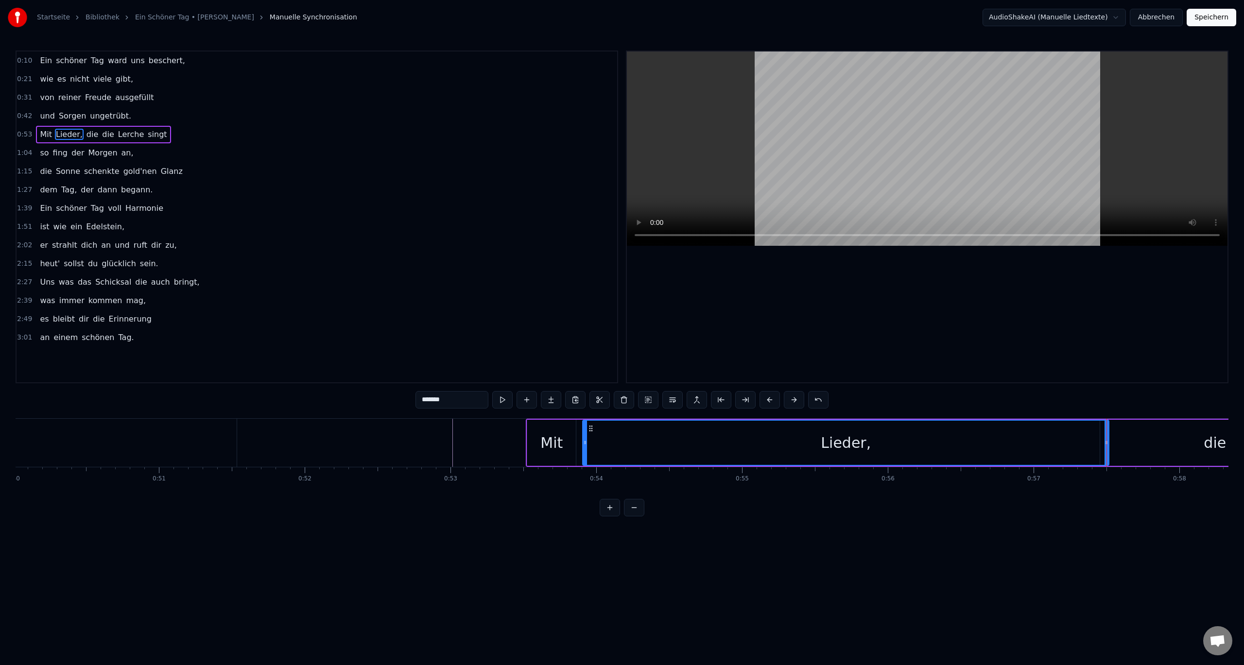
scroll to position [0, 7304]
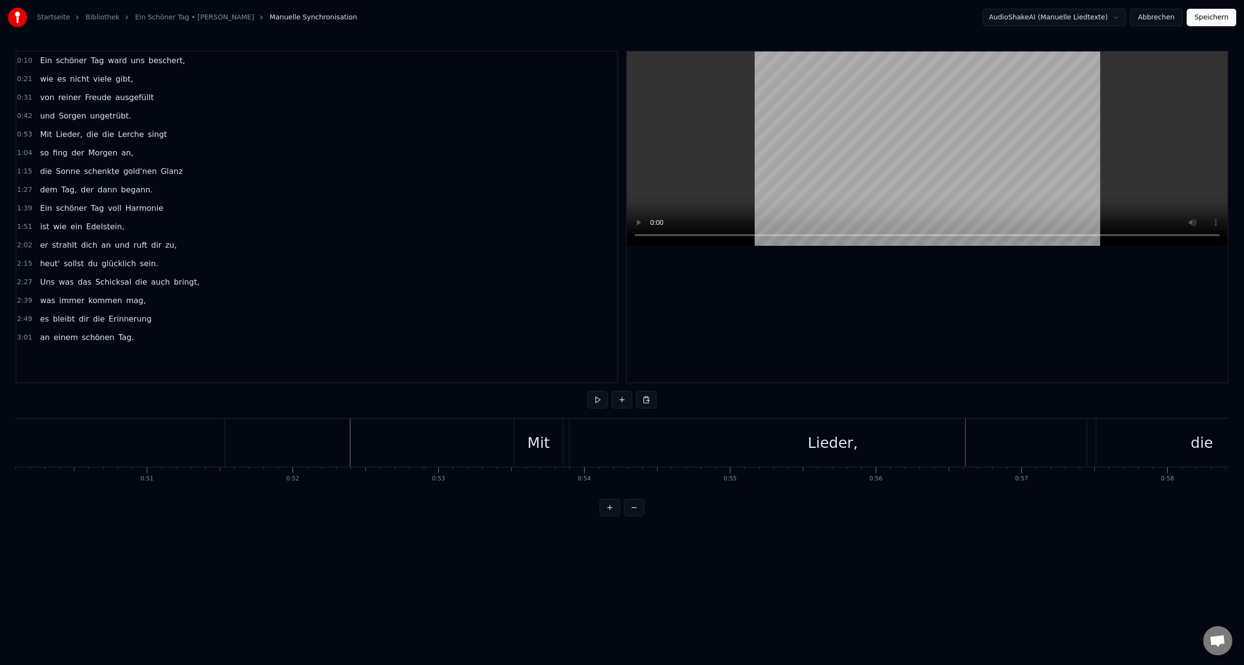
click at [546, 442] on div "Mit" at bounding box center [538, 443] width 22 height 22
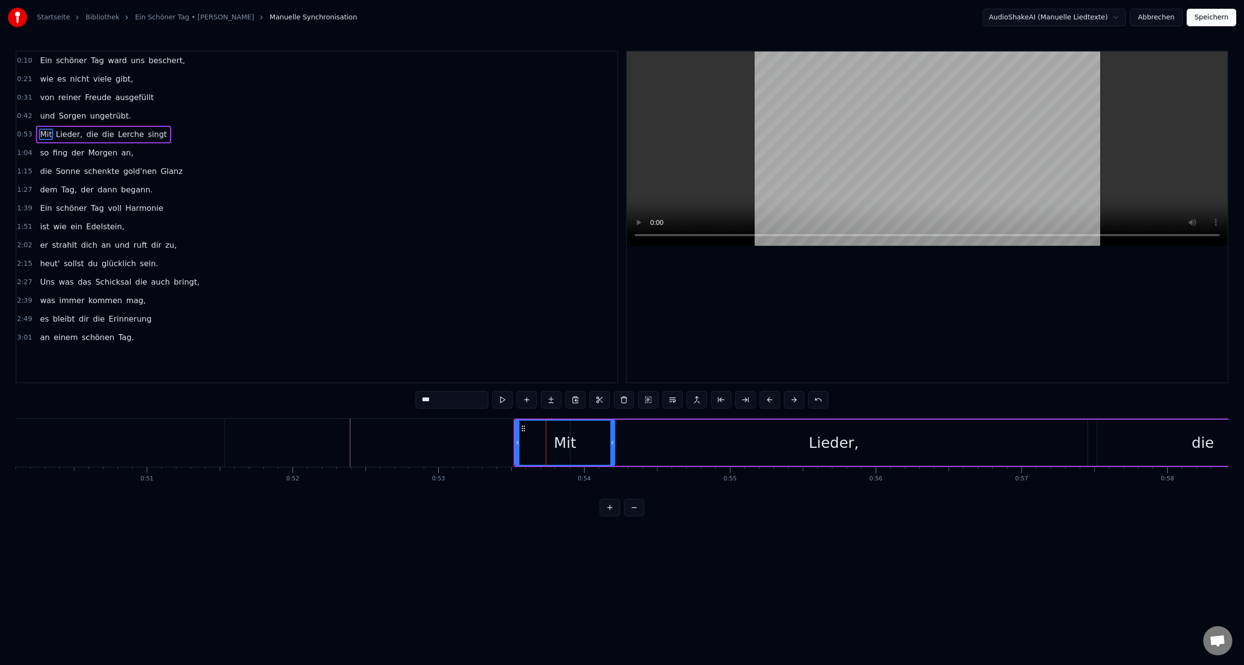
drag, startPoint x: 581, startPoint y: 442, endPoint x: 613, endPoint y: 443, distance: 32.1
click at [613, 443] on icon at bounding box center [612, 443] width 4 height 8
click at [674, 442] on div "Lieder," at bounding box center [833, 443] width 526 height 46
type input "*******"
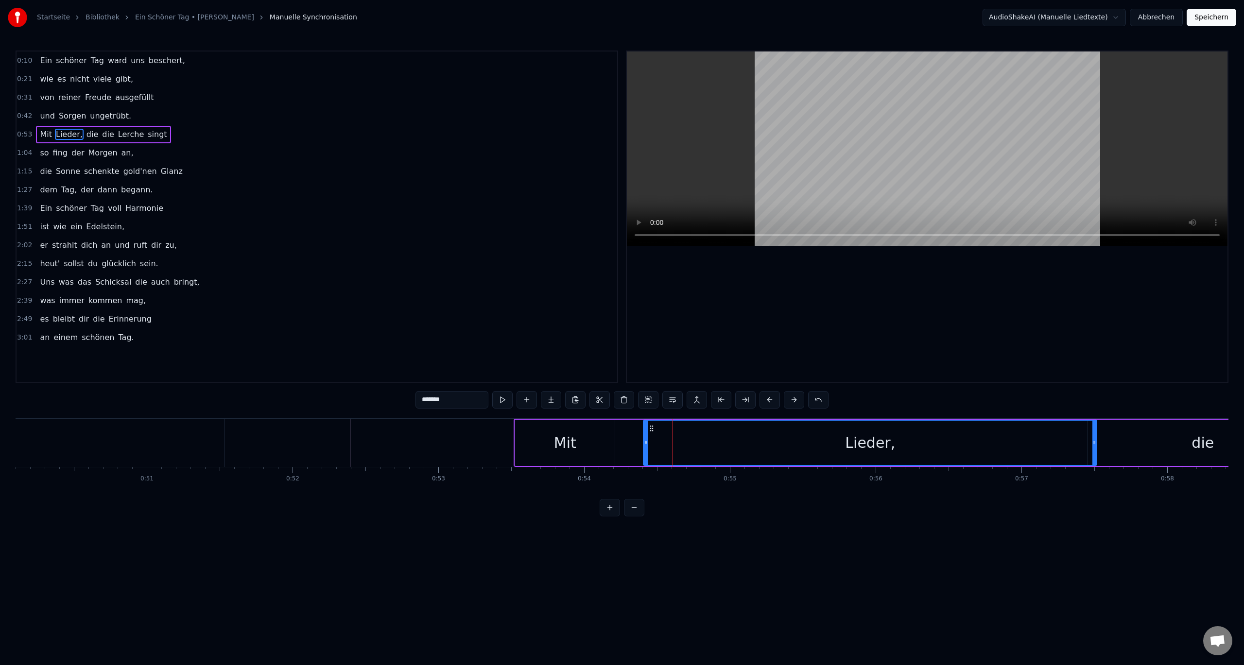
drag, startPoint x: 574, startPoint y: 444, endPoint x: 647, endPoint y: 444, distance: 72.9
click at [647, 444] on icon at bounding box center [646, 443] width 4 height 8
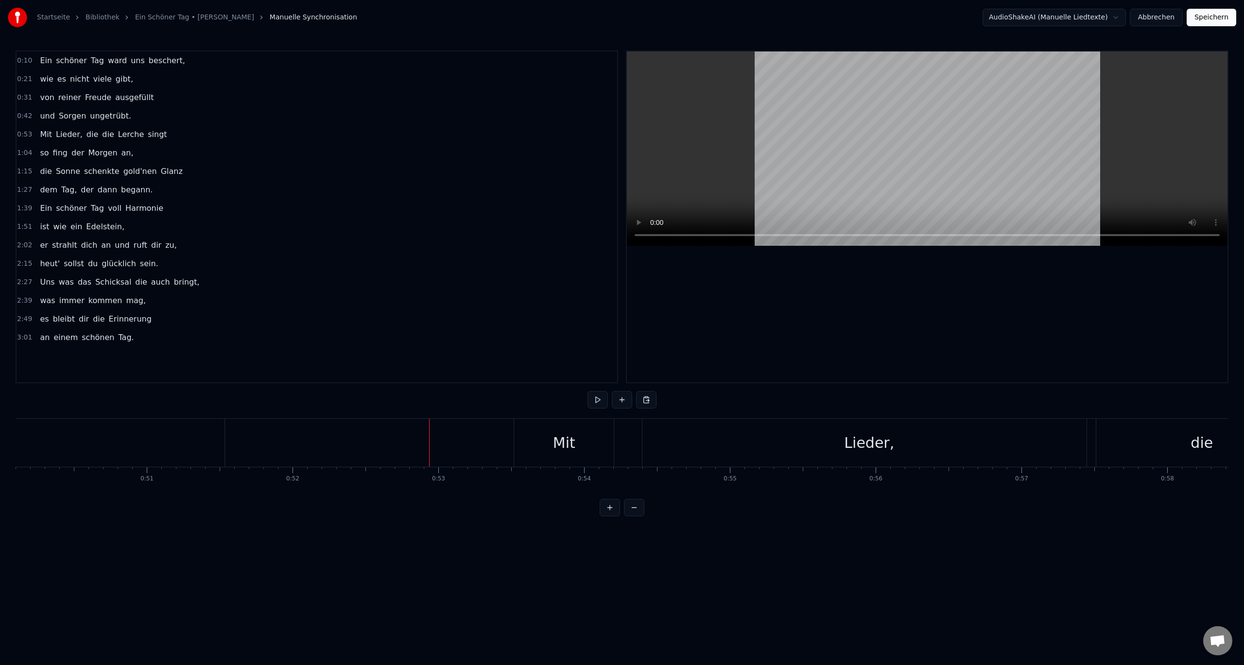
click at [651, 175] on video at bounding box center [927, 149] width 601 height 194
click at [595, 398] on button at bounding box center [597, 399] width 20 height 17
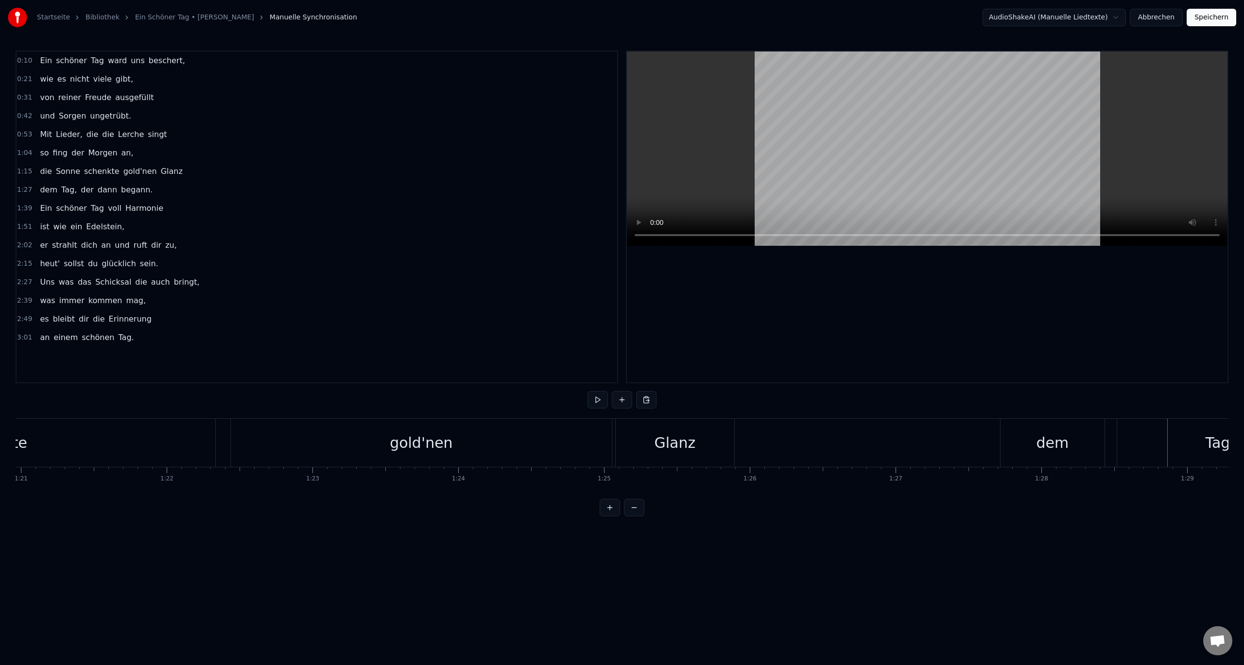
drag, startPoint x: 685, startPoint y: 441, endPoint x: 696, endPoint y: 441, distance: 11.2
click at [685, 442] on div "Glanz" at bounding box center [675, 443] width 41 height 22
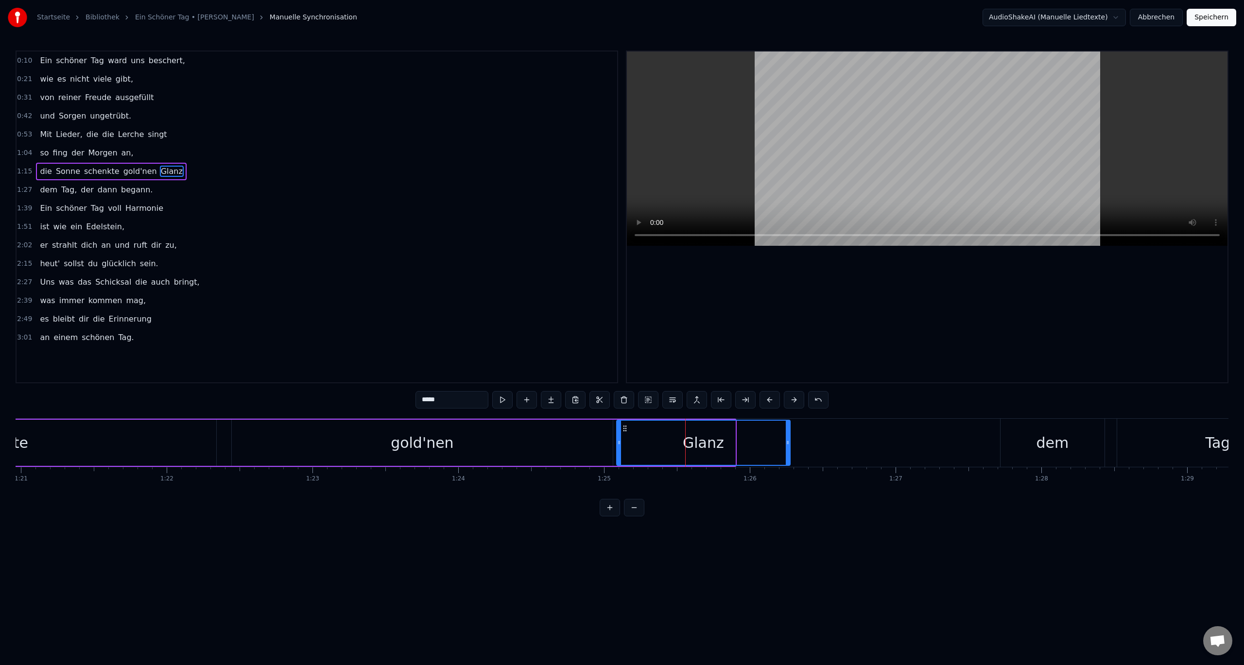
drag, startPoint x: 733, startPoint y: 442, endPoint x: 755, endPoint y: 441, distance: 22.4
click at [788, 441] on icon at bounding box center [788, 443] width 4 height 8
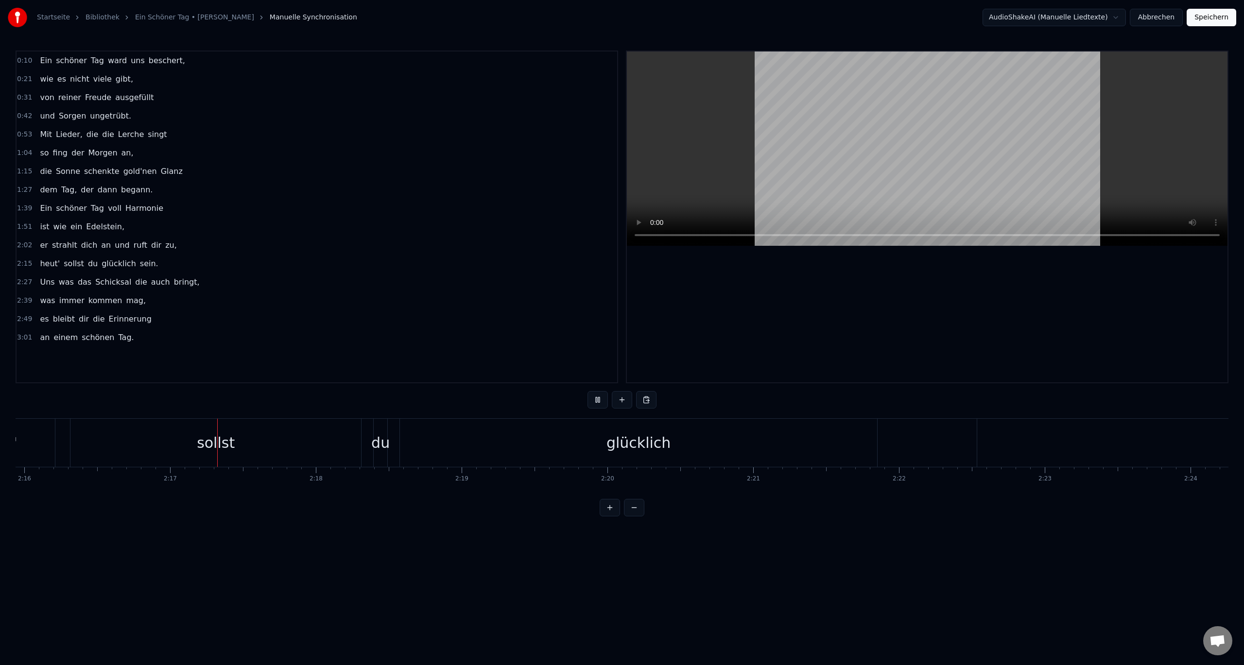
scroll to position [0, 19879]
drag, startPoint x: 598, startPoint y: 399, endPoint x: 604, endPoint y: 399, distance: 5.9
click at [601, 399] on button at bounding box center [597, 399] width 20 height 17
click at [321, 445] on div "du" at bounding box center [318, 443] width 18 height 22
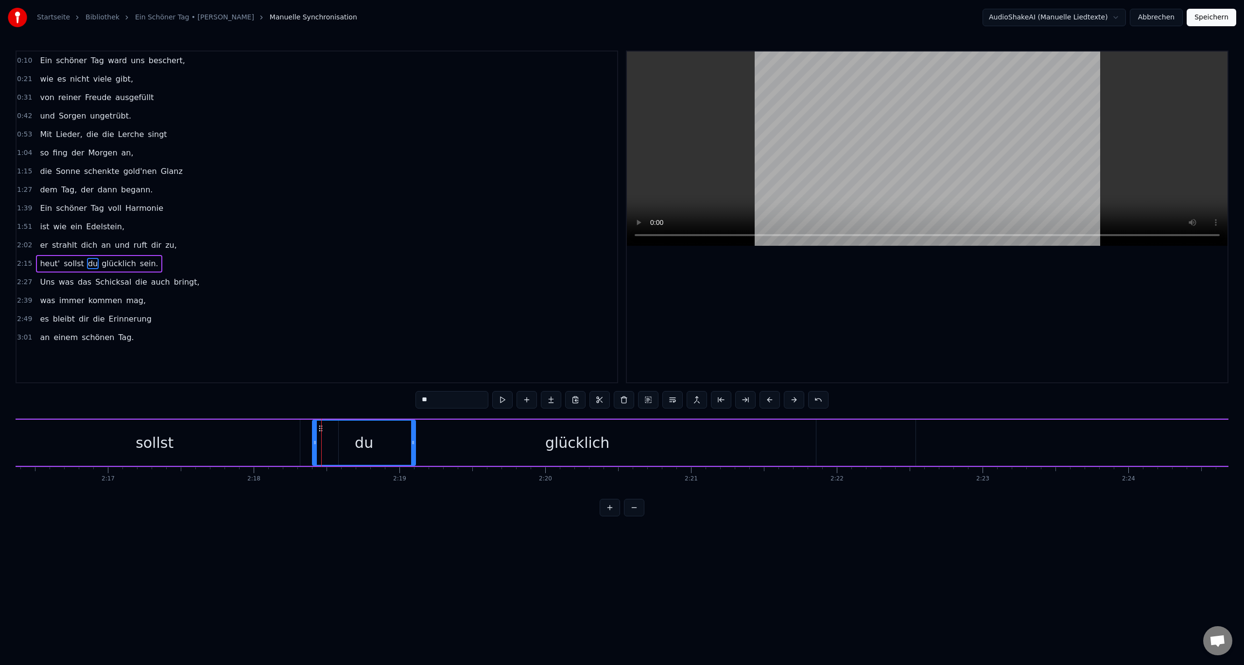
drag, startPoint x: 324, startPoint y: 443, endPoint x: 413, endPoint y: 446, distance: 89.4
click at [413, 446] on icon at bounding box center [413, 443] width 4 height 8
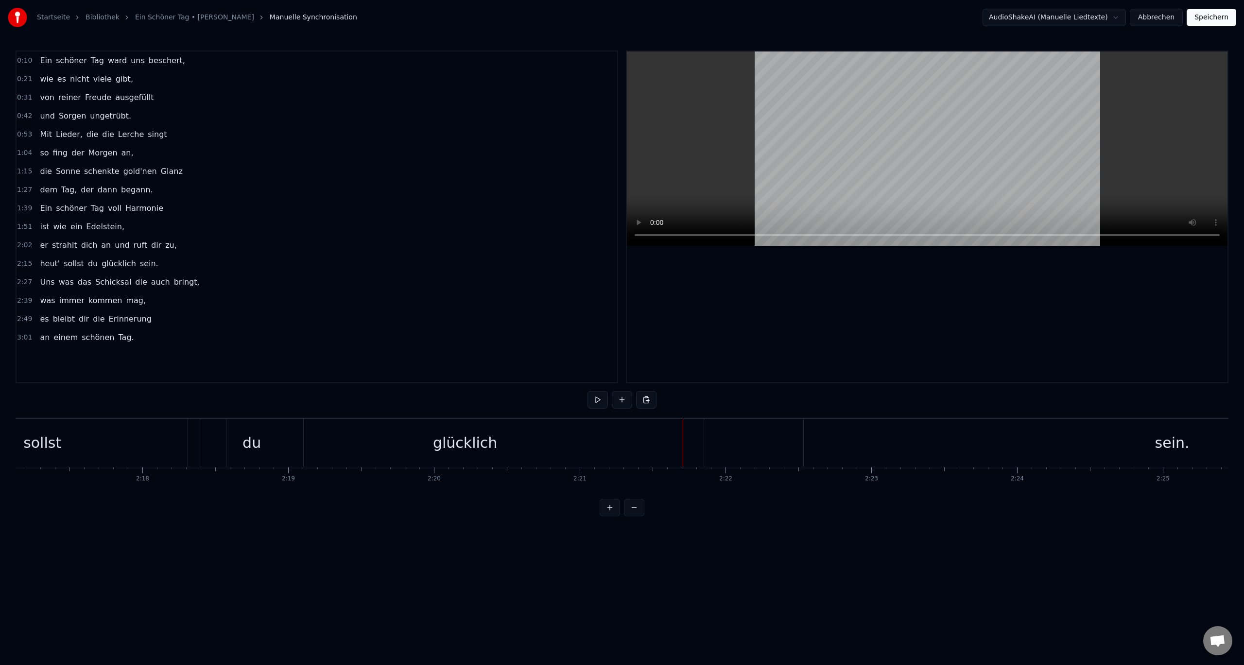
scroll to position [0, 19893]
click at [561, 449] on div "glücklich" at bounding box center [563, 443] width 64 height 22
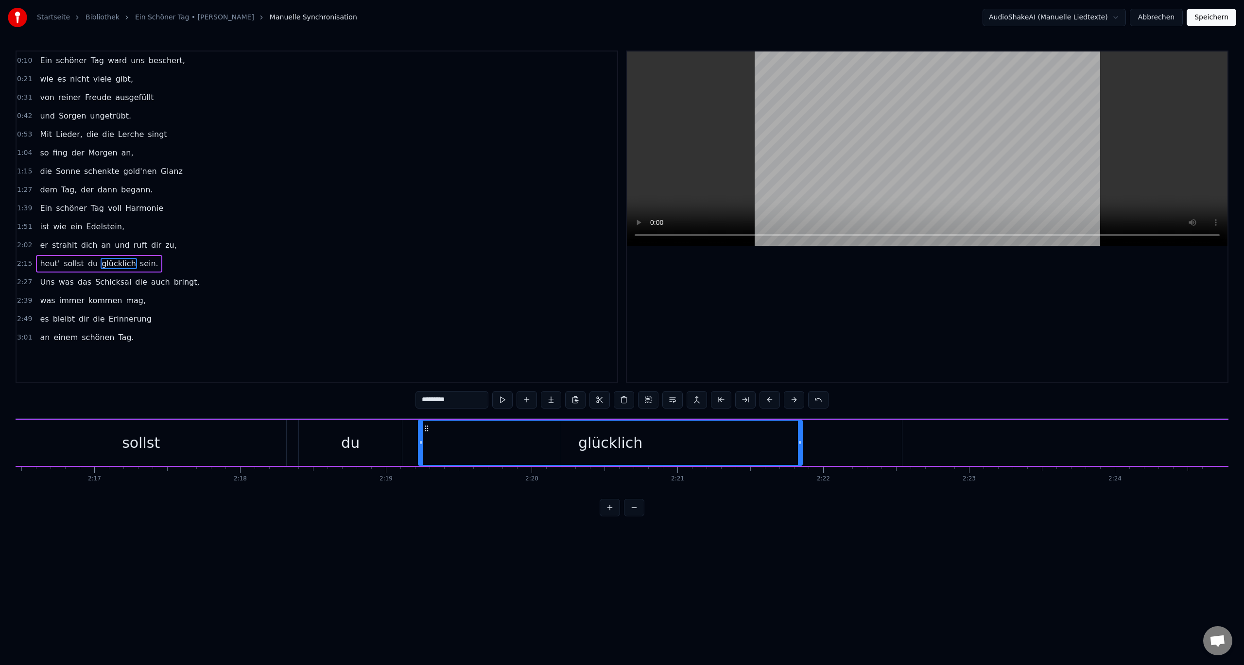
drag, startPoint x: 328, startPoint y: 445, endPoint x: 421, endPoint y: 440, distance: 93.4
click at [421, 440] on icon at bounding box center [421, 443] width 4 height 8
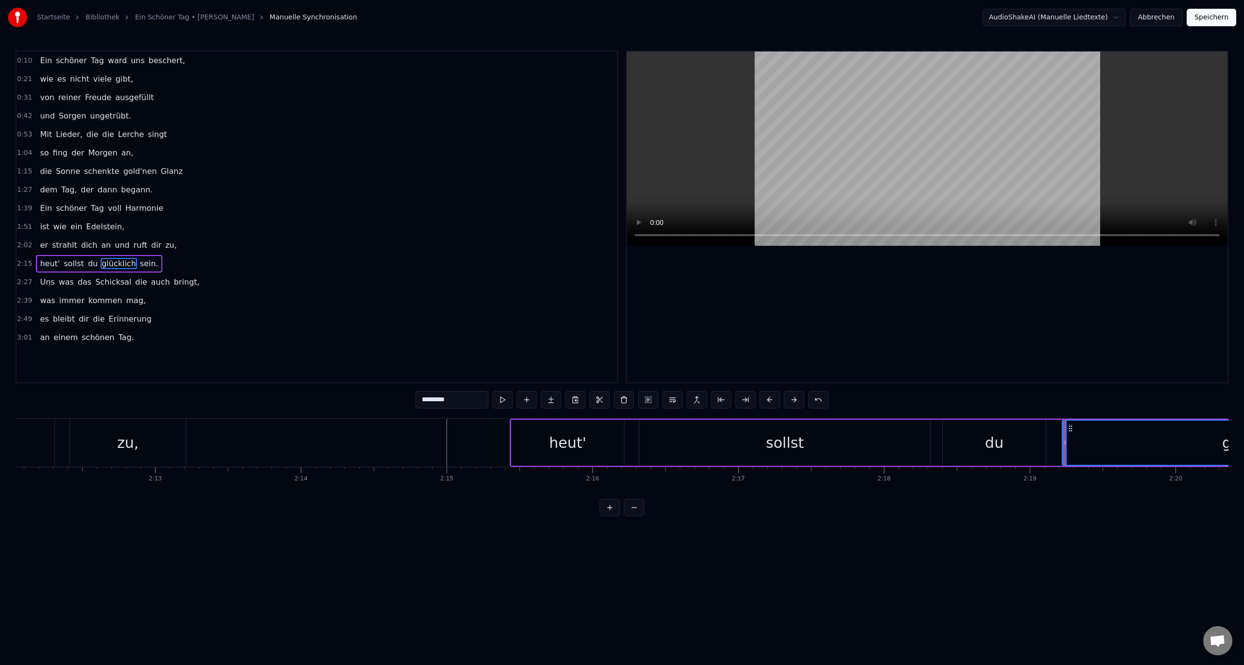
scroll to position [0, 19237]
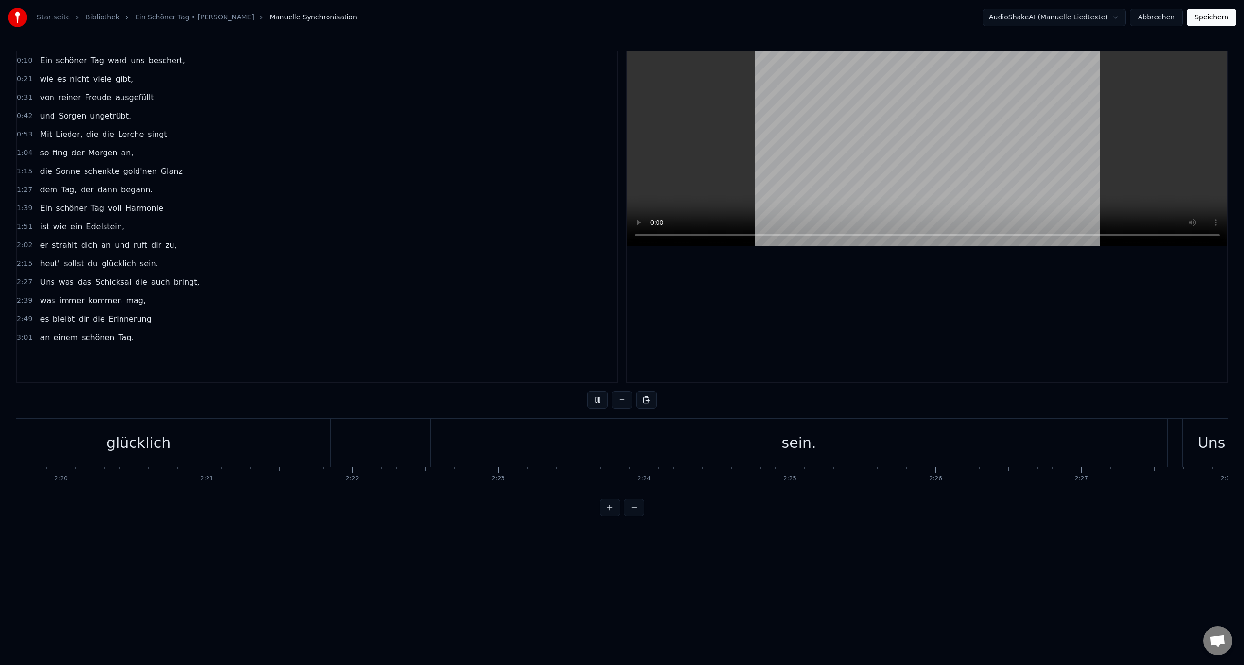
scroll to position [0, 20368]
click at [1133, 440] on div "sein." at bounding box center [794, 443] width 737 height 48
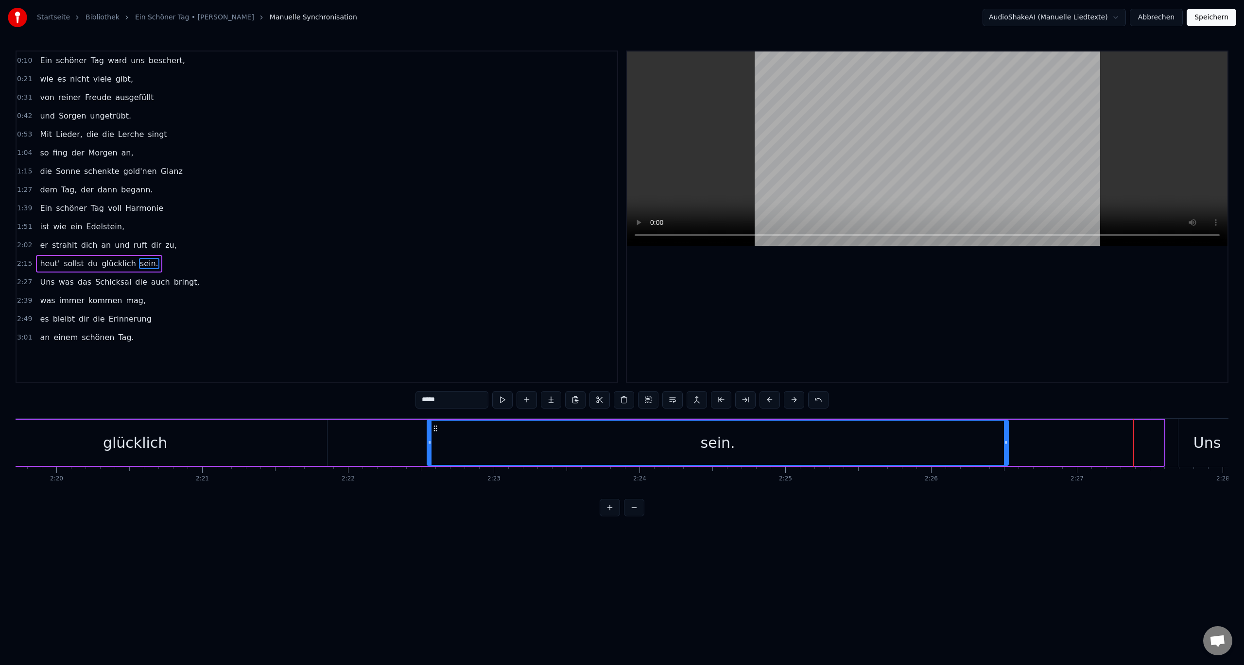
drag, startPoint x: 1163, startPoint y: 441, endPoint x: 1007, endPoint y: 462, distance: 156.9
click at [1007, 462] on div at bounding box center [1006, 443] width 4 height 44
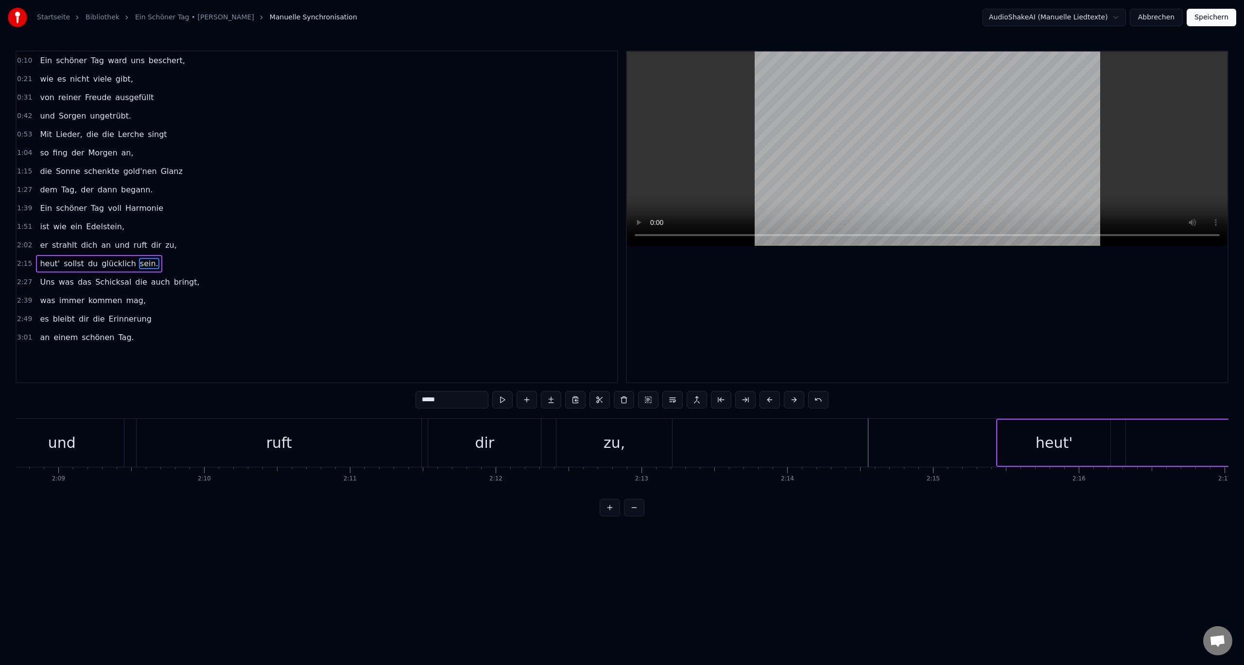
scroll to position [0, 18726]
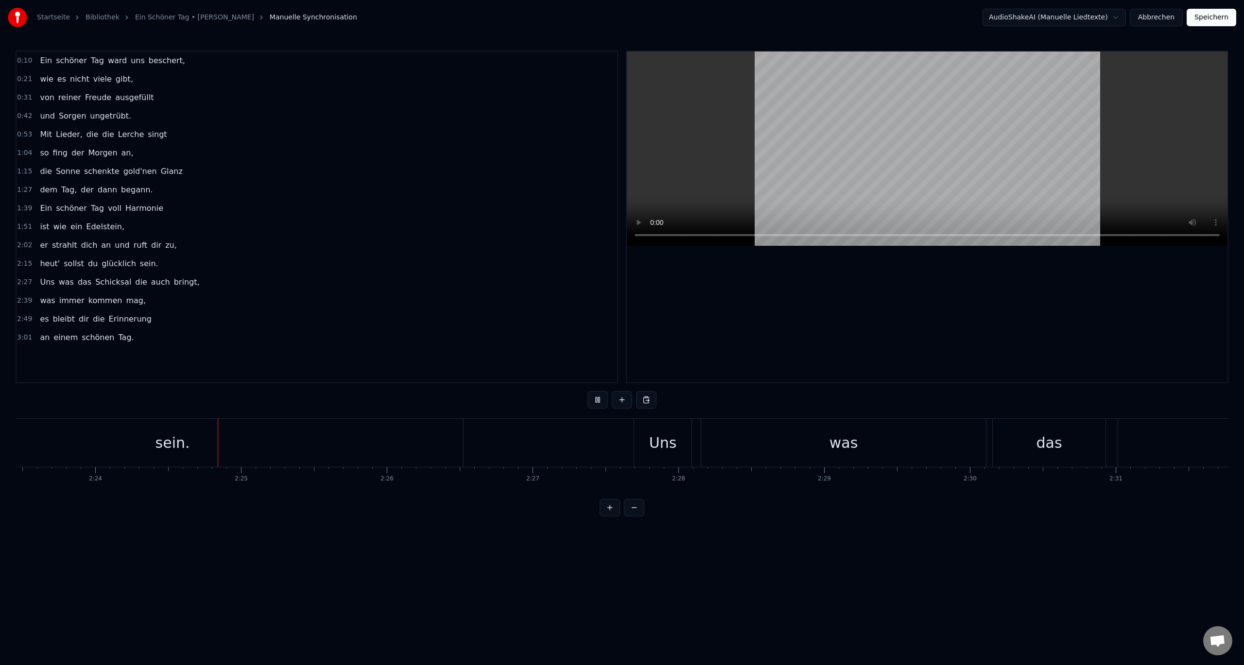
scroll to position [0, 20975]
click at [598, 395] on button at bounding box center [597, 399] width 20 height 17
click at [597, 447] on div "Uns" at bounding box center [601, 443] width 28 height 22
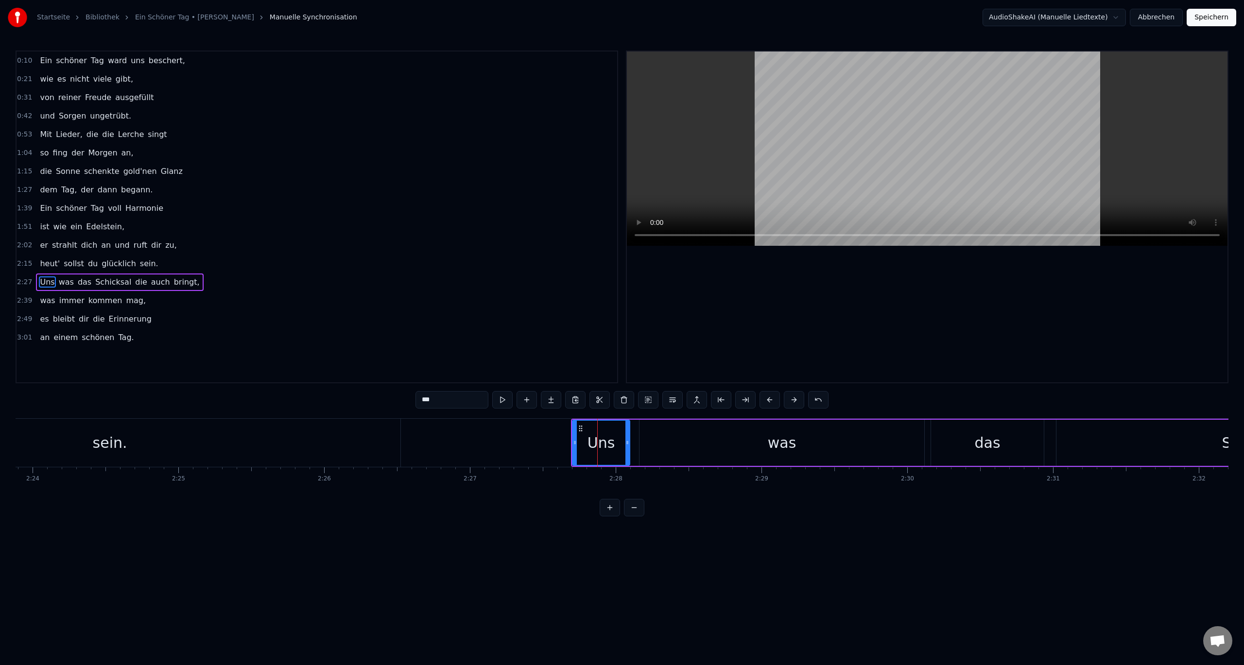
click at [452, 399] on input "***" at bounding box center [451, 399] width 73 height 17
type input "***"
click at [388, 294] on div "2:39 was immer kommen mag," at bounding box center [317, 301] width 601 height 18
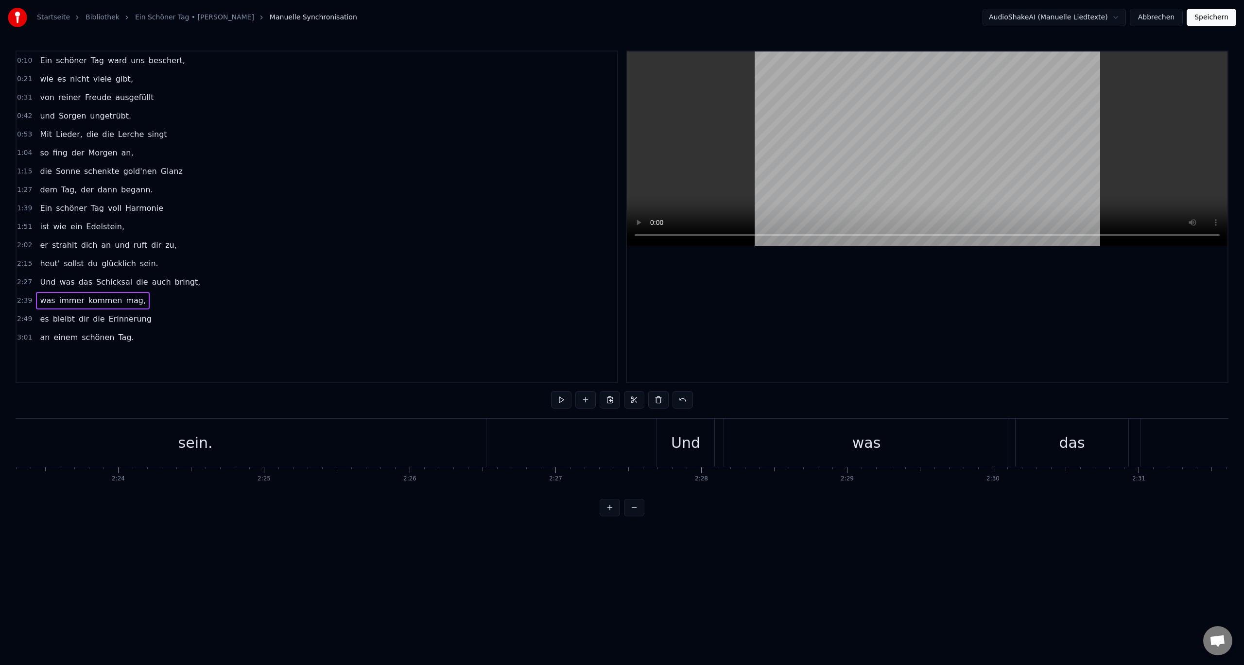
scroll to position [0, 20865]
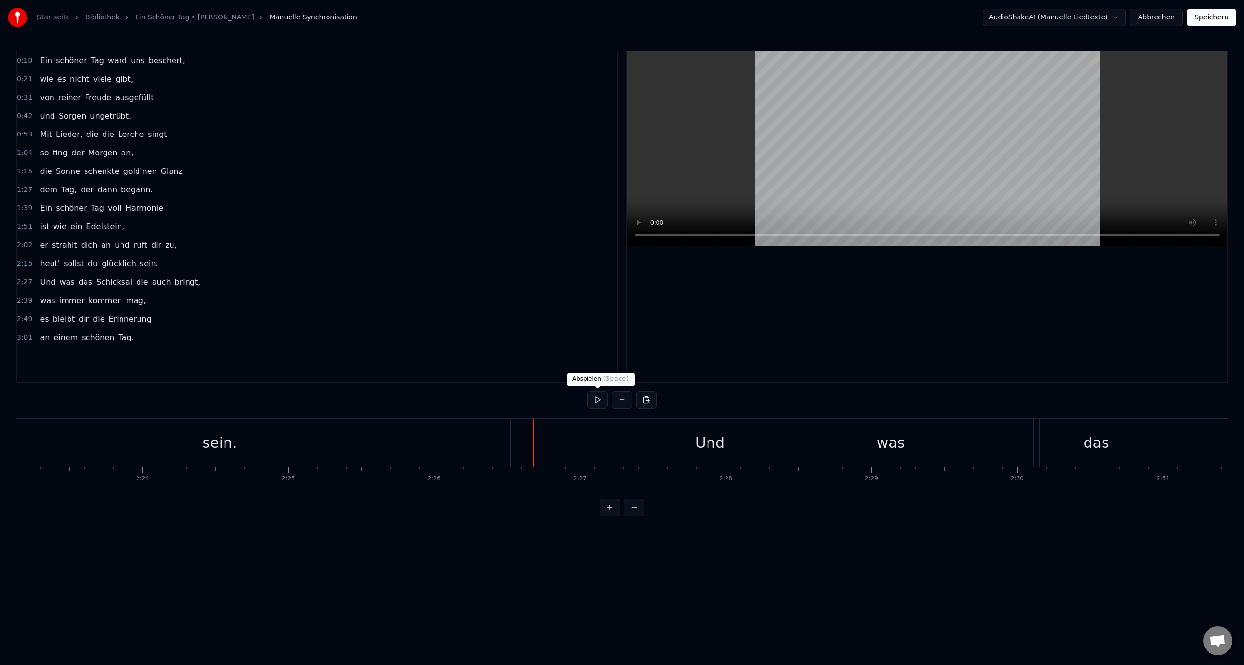
click at [592, 396] on button at bounding box center [597, 399] width 20 height 17
click at [605, 402] on button at bounding box center [597, 399] width 20 height 17
click at [616, 445] on div "die" at bounding box center [617, 443] width 22 height 22
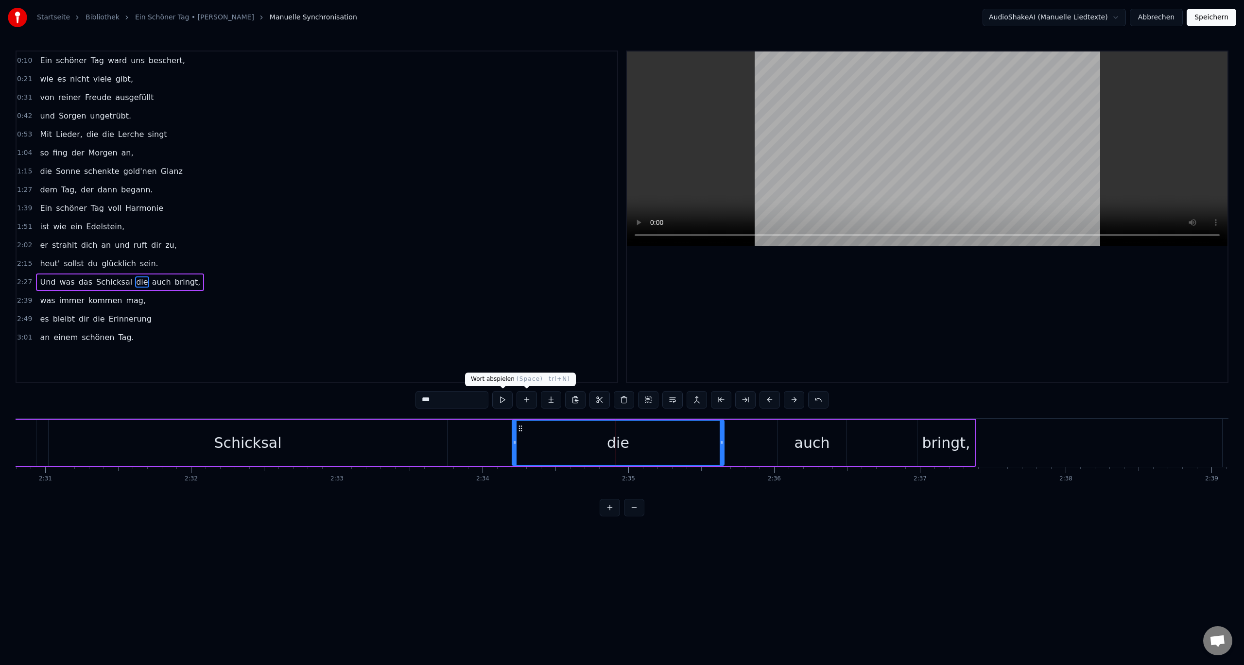
click at [473, 403] on input "***" at bounding box center [451, 399] width 73 height 17
type input "***"
click at [681, 525] on html "Startseite Bibliothek Ein Schöner Tag • [PERSON_NAME] Manuelle Synchronisation …" at bounding box center [622, 266] width 1244 height 532
click at [507, 402] on button at bounding box center [502, 399] width 20 height 17
click at [506, 400] on button at bounding box center [502, 399] width 20 height 17
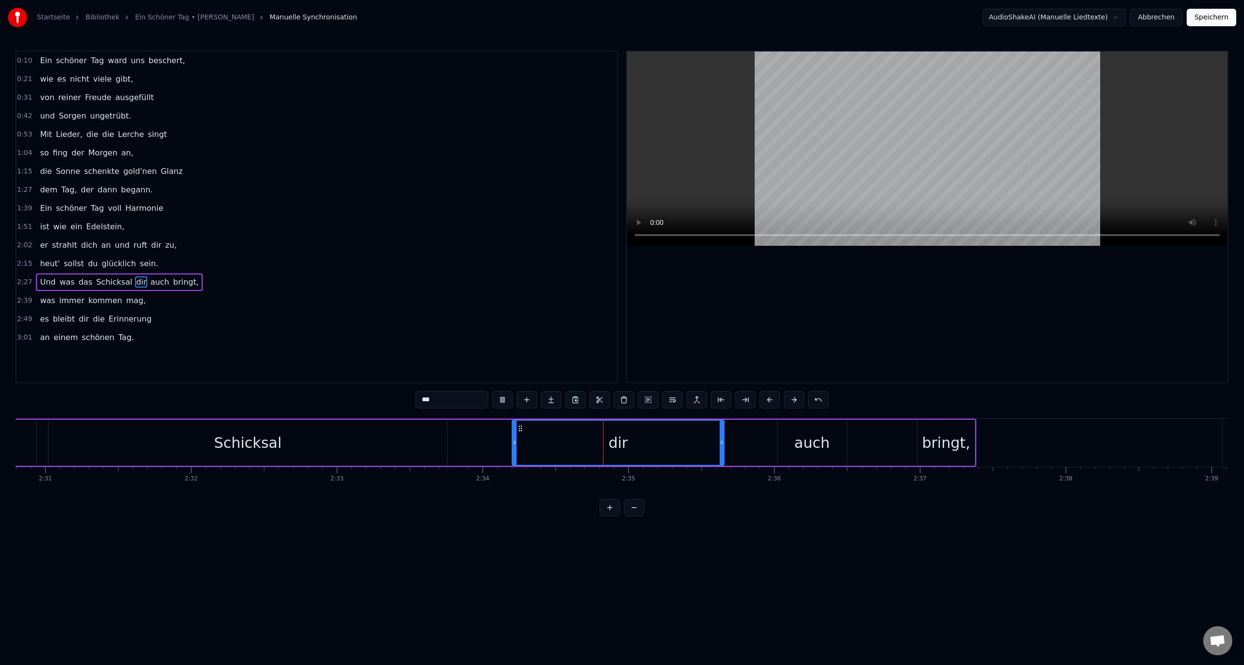
click at [499, 400] on button at bounding box center [502, 399] width 20 height 17
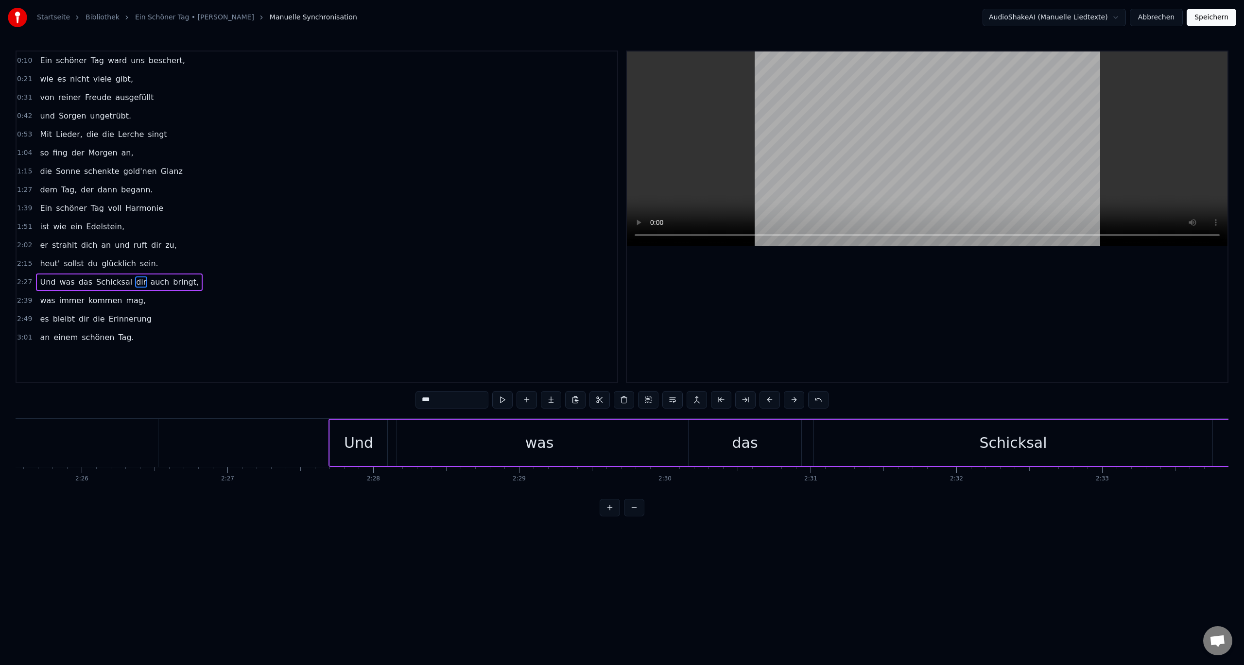
scroll to position [0, 21169]
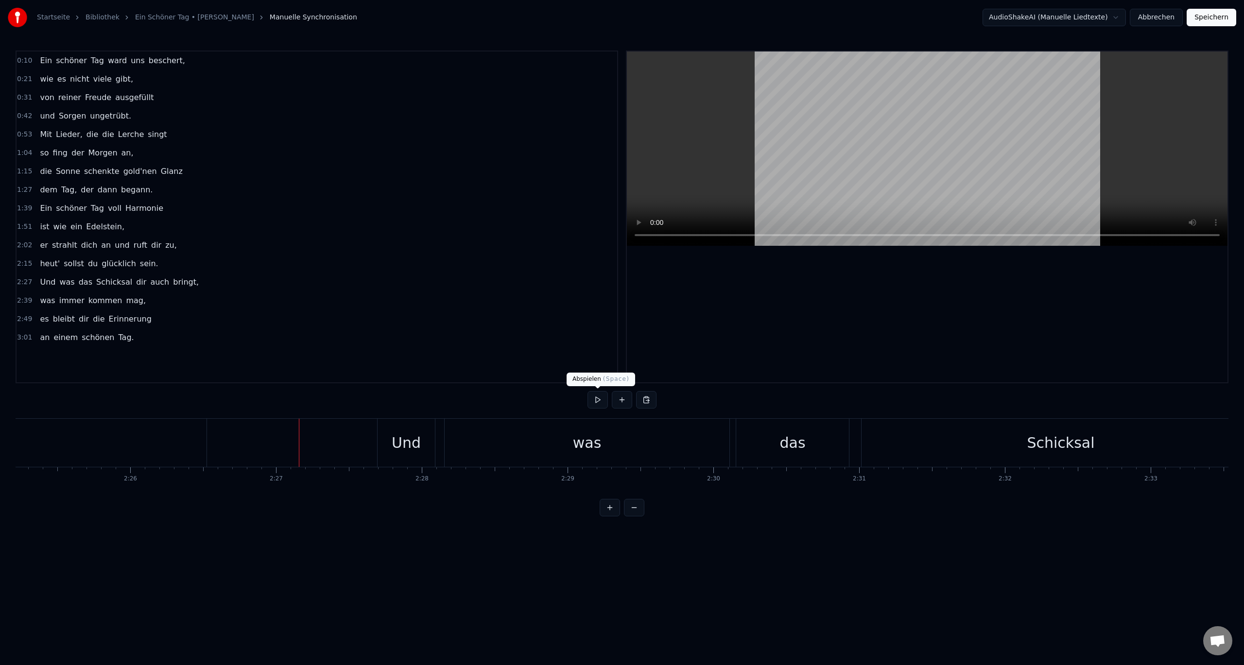
click at [600, 398] on button at bounding box center [597, 399] width 20 height 17
click at [605, 397] on button at bounding box center [597, 399] width 20 height 17
click at [604, 397] on button at bounding box center [597, 399] width 20 height 17
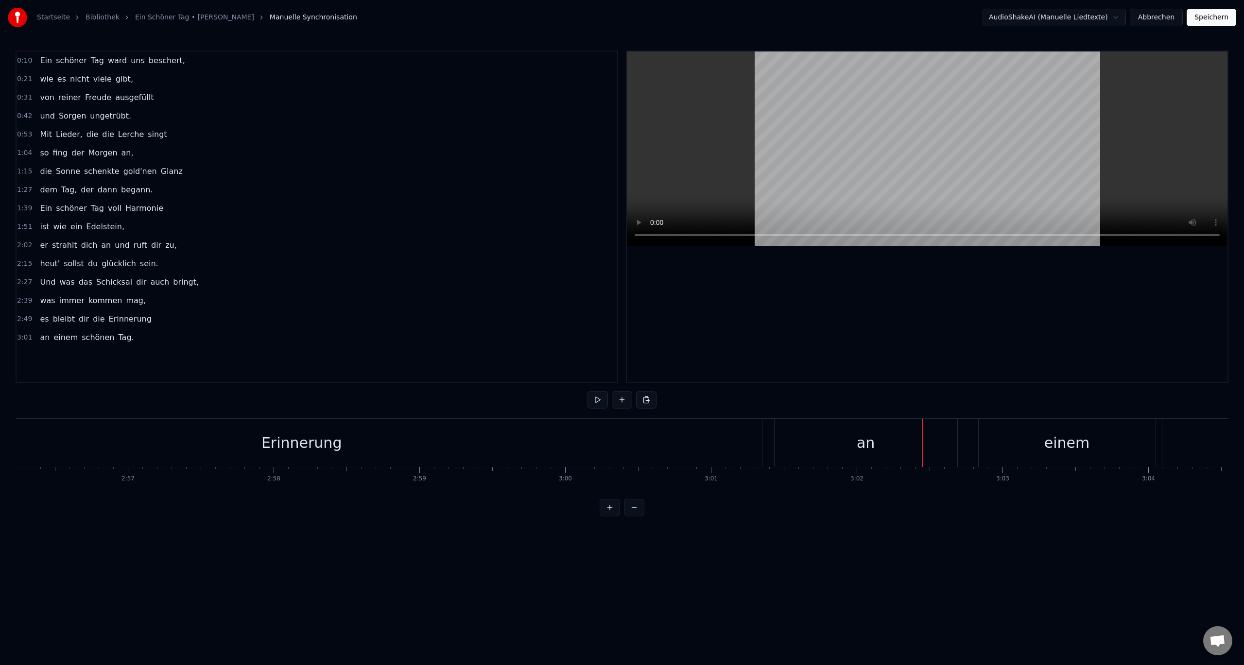
click at [374, 449] on div "Erinnerung" at bounding box center [302, 443] width 920 height 48
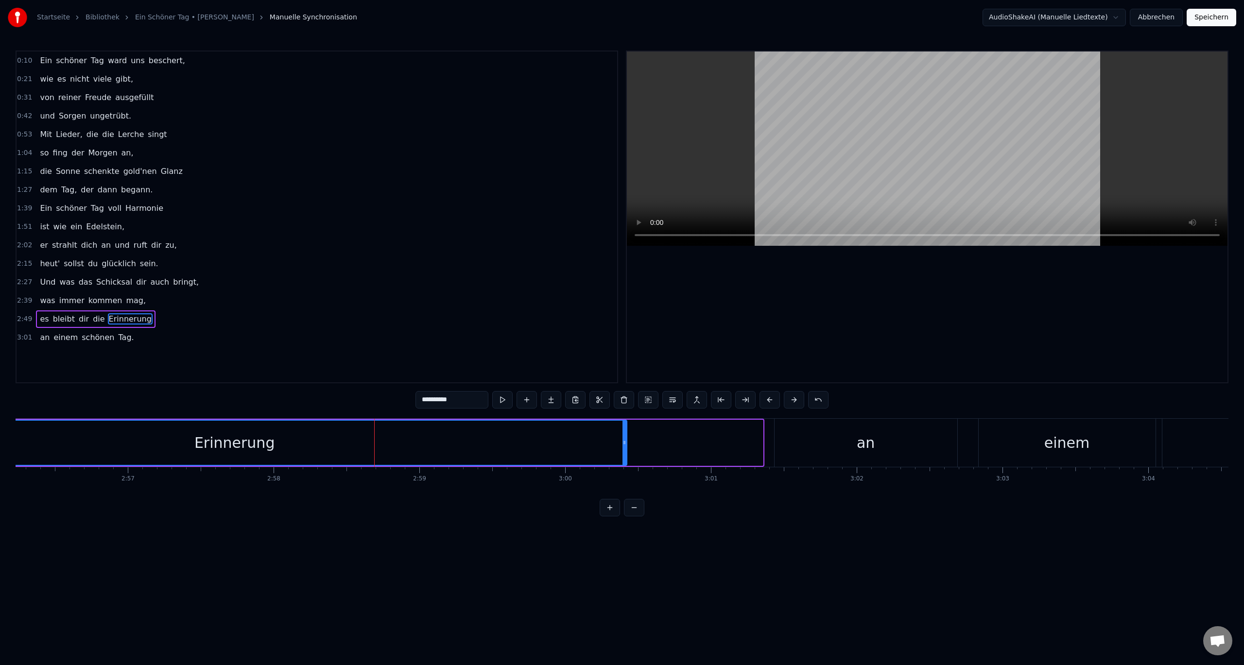
drag, startPoint x: 760, startPoint y: 441, endPoint x: 623, endPoint y: 442, distance: 136.1
click at [623, 442] on icon at bounding box center [624, 443] width 4 height 8
click at [834, 436] on div "an" at bounding box center [866, 443] width 183 height 48
type input "**"
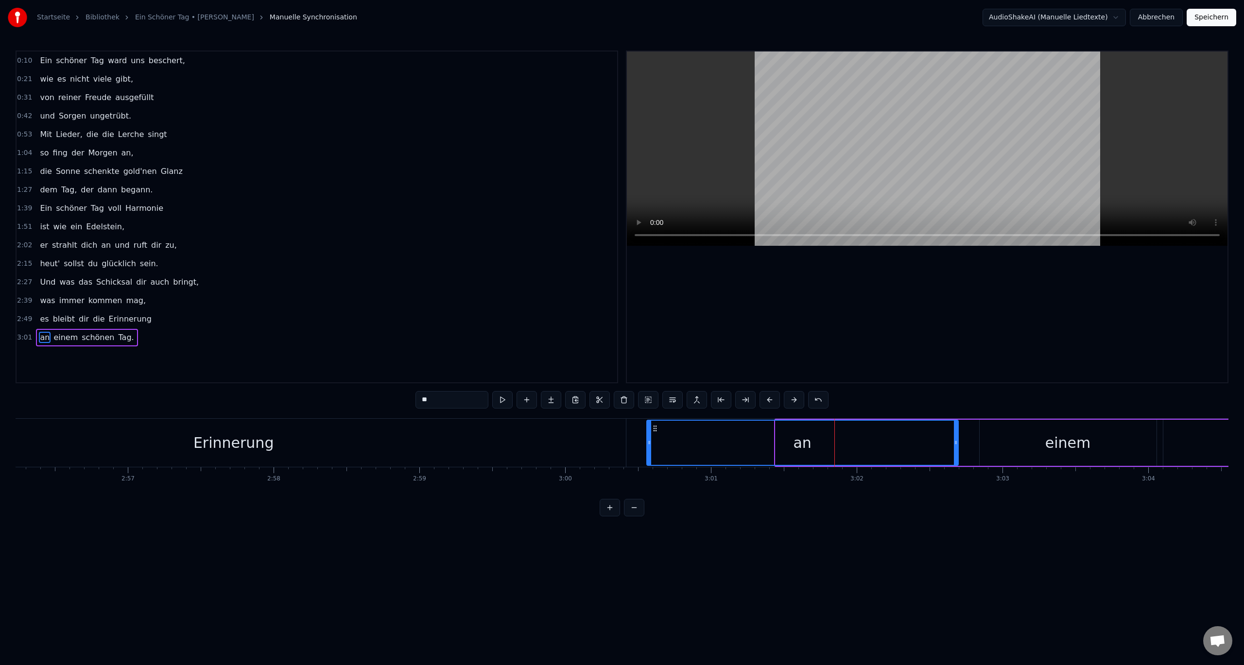
drag, startPoint x: 778, startPoint y: 442, endPoint x: 650, endPoint y: 447, distance: 128.9
click at [650, 447] on div at bounding box center [649, 443] width 4 height 44
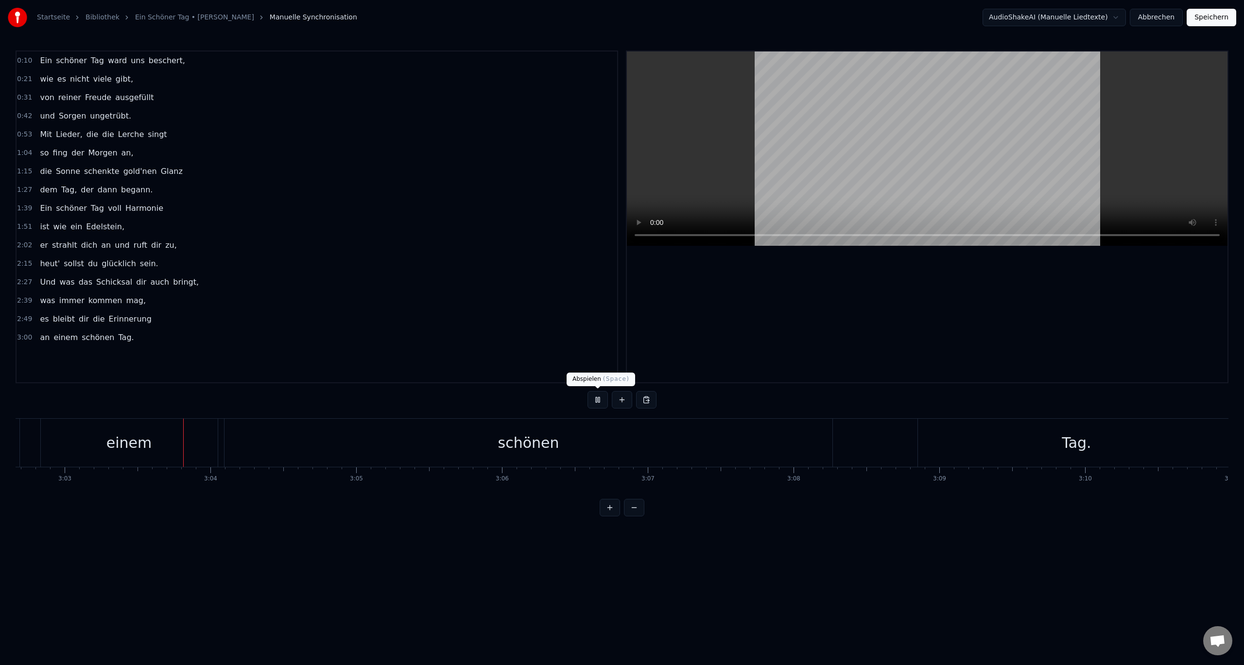
scroll to position [0, 26633]
click at [599, 400] on button at bounding box center [597, 399] width 20 height 17
click at [423, 450] on div "an" at bounding box center [316, 443] width 311 height 48
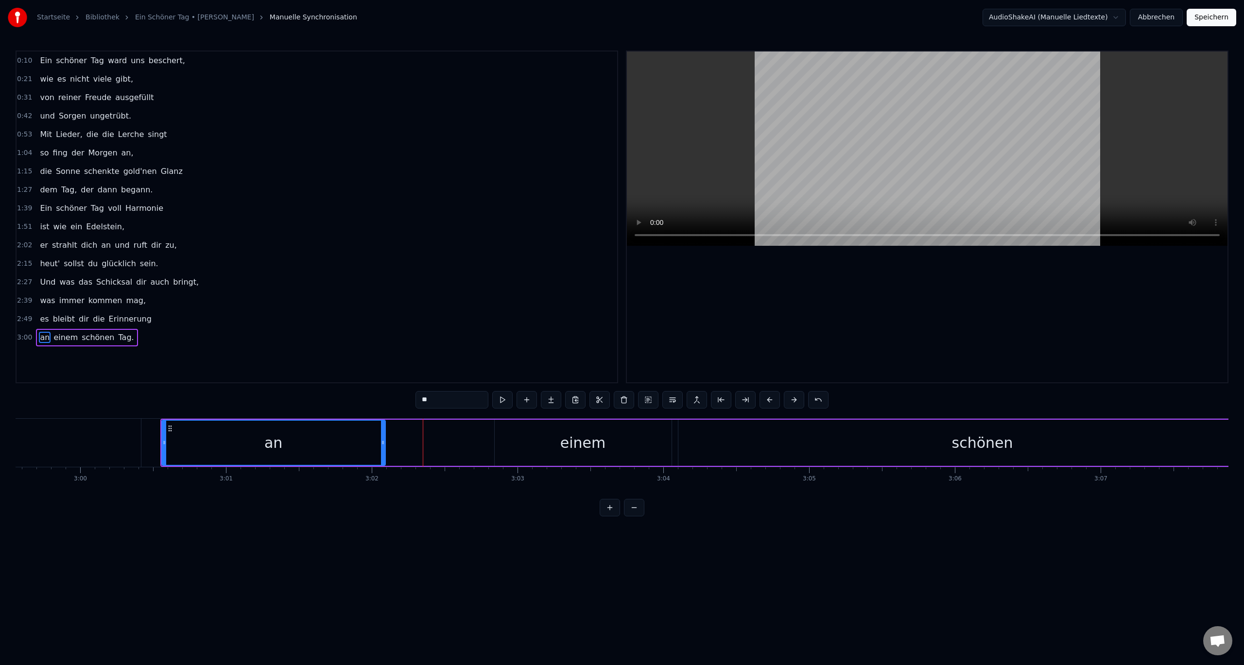
drag, startPoint x: 472, startPoint y: 442, endPoint x: 384, endPoint y: 448, distance: 88.1
click at [384, 448] on div at bounding box center [383, 443] width 4 height 44
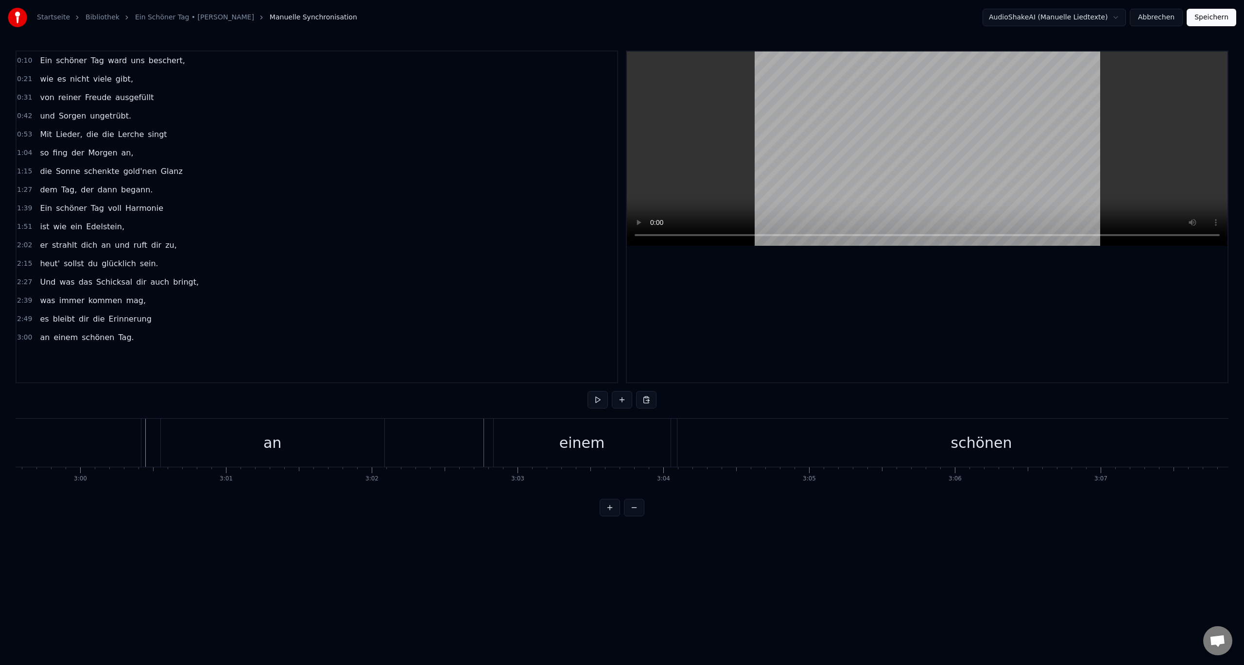
click at [504, 437] on div "einem" at bounding box center [582, 443] width 177 height 48
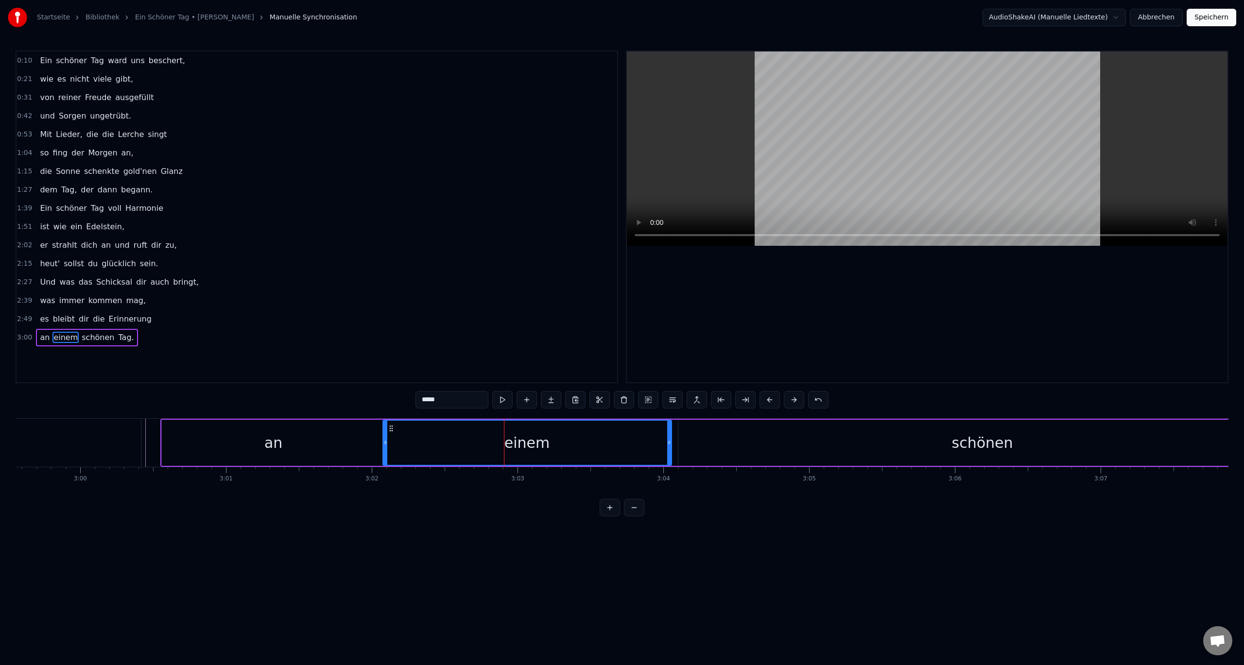
drag, startPoint x: 496, startPoint y: 440, endPoint x: 386, endPoint y: 441, distance: 109.8
click at [385, 441] on icon at bounding box center [385, 443] width 4 height 8
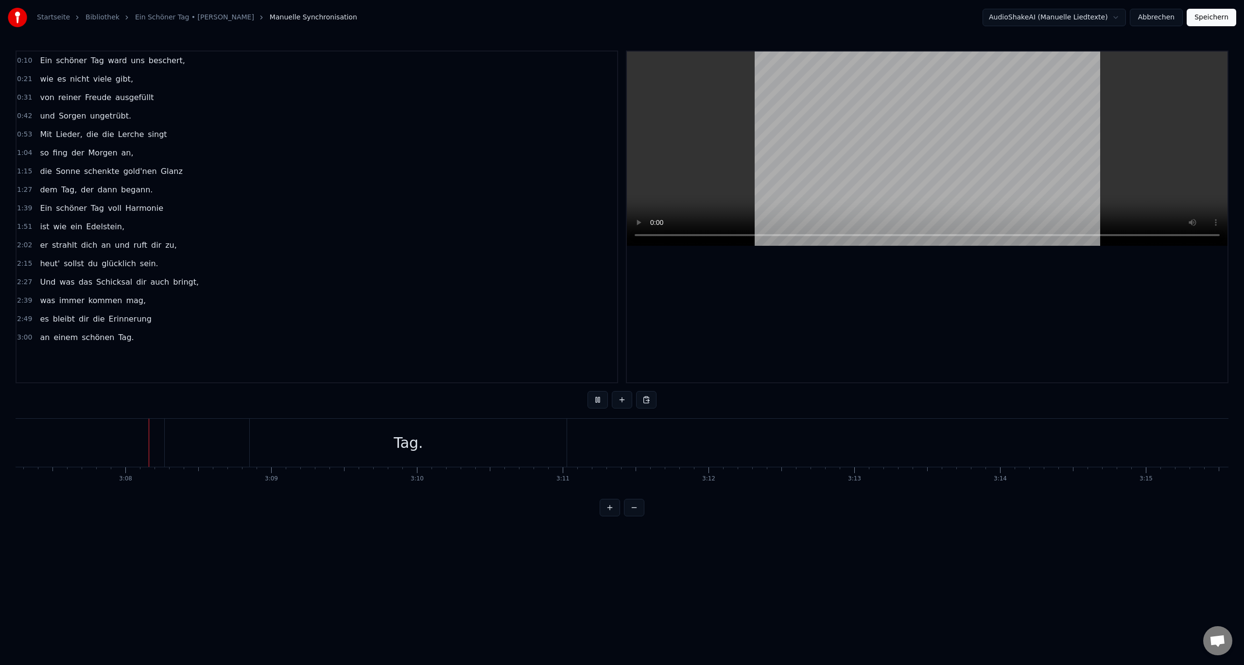
scroll to position [0, 27298]
click at [539, 442] on div "Tag." at bounding box center [407, 443] width 317 height 48
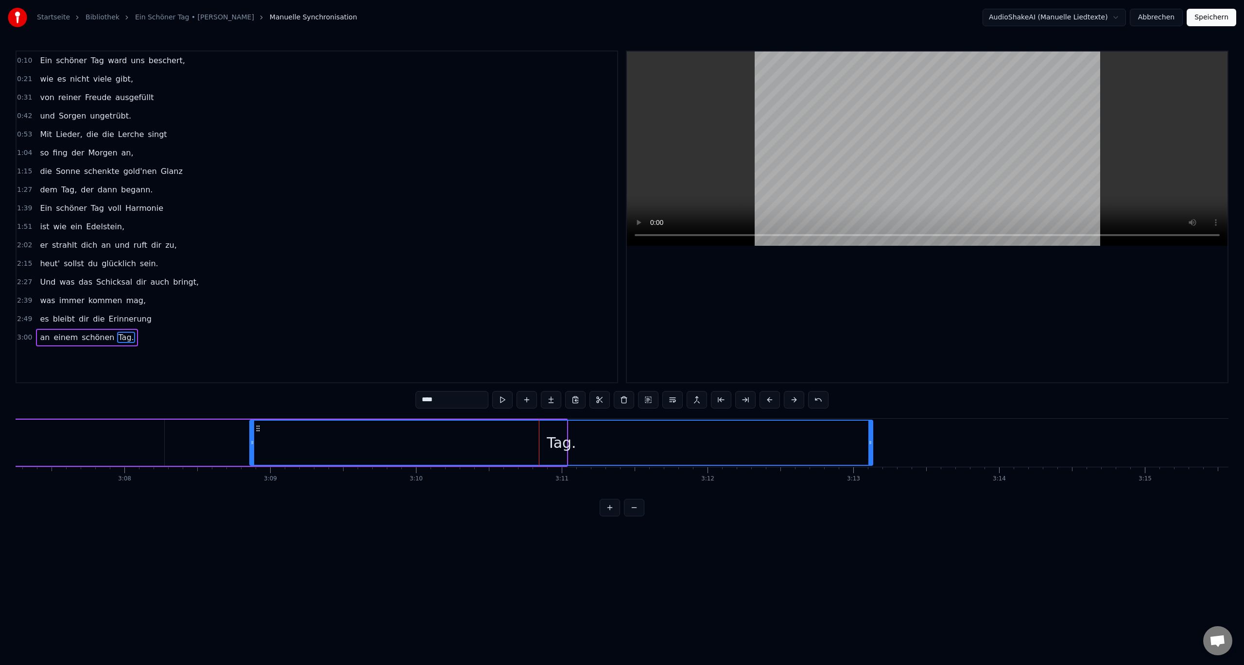
drag, startPoint x: 566, startPoint y: 441, endPoint x: 847, endPoint y: 441, distance: 281.4
click at [872, 441] on icon at bounding box center [870, 443] width 4 height 8
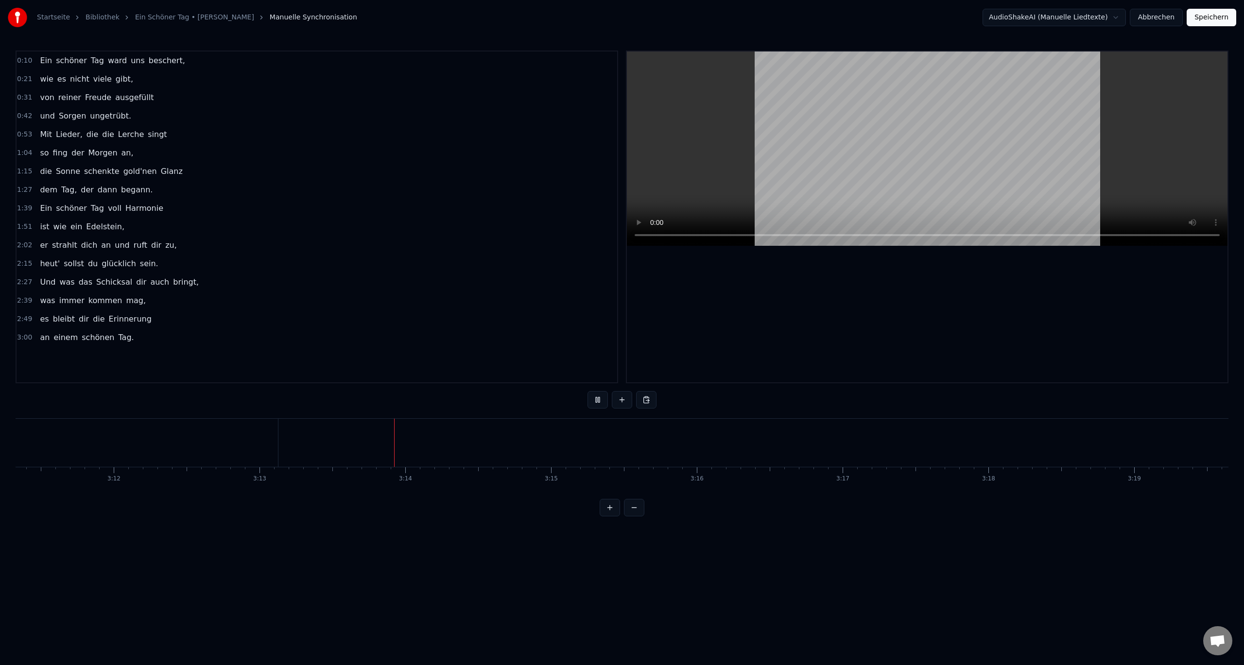
scroll to position [0, 28151]
click at [1202, 18] on button "Speichern" at bounding box center [1212, 17] width 50 height 17
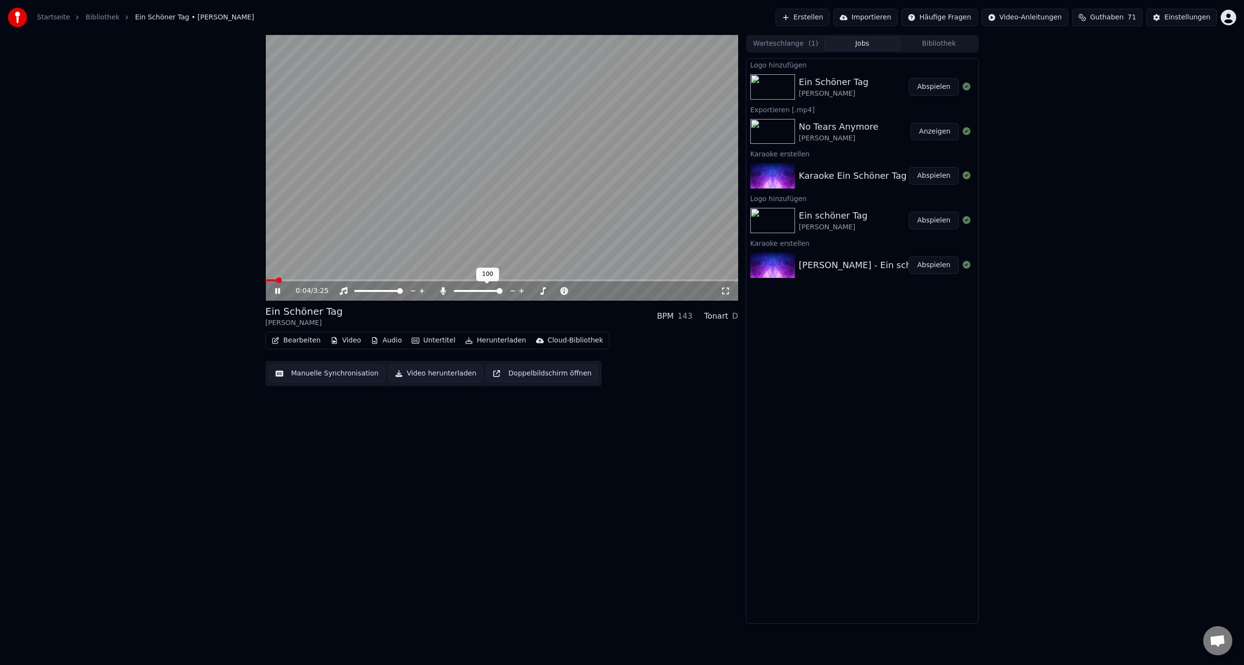
drag, startPoint x: 471, startPoint y: 288, endPoint x: 455, endPoint y: 288, distance: 16.0
click at [455, 288] on div at bounding box center [487, 291] width 78 height 10
drag, startPoint x: 461, startPoint y: 289, endPoint x: 452, endPoint y: 290, distance: 8.8
click at [452, 290] on div at bounding box center [487, 291] width 78 height 10
click at [454, 294] on span at bounding box center [457, 291] width 6 height 6
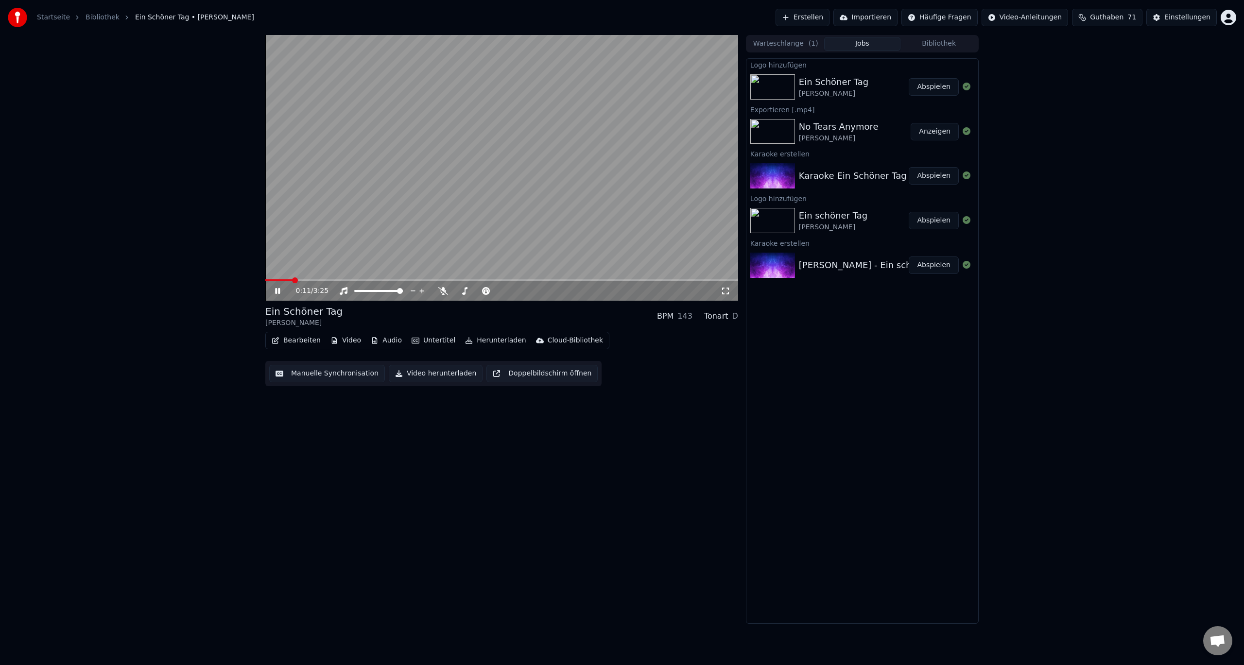
click at [275, 292] on icon at bounding box center [284, 291] width 23 height 8
click at [494, 340] on button "Herunterladen" at bounding box center [495, 341] width 69 height 14
click at [486, 339] on button "Herunterladen" at bounding box center [495, 341] width 69 height 14
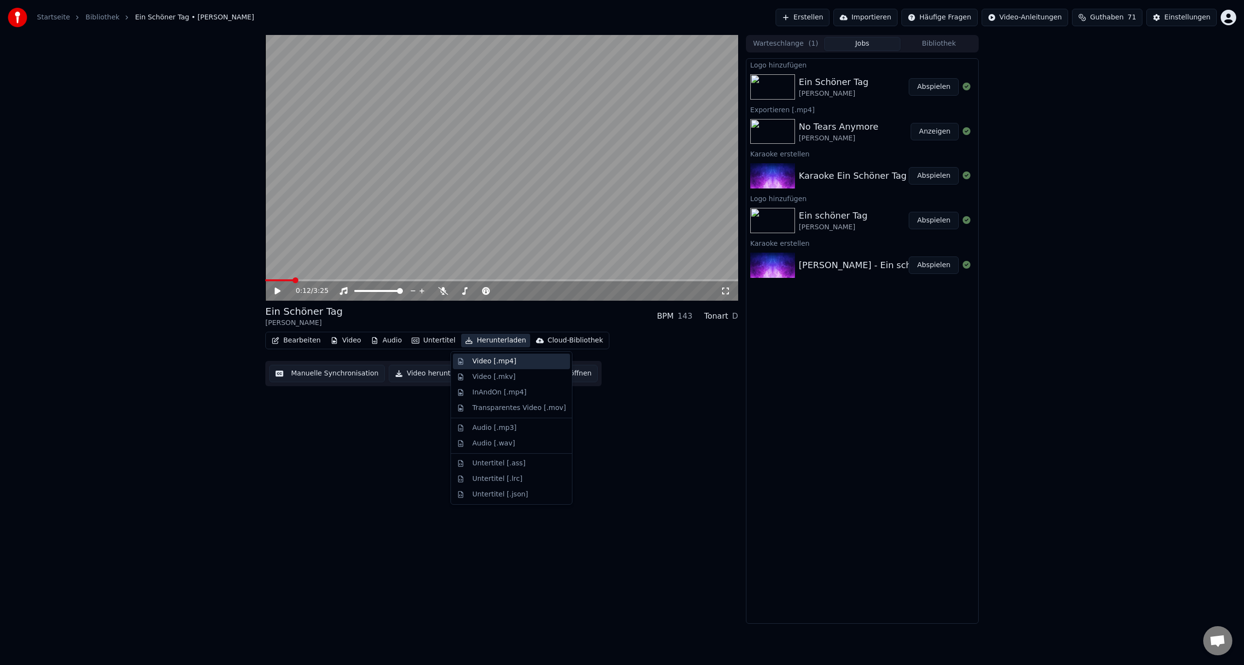
click at [484, 357] on div "Video [.mp4]" at bounding box center [494, 362] width 44 height 10
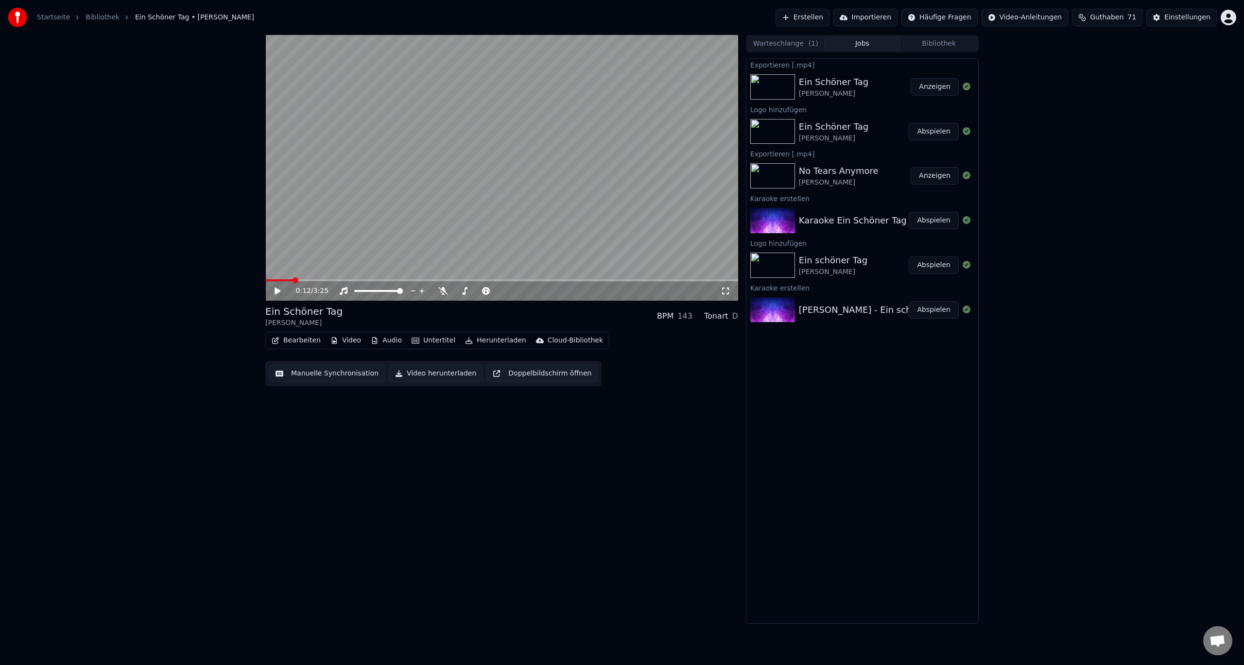
click at [928, 82] on button "Anzeigen" at bounding box center [935, 86] width 48 height 17
click at [862, 418] on div "Exportieren [.mp4] Ein Schöner Tag [PERSON_NAME] Anzeigen Logo hinzufügen Ein S…" at bounding box center [862, 341] width 233 height 566
